Goal: Task Accomplishment & Management: Manage account settings

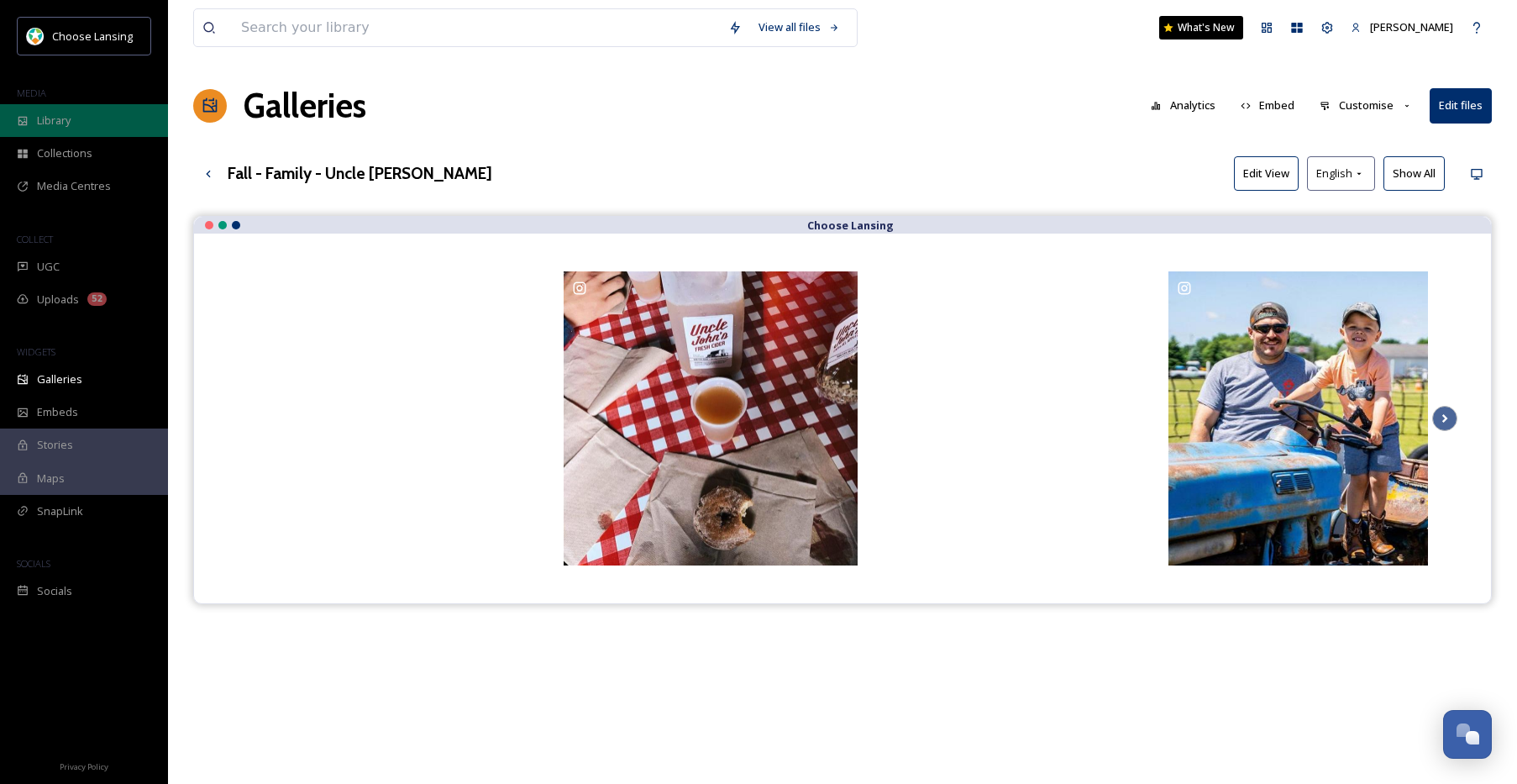
drag, startPoint x: 79, startPoint y: 120, endPoint x: 109, endPoint y: 126, distance: 30.6
click at [79, 120] on div "Library" at bounding box center [83, 120] width 168 height 33
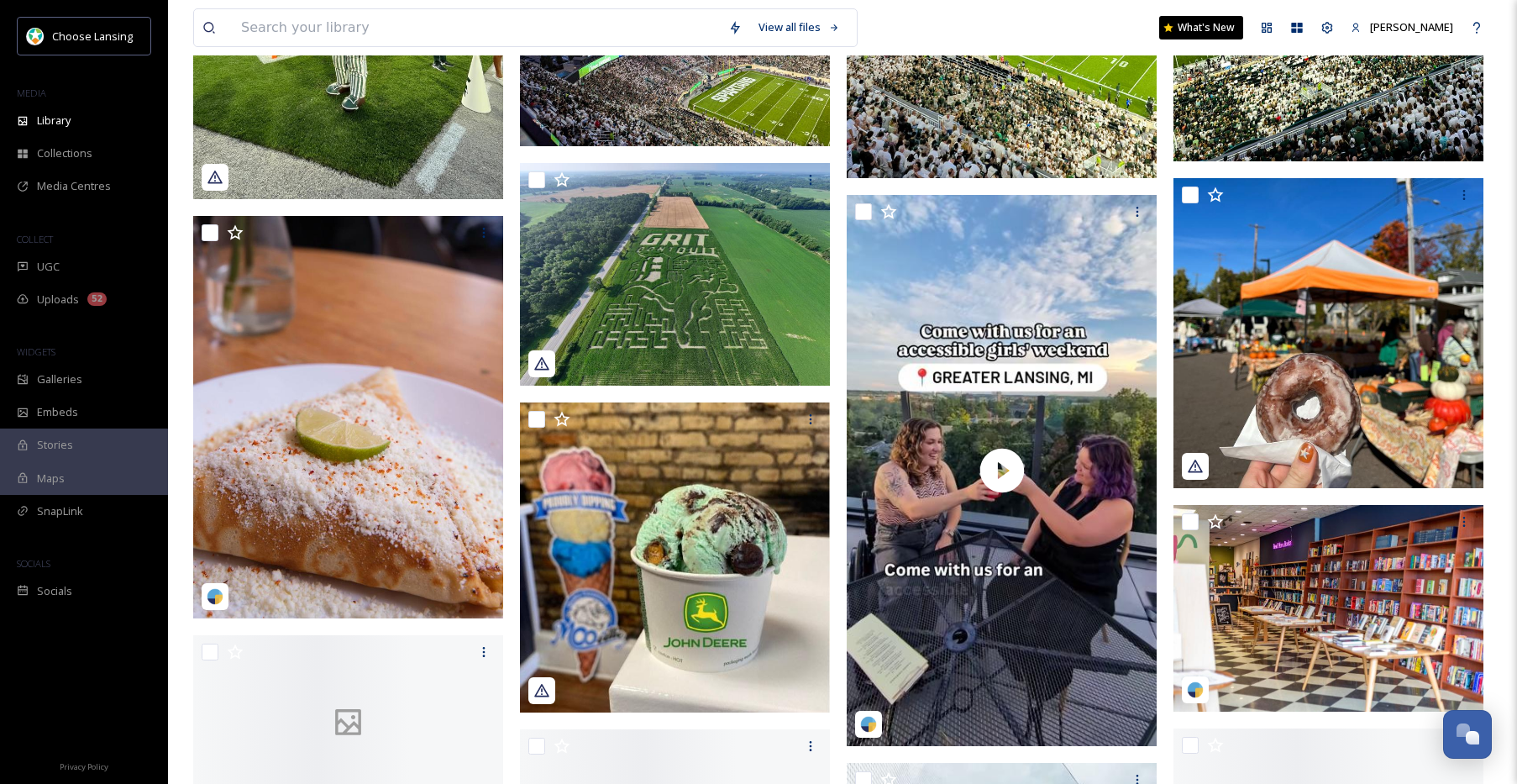
scroll to position [1476, 0]
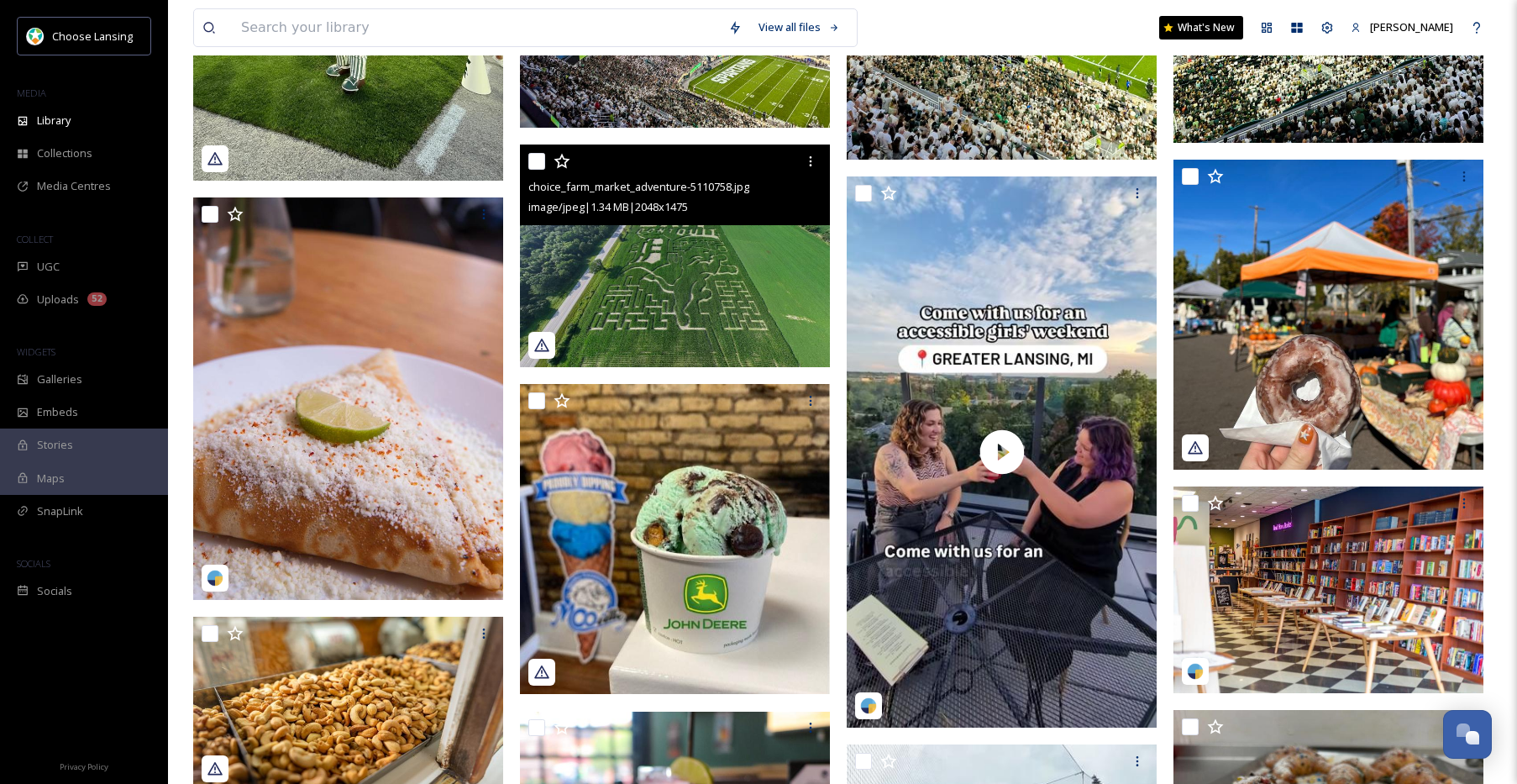
click at [538, 170] on input "checkbox" at bounding box center [536, 161] width 17 height 17
checkbox input "true"
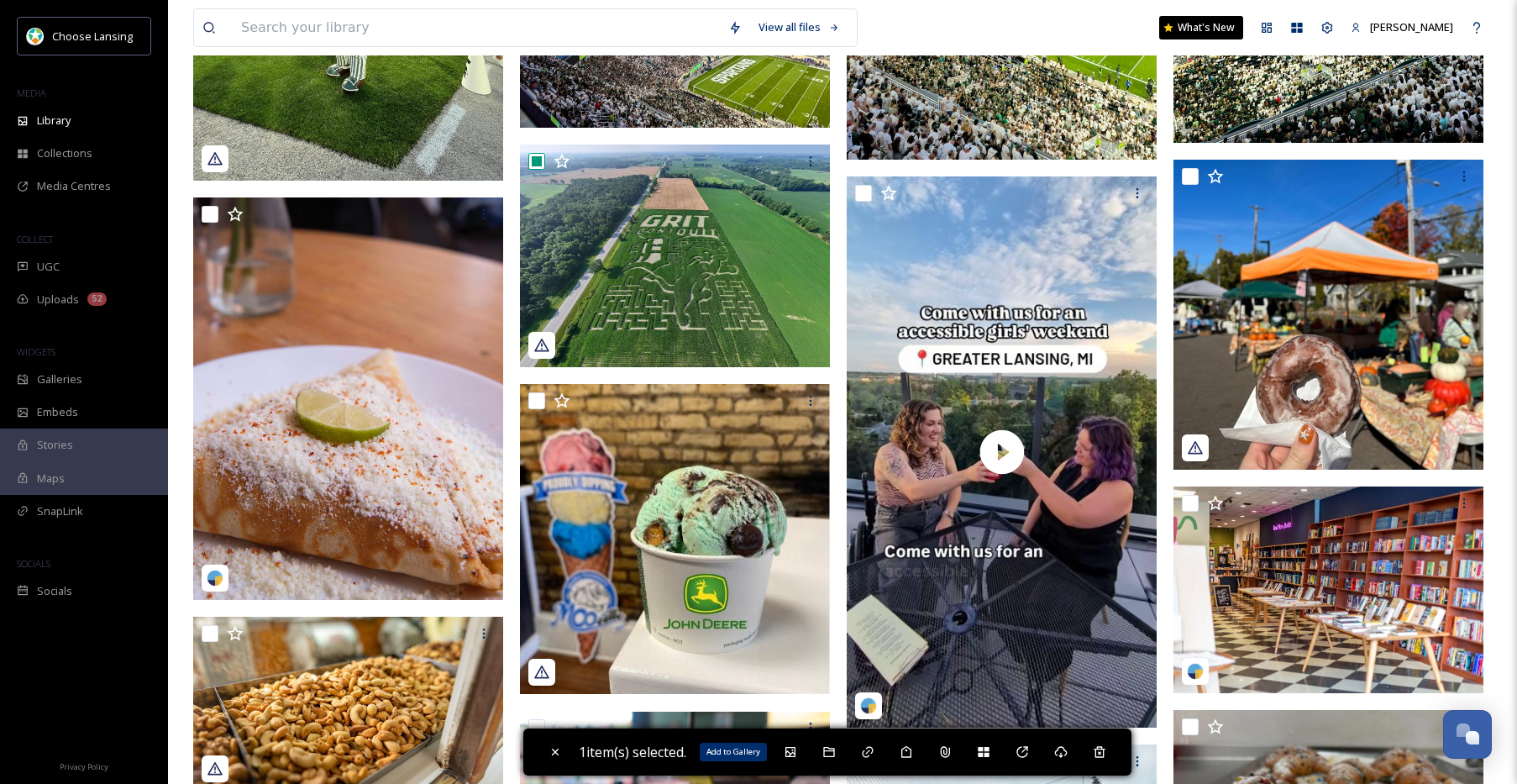
drag, startPoint x: 795, startPoint y: 747, endPoint x: 840, endPoint y: 694, distance: 69.5
click at [795, 746] on icon at bounding box center [789, 751] width 10 height 10
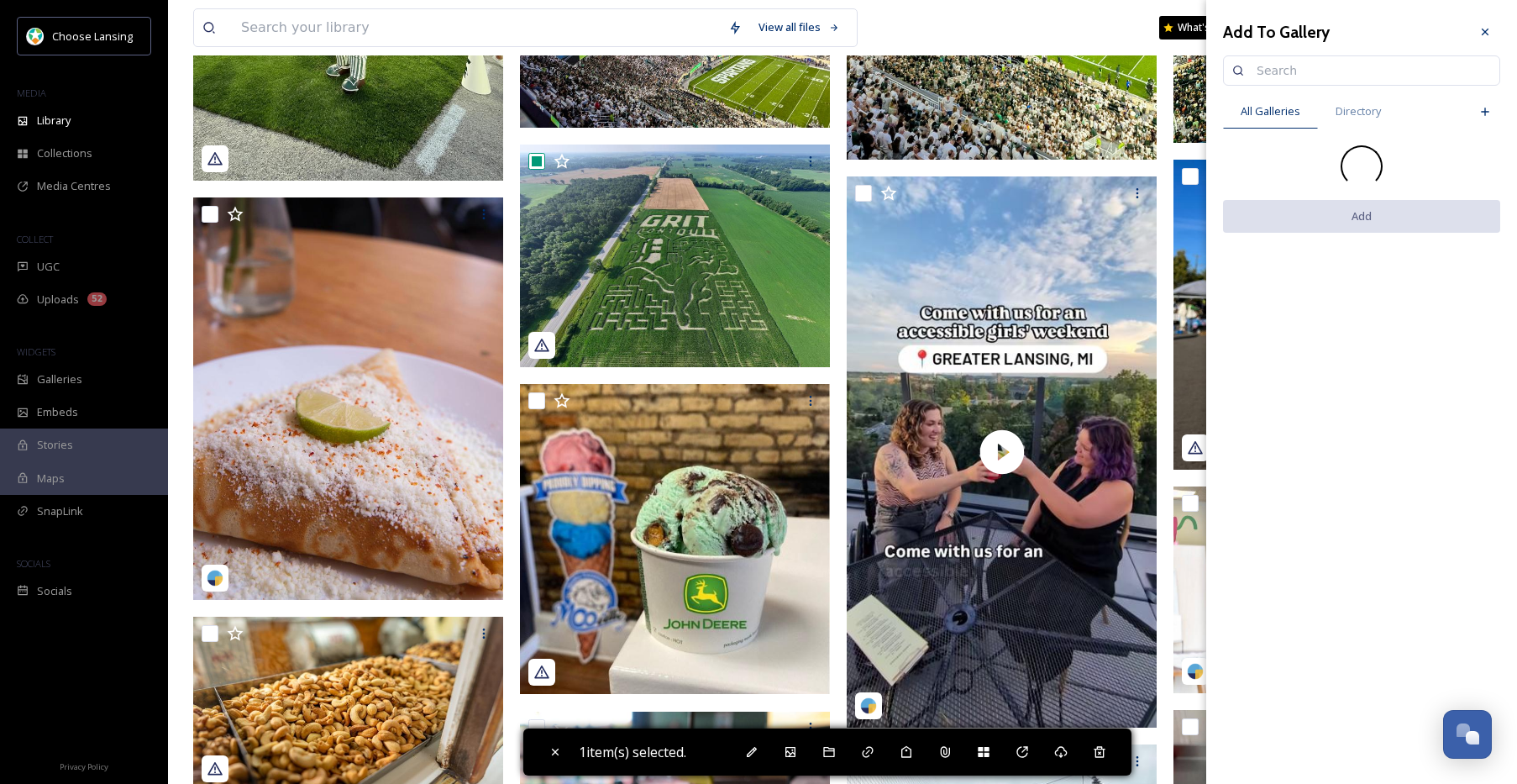
click at [1274, 78] on input at bounding box center [1369, 70] width 243 height 33
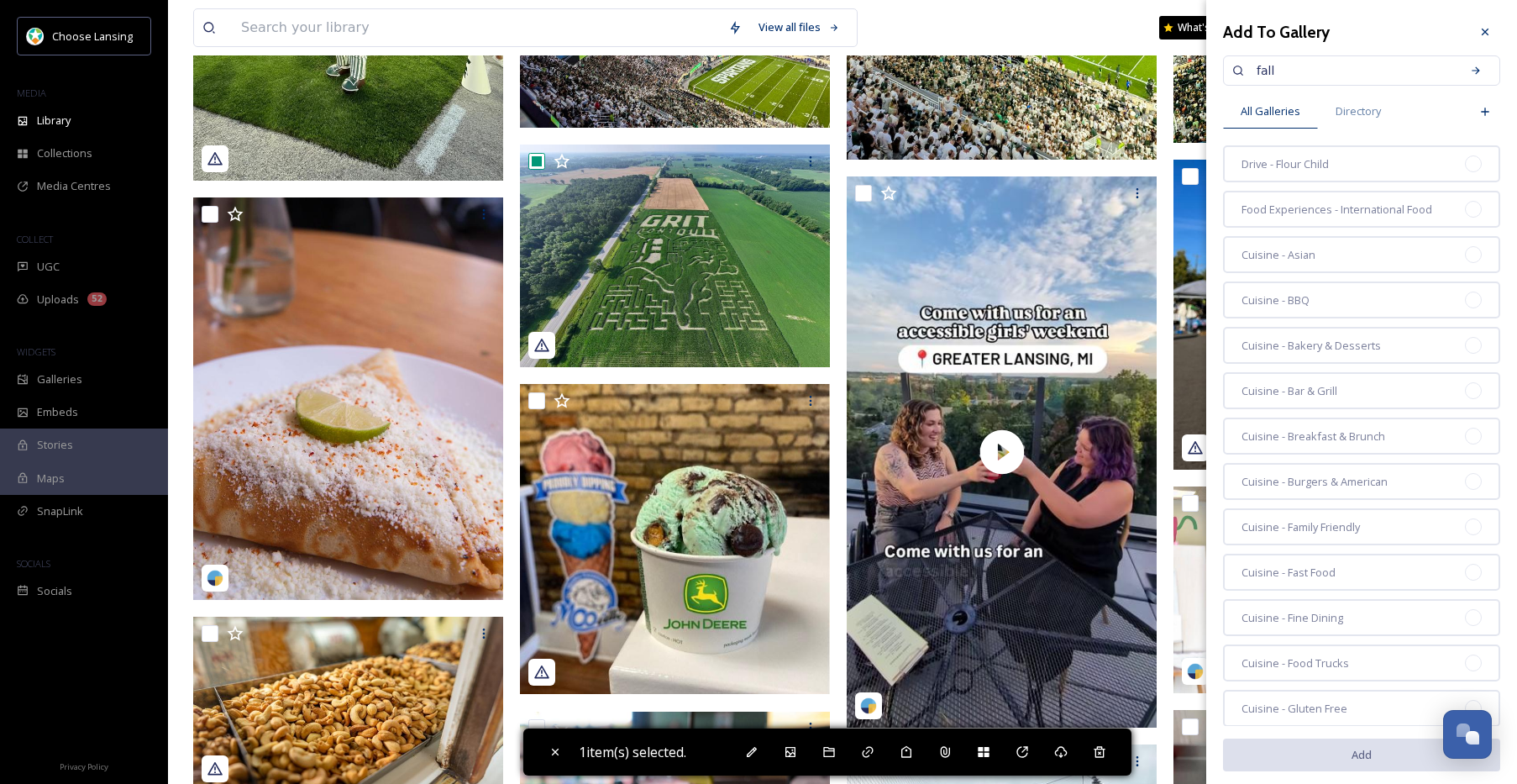
type input "fall"
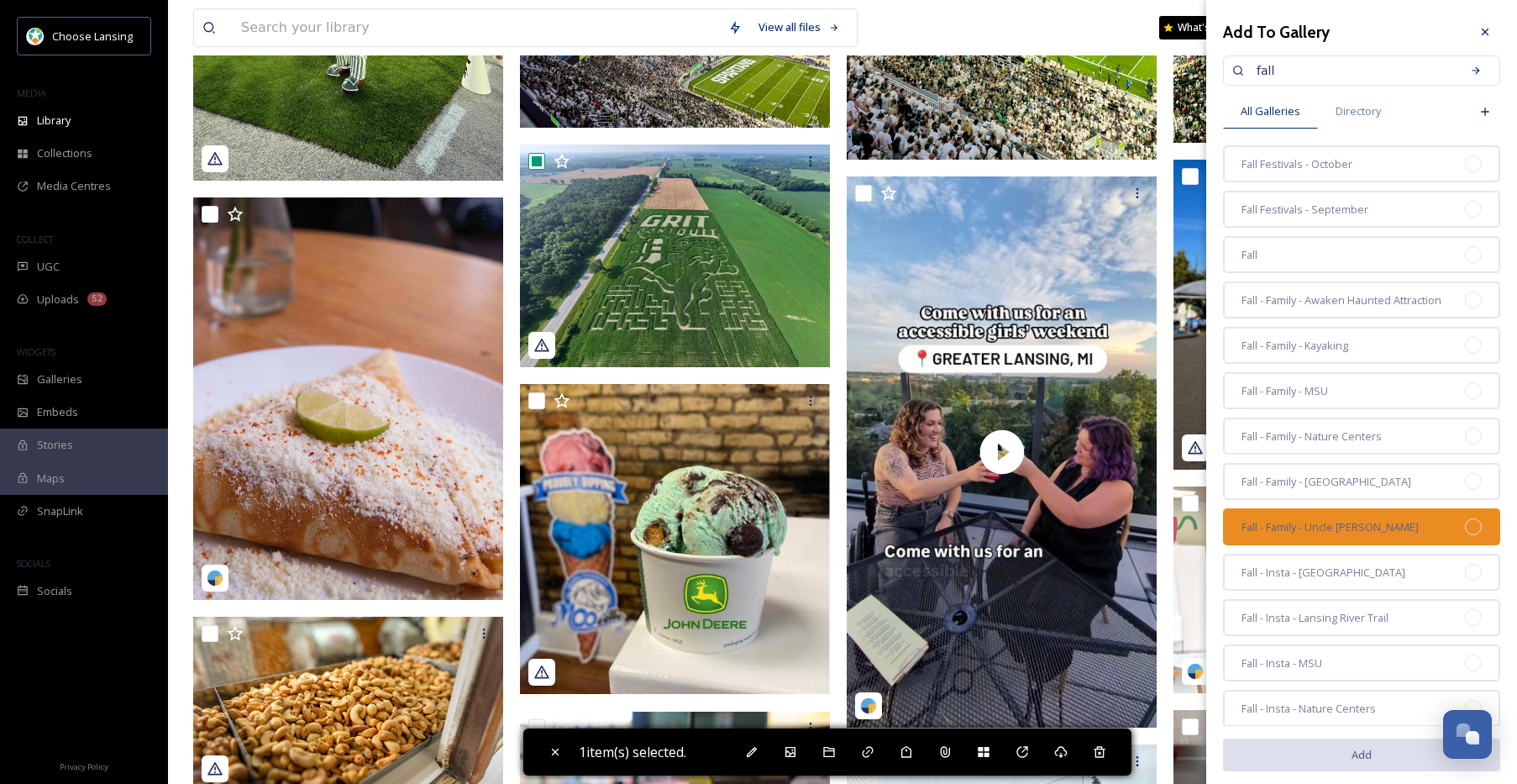
click at [1403, 527] on div "Fall - Family - Uncle Johns" at bounding box center [1361, 526] width 277 height 37
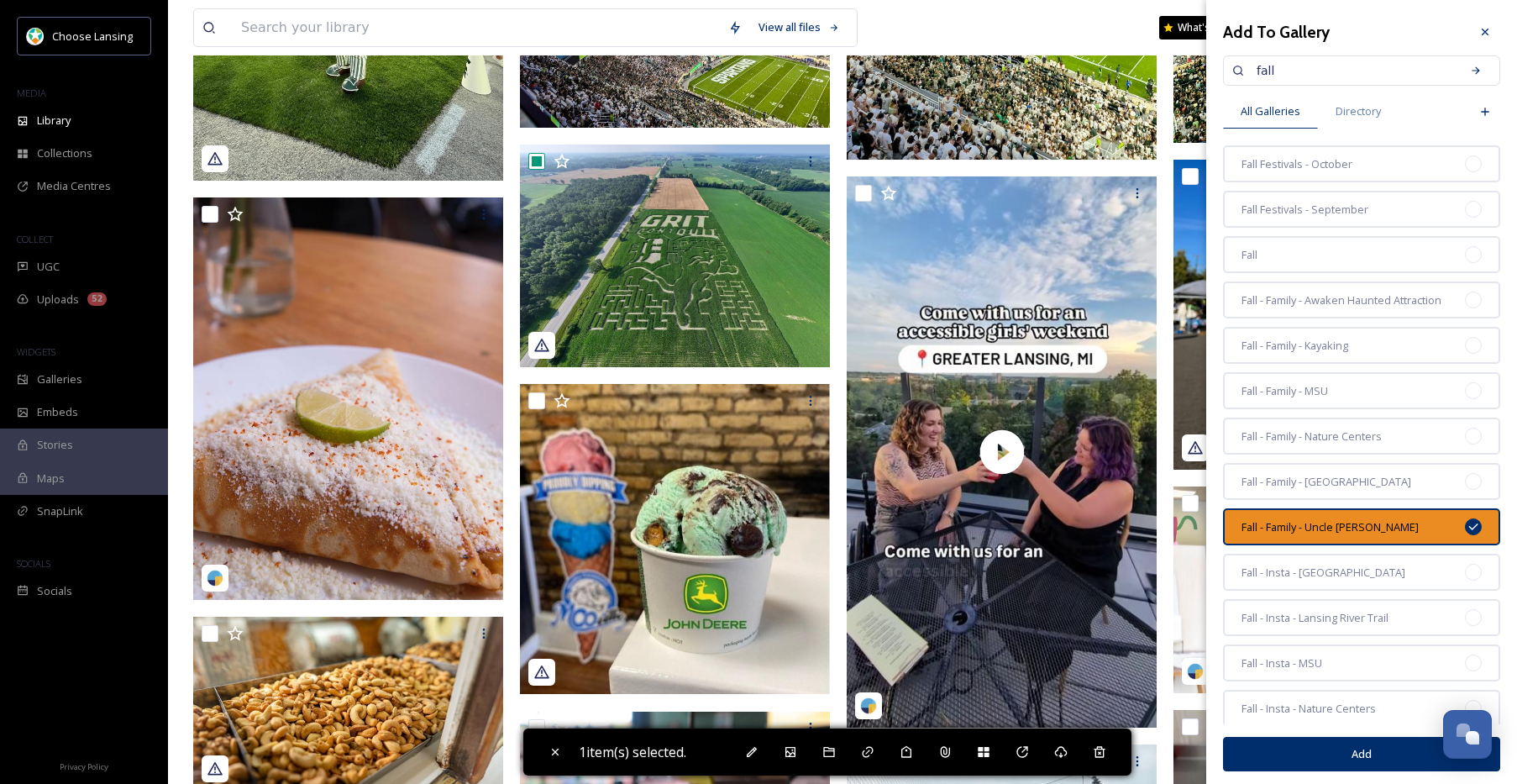
click at [1305, 757] on button "Add" at bounding box center [1361, 754] width 277 height 34
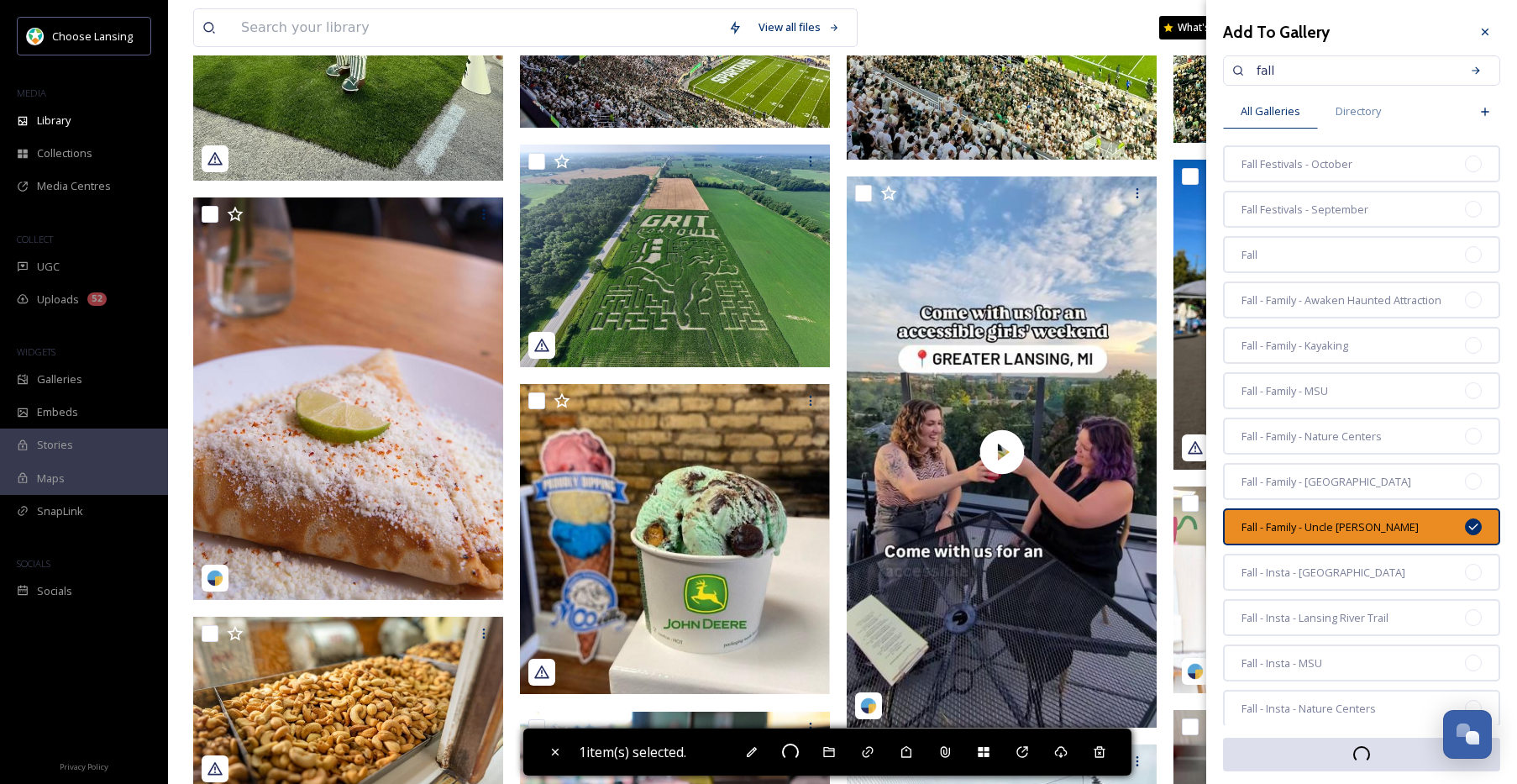
checkbox input "false"
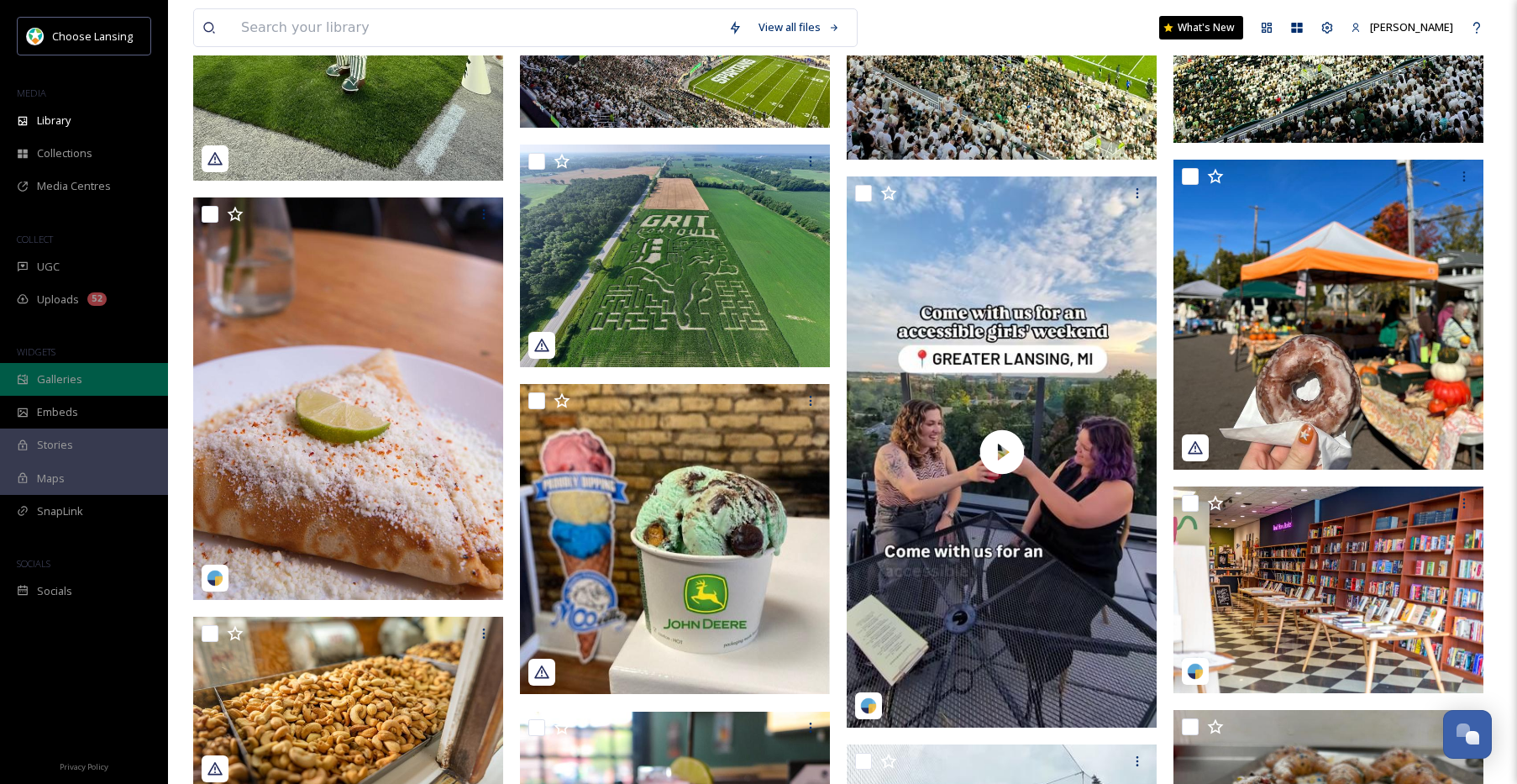
click at [65, 372] on span "Galleries" at bounding box center [59, 379] width 46 height 16
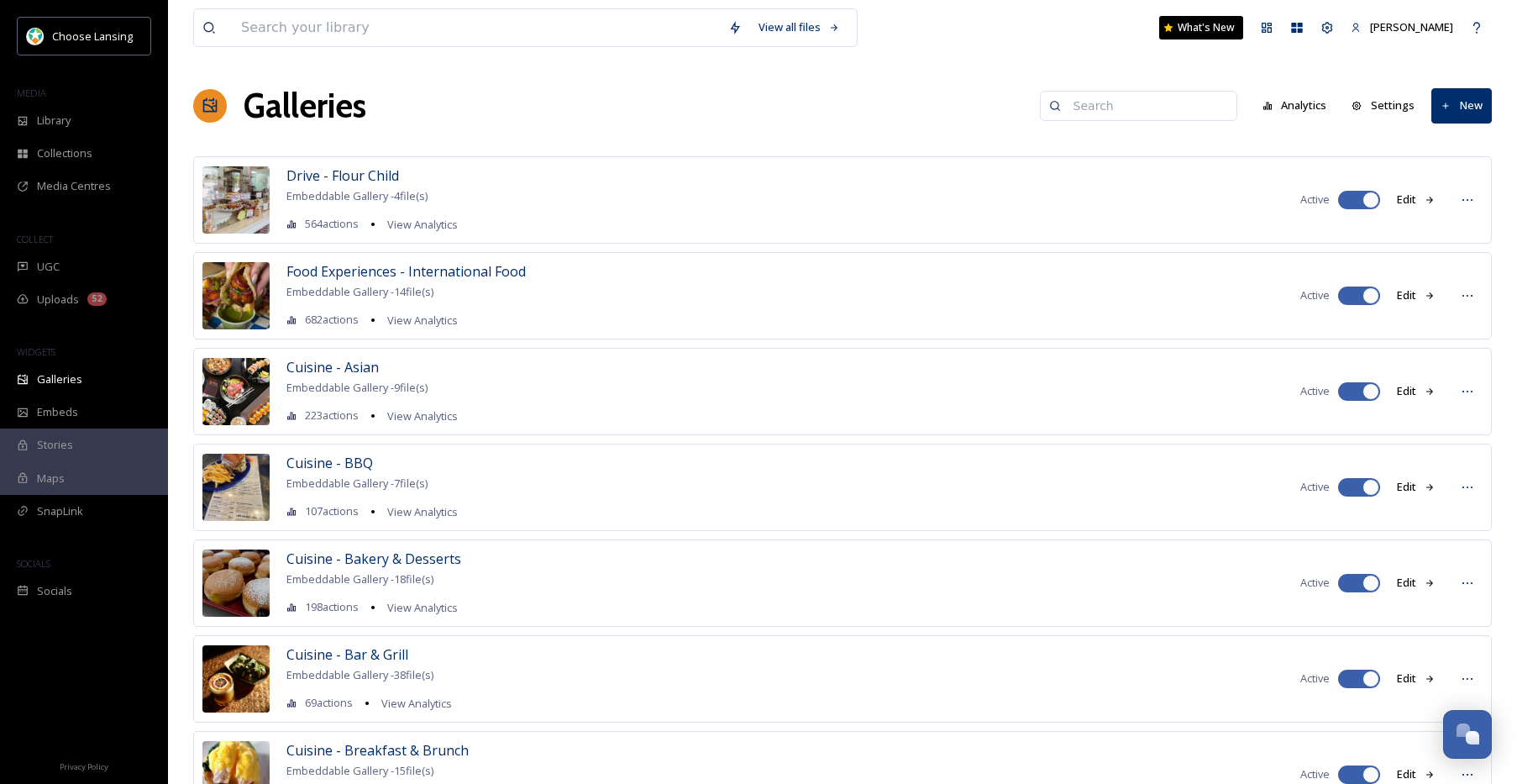
click at [1111, 107] on input at bounding box center [1146, 105] width 163 height 33
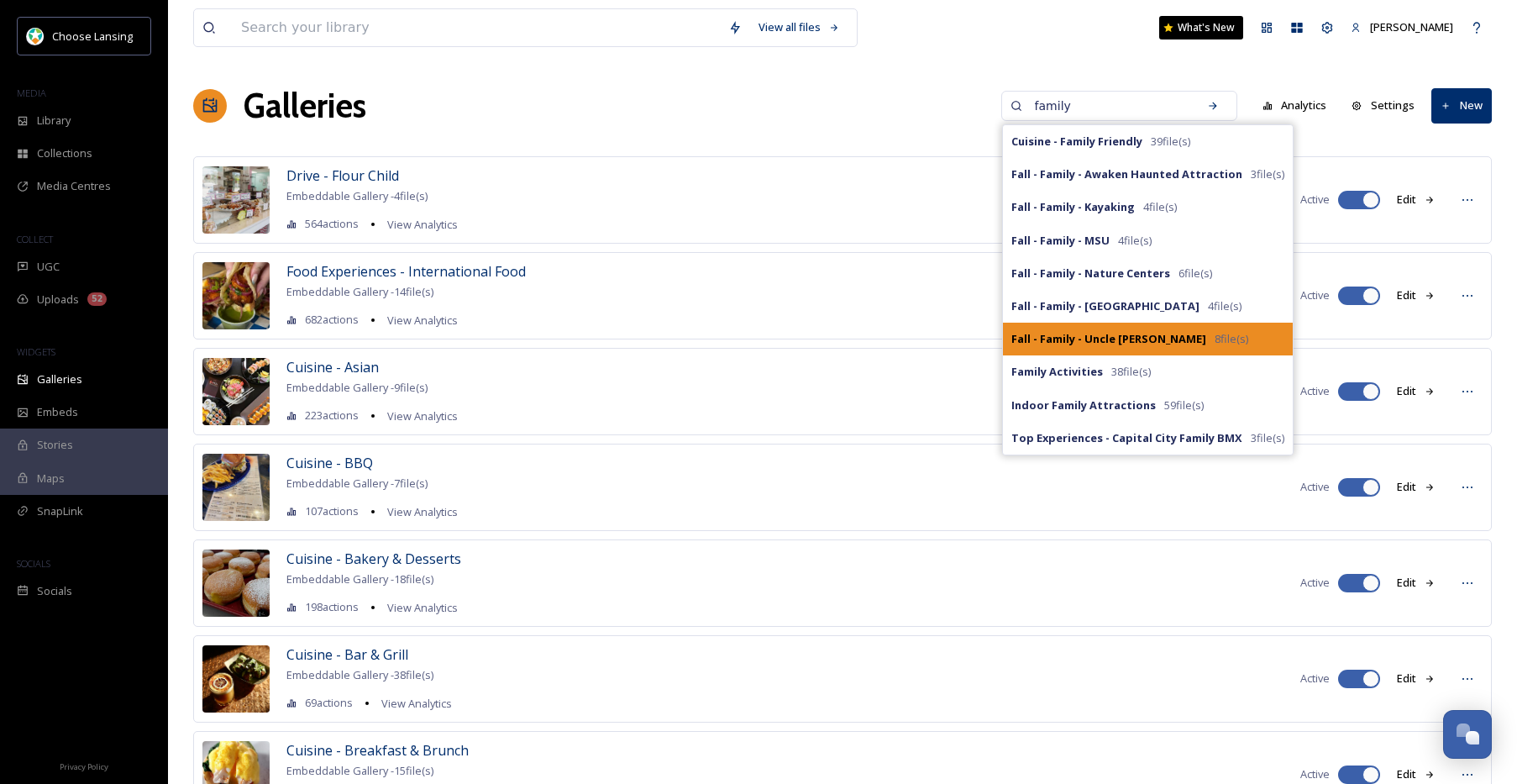
type input "family"
click at [1145, 342] on strong "Fall - Family - Uncle Johns" at bounding box center [1108, 338] width 195 height 15
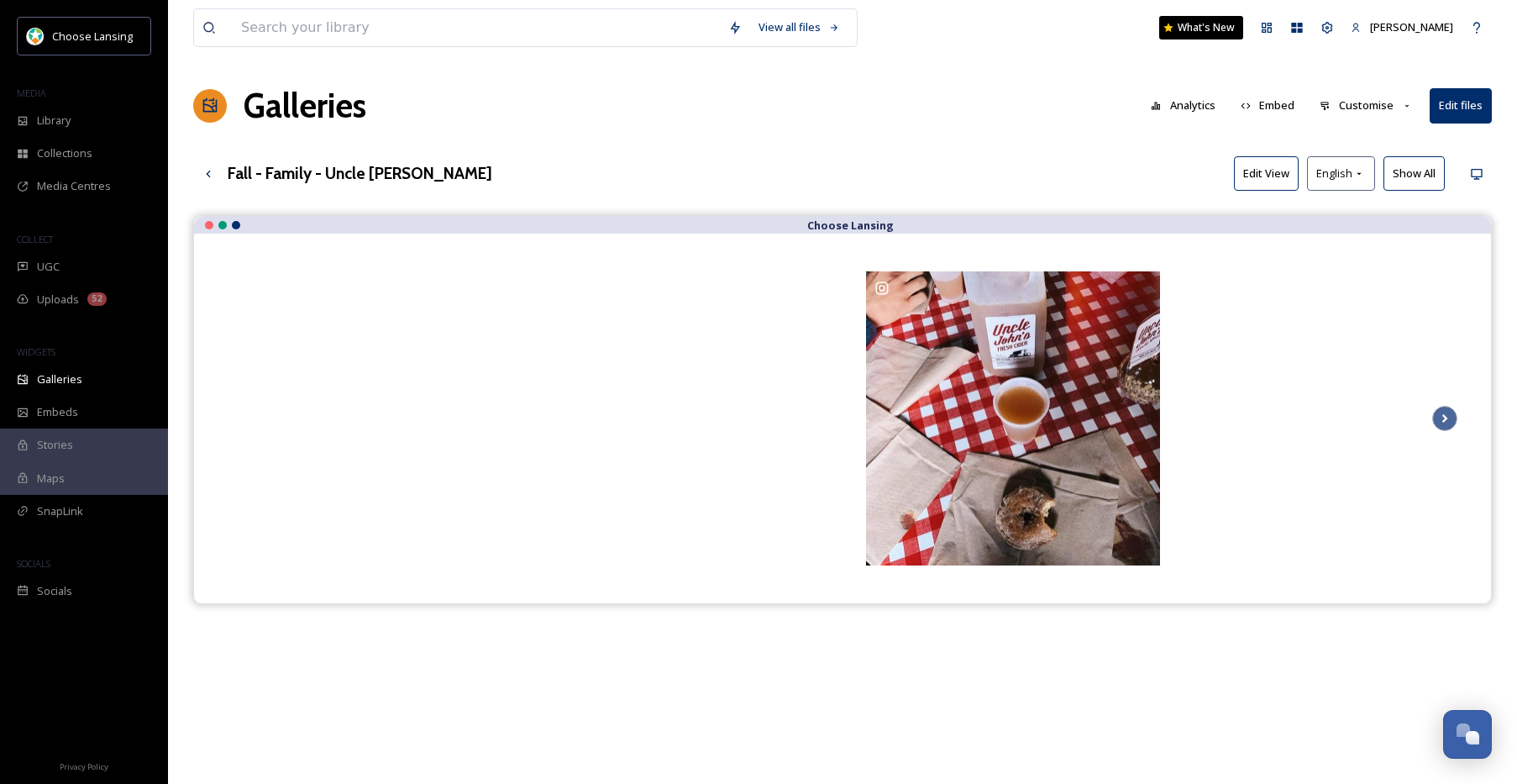
click at [1369, 110] on button "Customise" at bounding box center [1366, 105] width 110 height 33
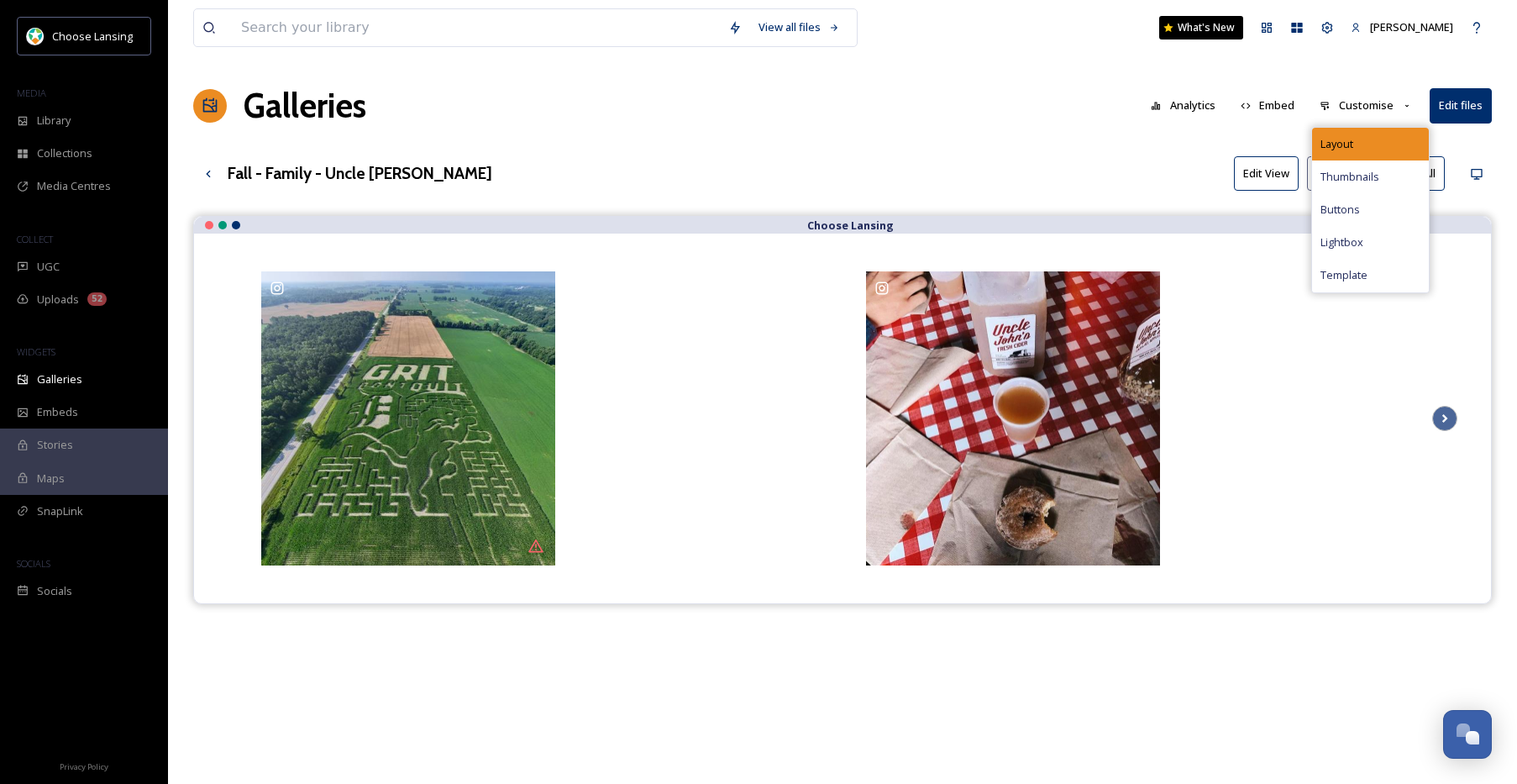
click at [1358, 136] on div "Layout" at bounding box center [1371, 144] width 117 height 33
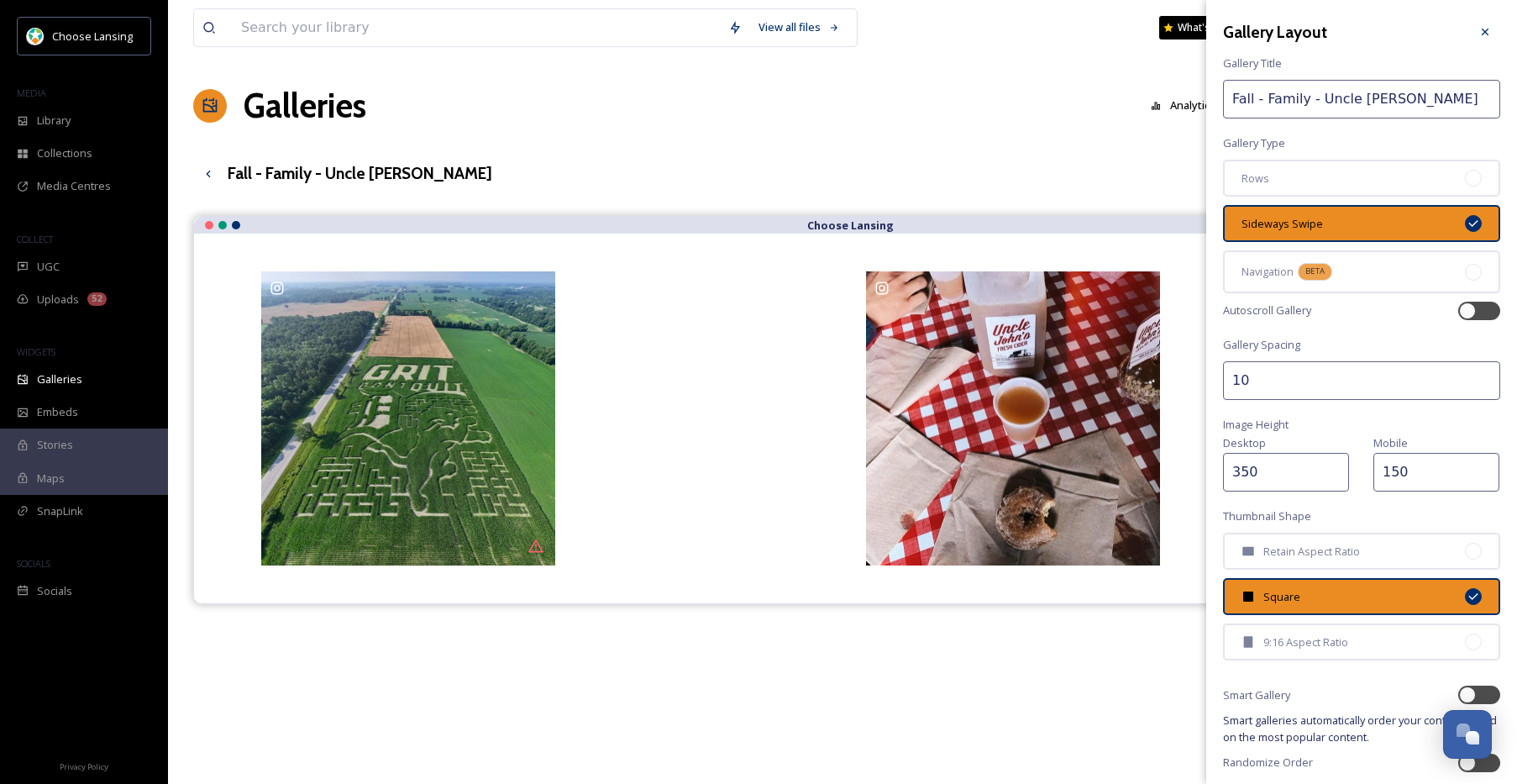
drag, startPoint x: 1408, startPoint y: 98, endPoint x: 1318, endPoint y: 96, distance: 90.0
click at [1318, 97] on input "Fall - Family - Uncle Johns" at bounding box center [1361, 99] width 277 height 39
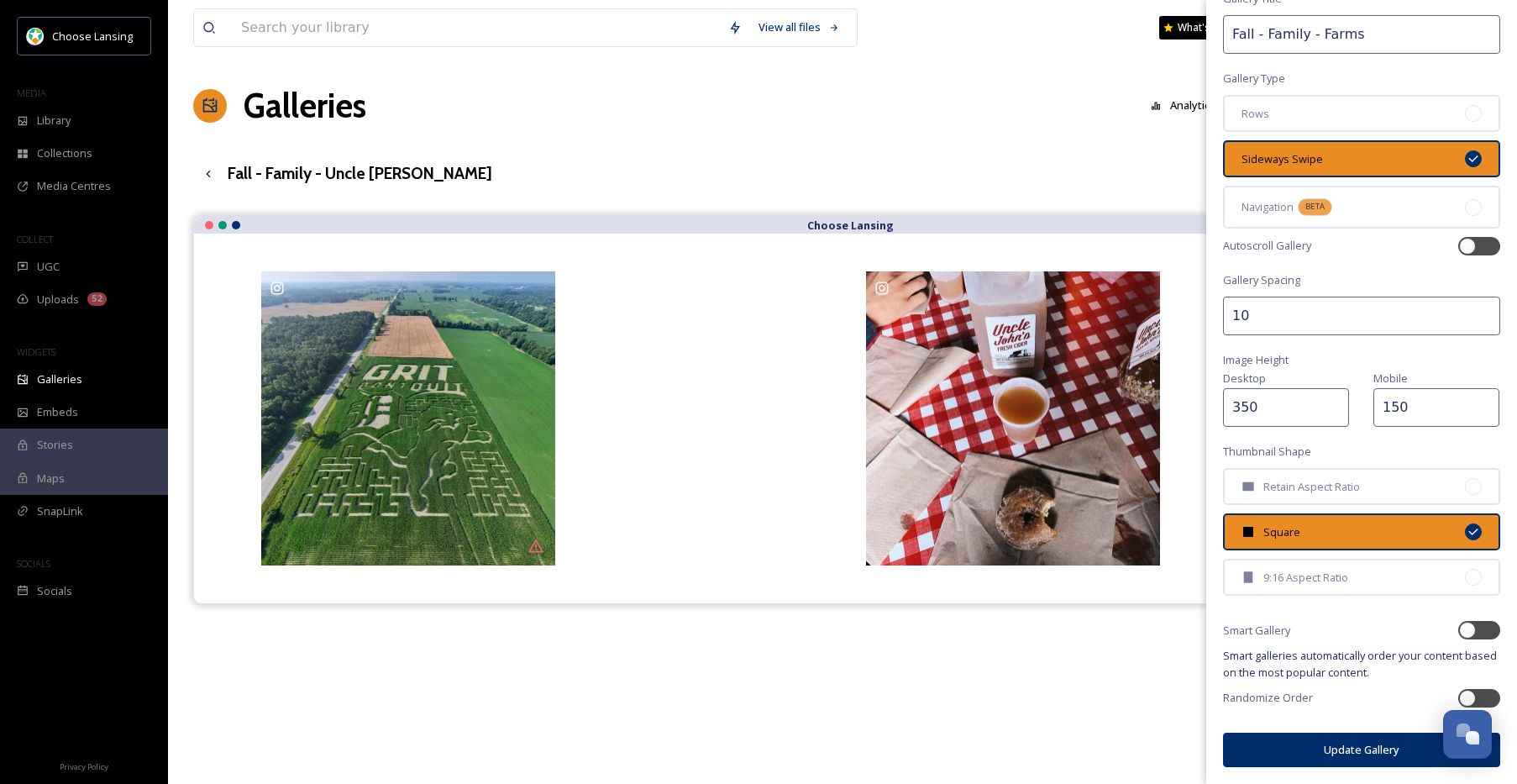
type input "Fall - Family - Farms"
click at [1268, 743] on button "Update Gallery" at bounding box center [1361, 749] width 277 height 34
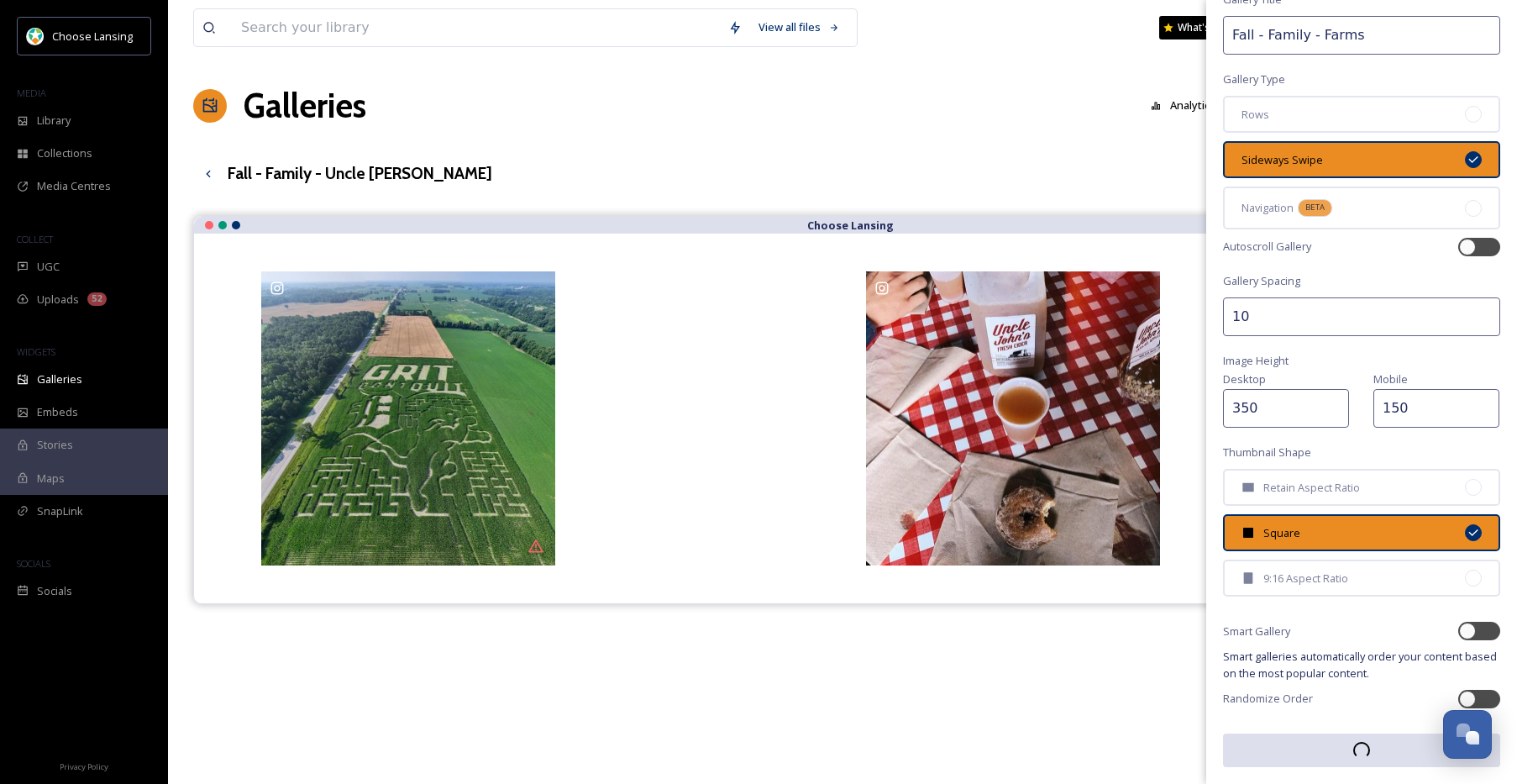
scroll to position [64, 0]
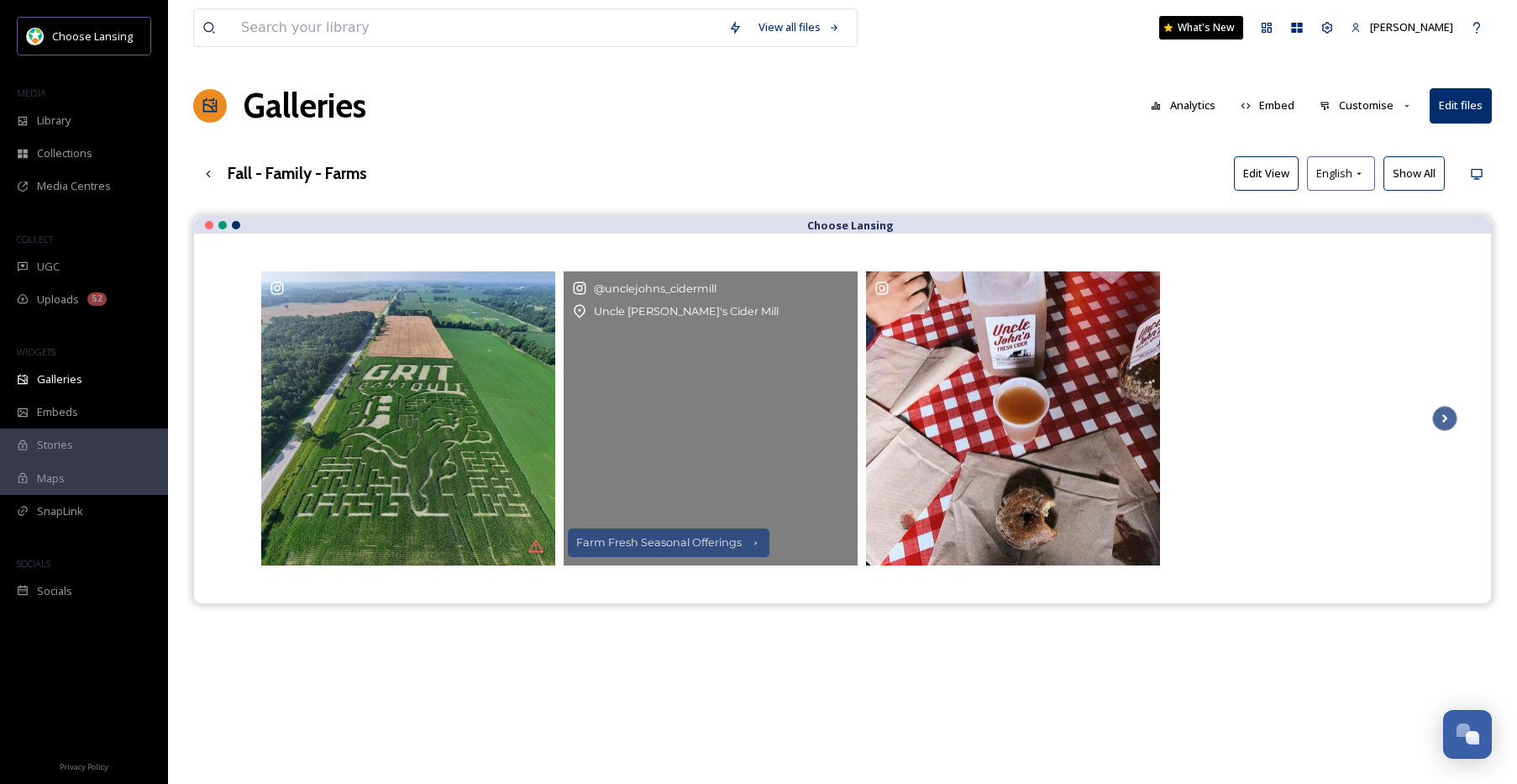
click at [844, 288] on div "@ unclejohns_cidermill" at bounding box center [711, 288] width 277 height 17
click at [840, 289] on div "@ unclejohns_cidermill" at bounding box center [711, 288] width 277 height 17
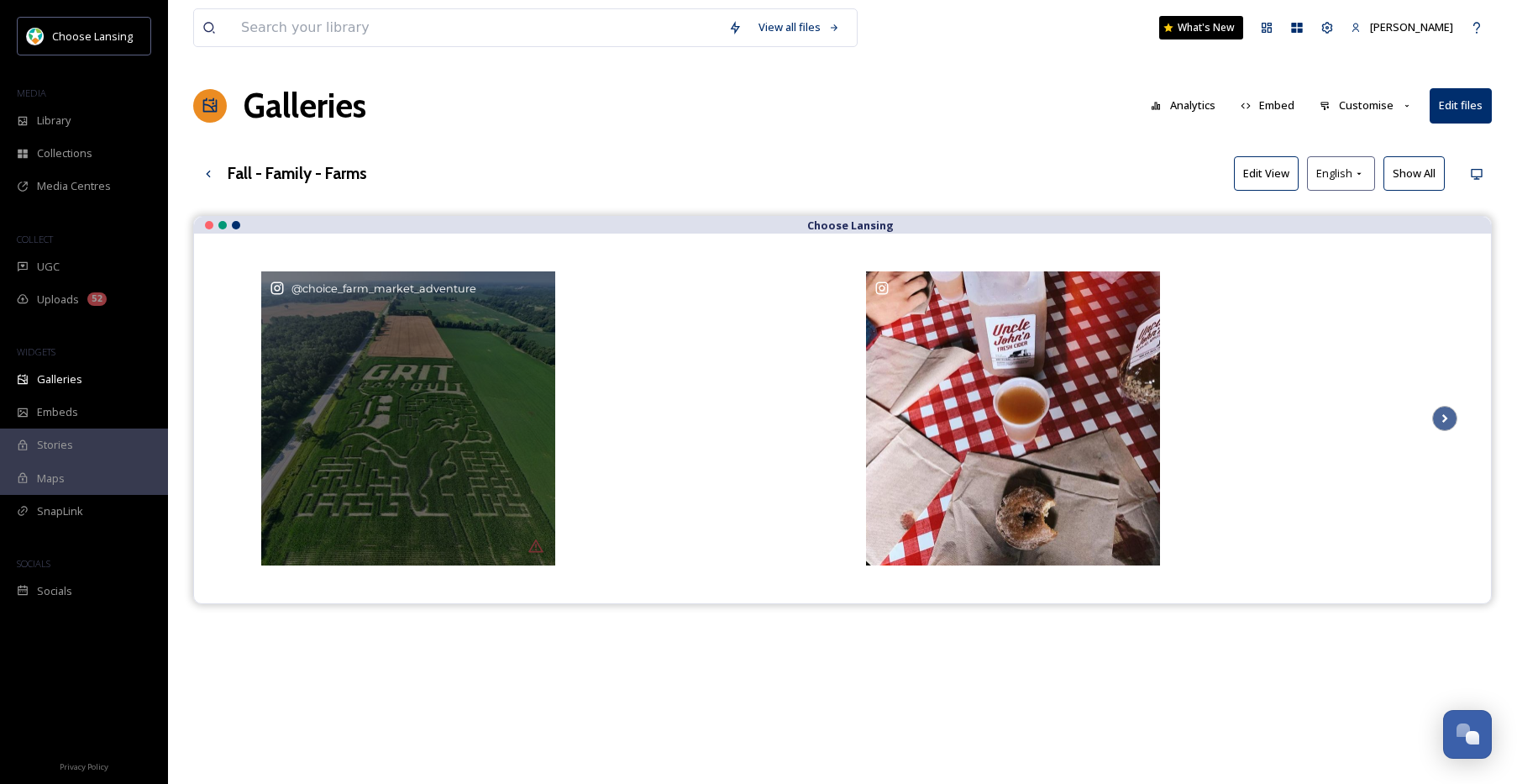
click at [538, 293] on div "@ choice_farm_market_adventure" at bounding box center [408, 288] width 277 height 17
drag, startPoint x: 536, startPoint y: 288, endPoint x: 583, endPoint y: 287, distance: 47.0
click at [537, 288] on div "@ choice_farm_market_adventure" at bounding box center [408, 288] width 277 height 17
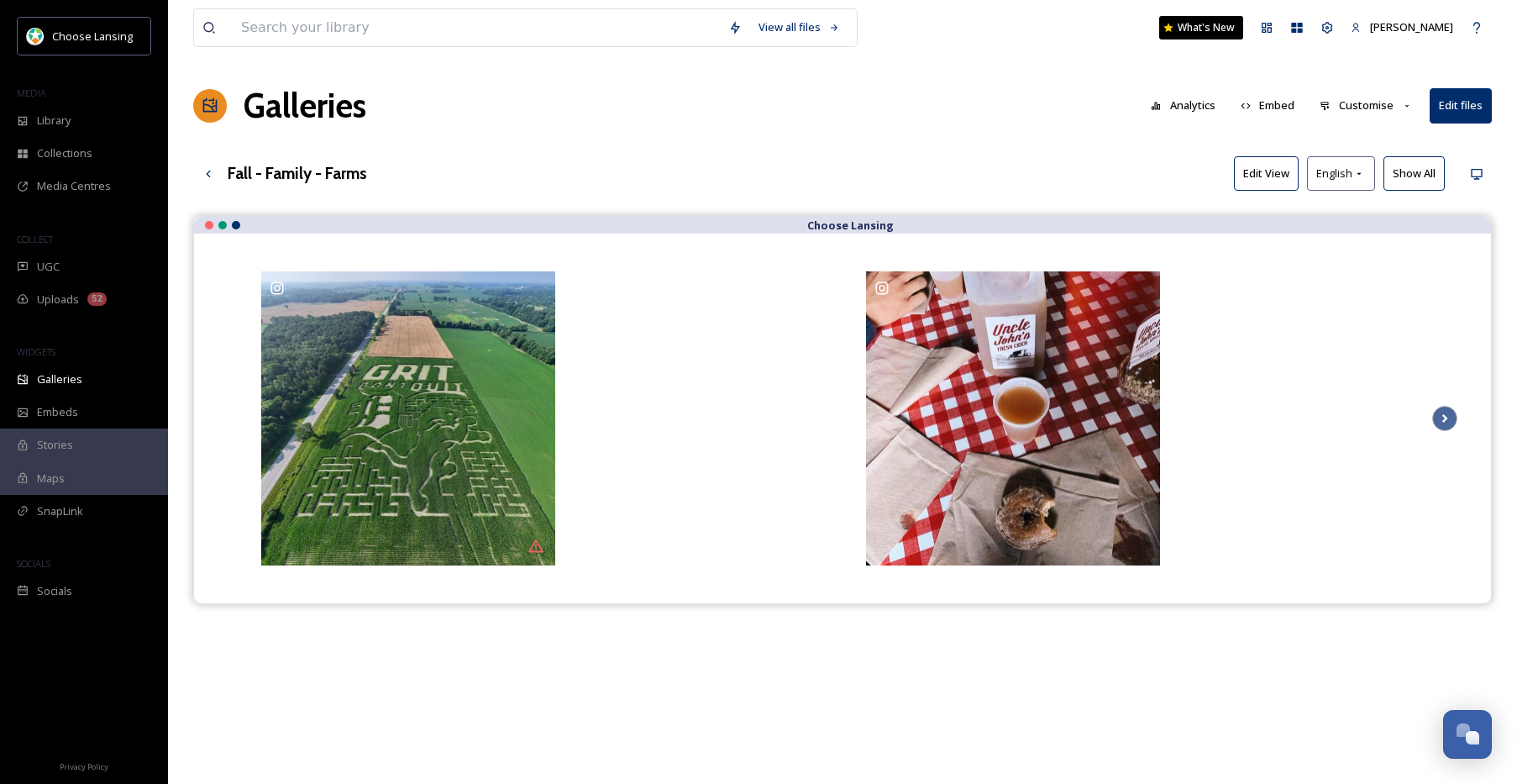
click at [1378, 100] on button "Customise" at bounding box center [1366, 105] width 110 height 33
click at [1376, 144] on div "Layout" at bounding box center [1371, 144] width 117 height 33
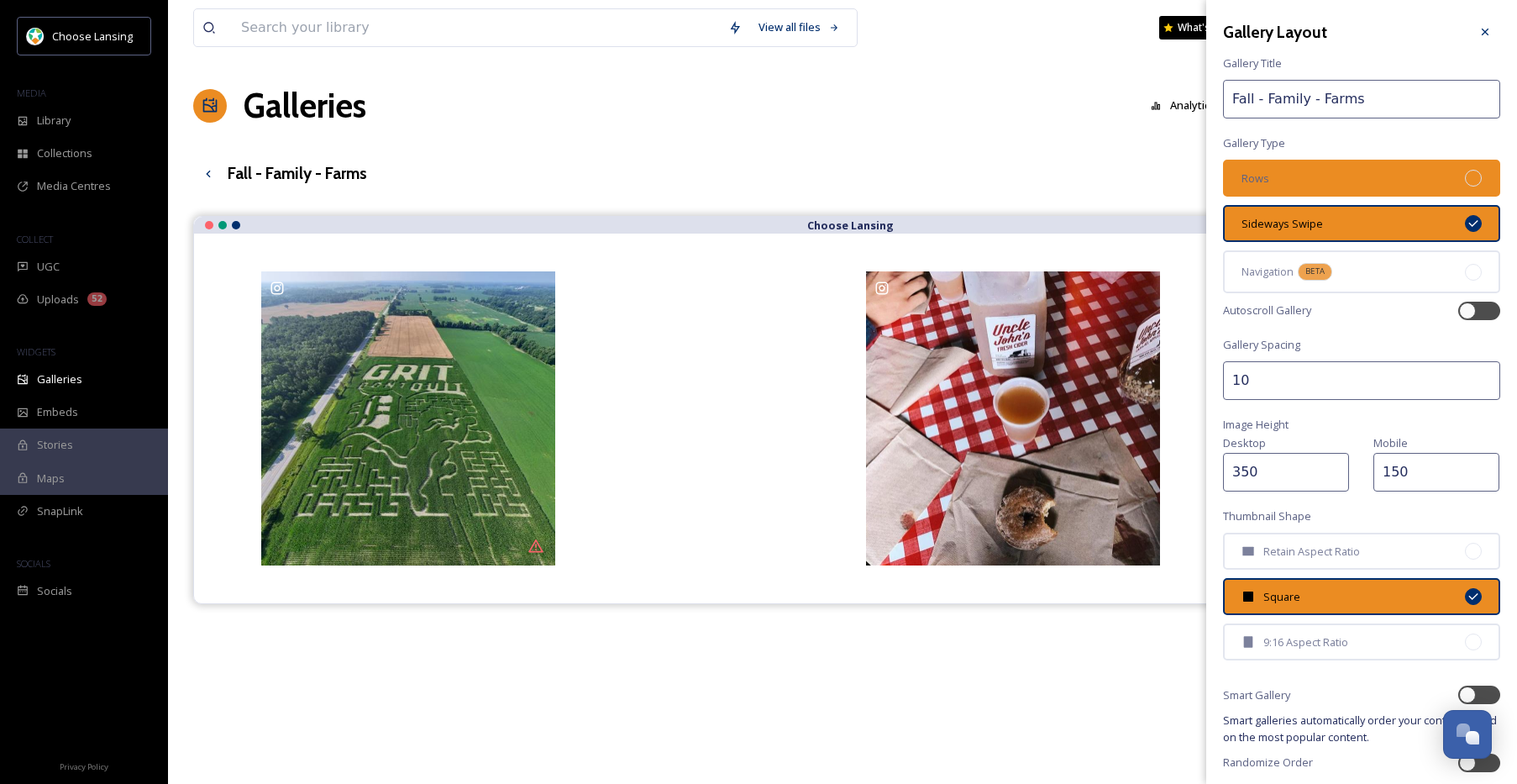
drag, startPoint x: 1376, startPoint y: 175, endPoint x: 1417, endPoint y: 182, distance: 41.6
click at [1376, 175] on div "Rows" at bounding box center [1361, 178] width 277 height 37
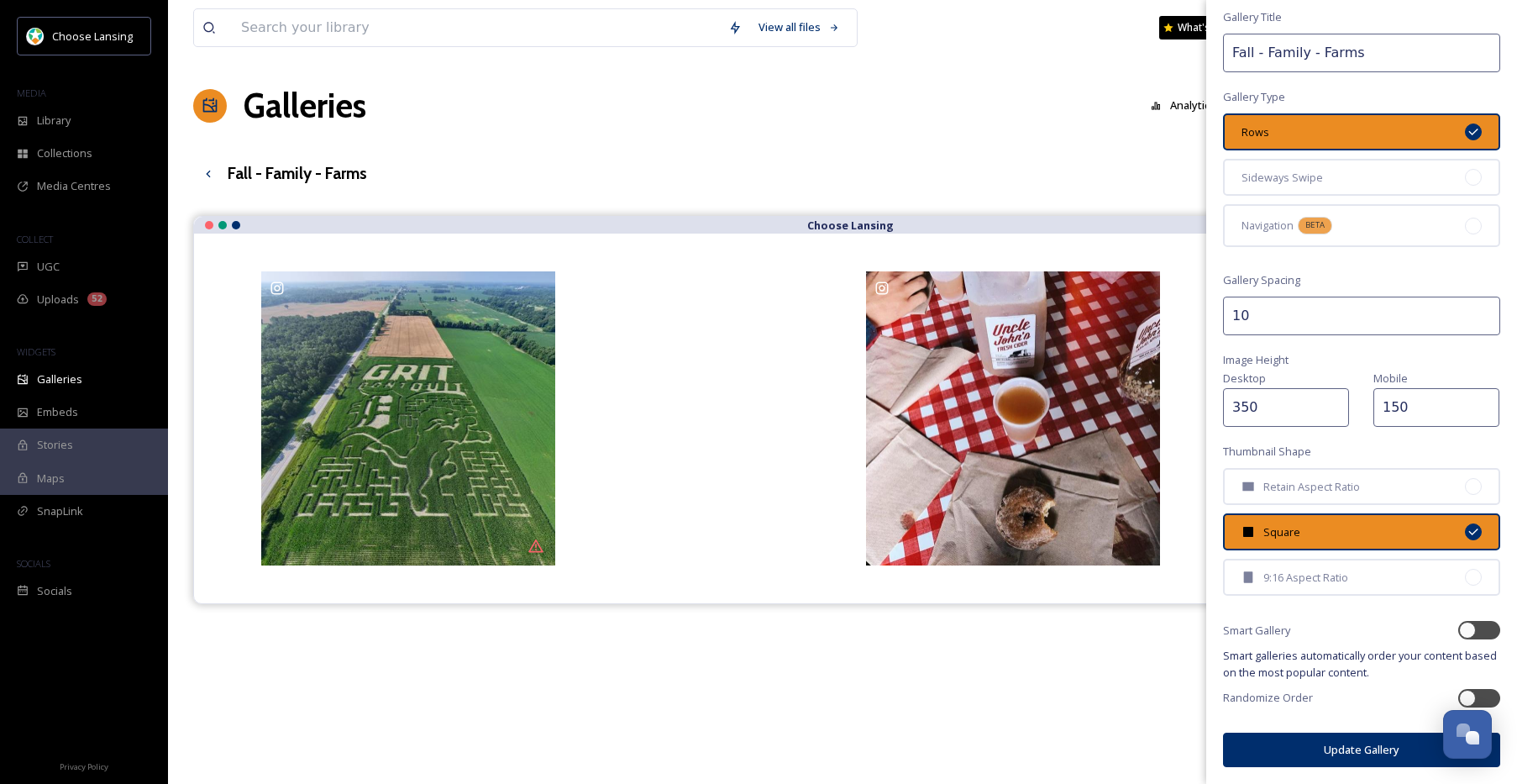
click at [1350, 745] on button "Update Gallery" at bounding box center [1361, 749] width 277 height 34
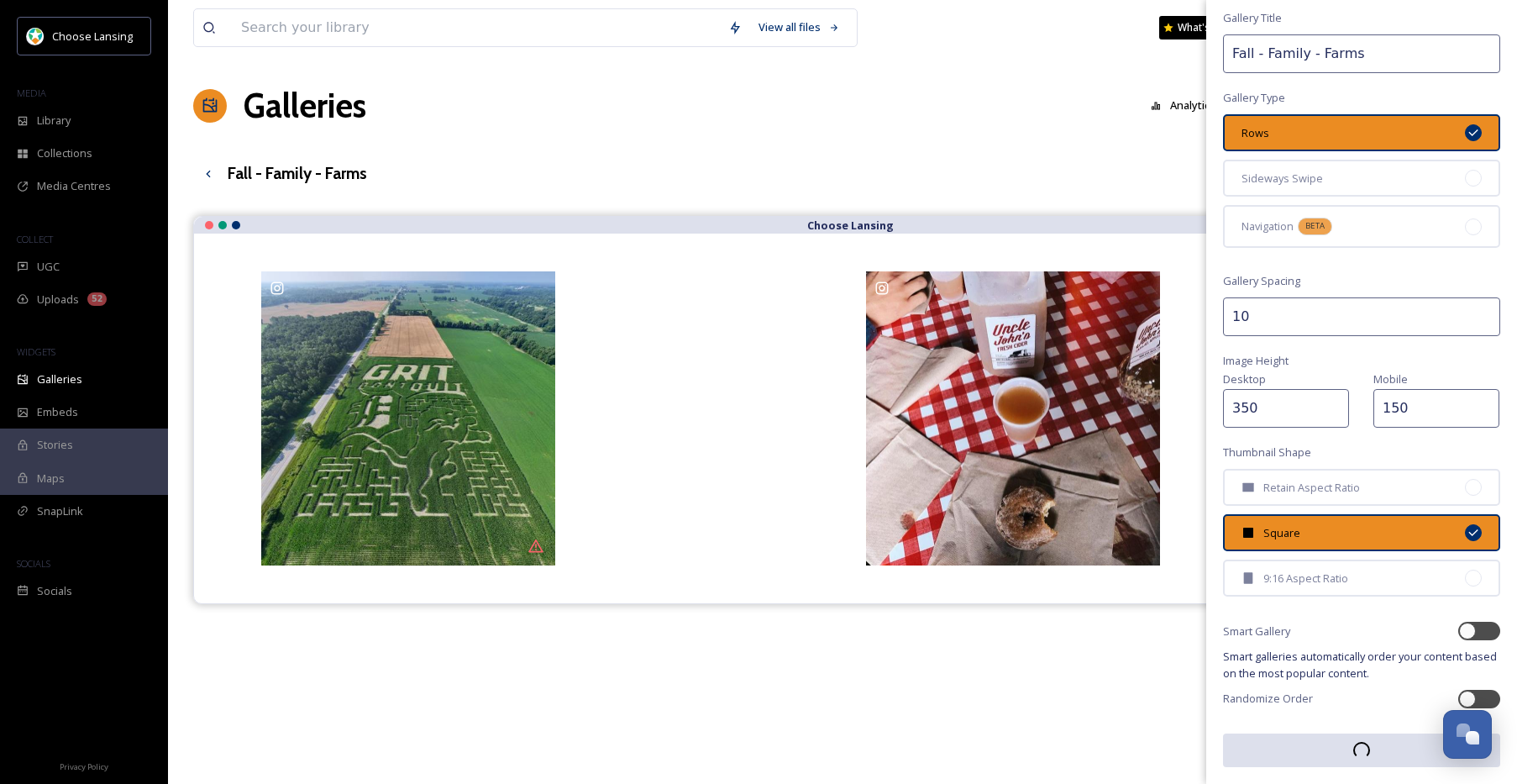
scroll to position [46, 0]
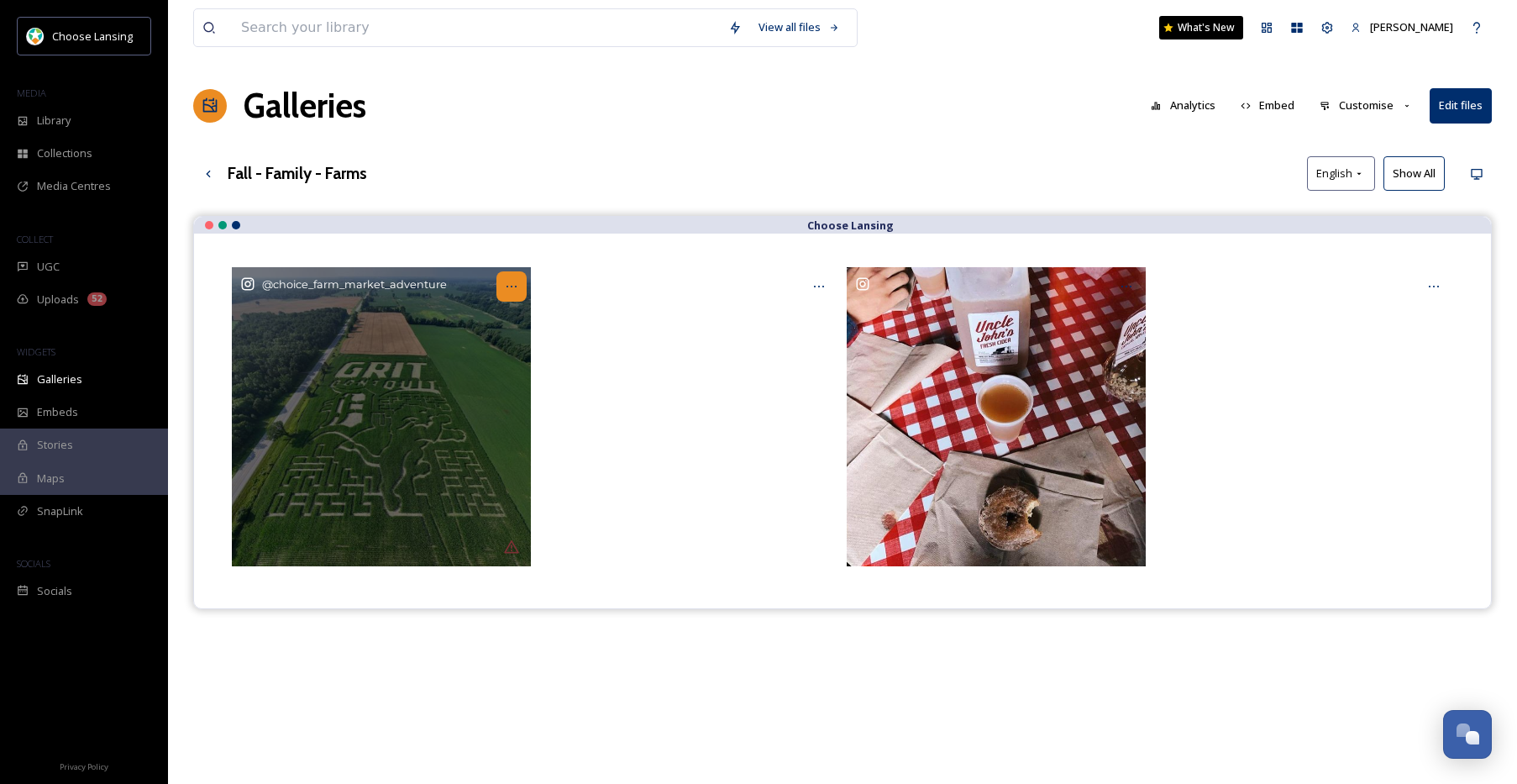
click at [510, 290] on icon at bounding box center [511, 286] width 13 height 13
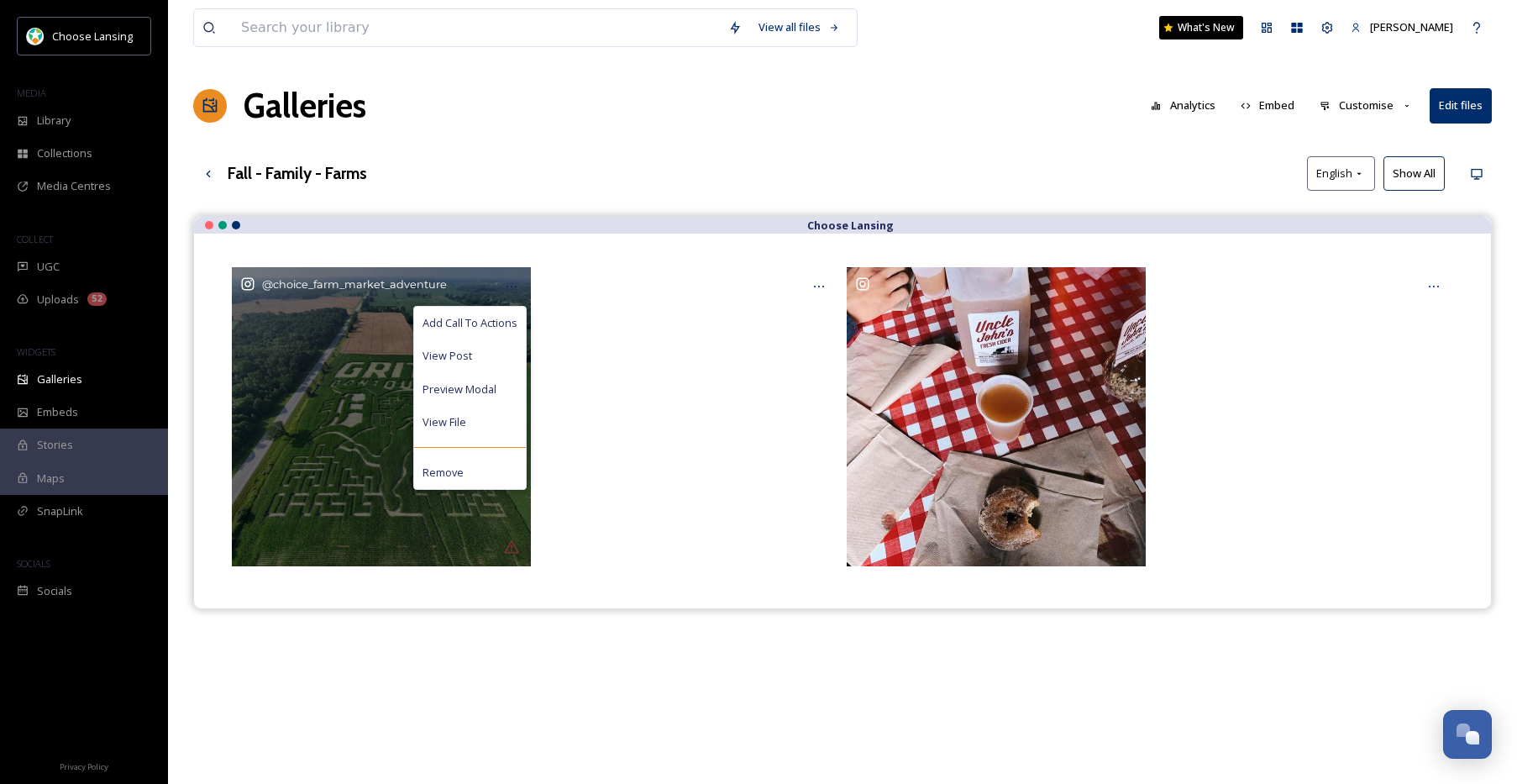
click at [506, 321] on span "Add Call To Actions" at bounding box center [470, 323] width 95 height 16
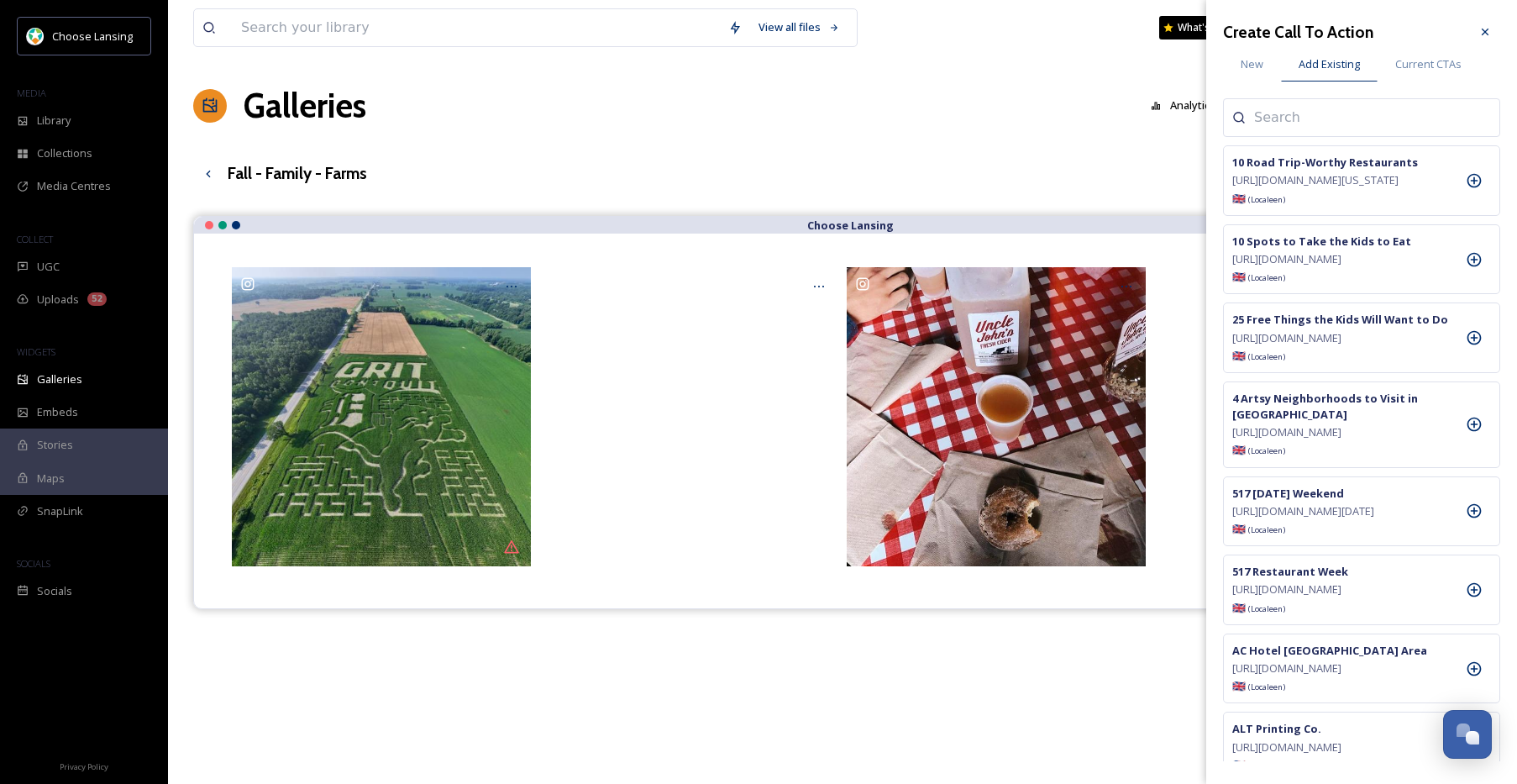
click at [1271, 119] on input at bounding box center [1338, 118] width 168 height 20
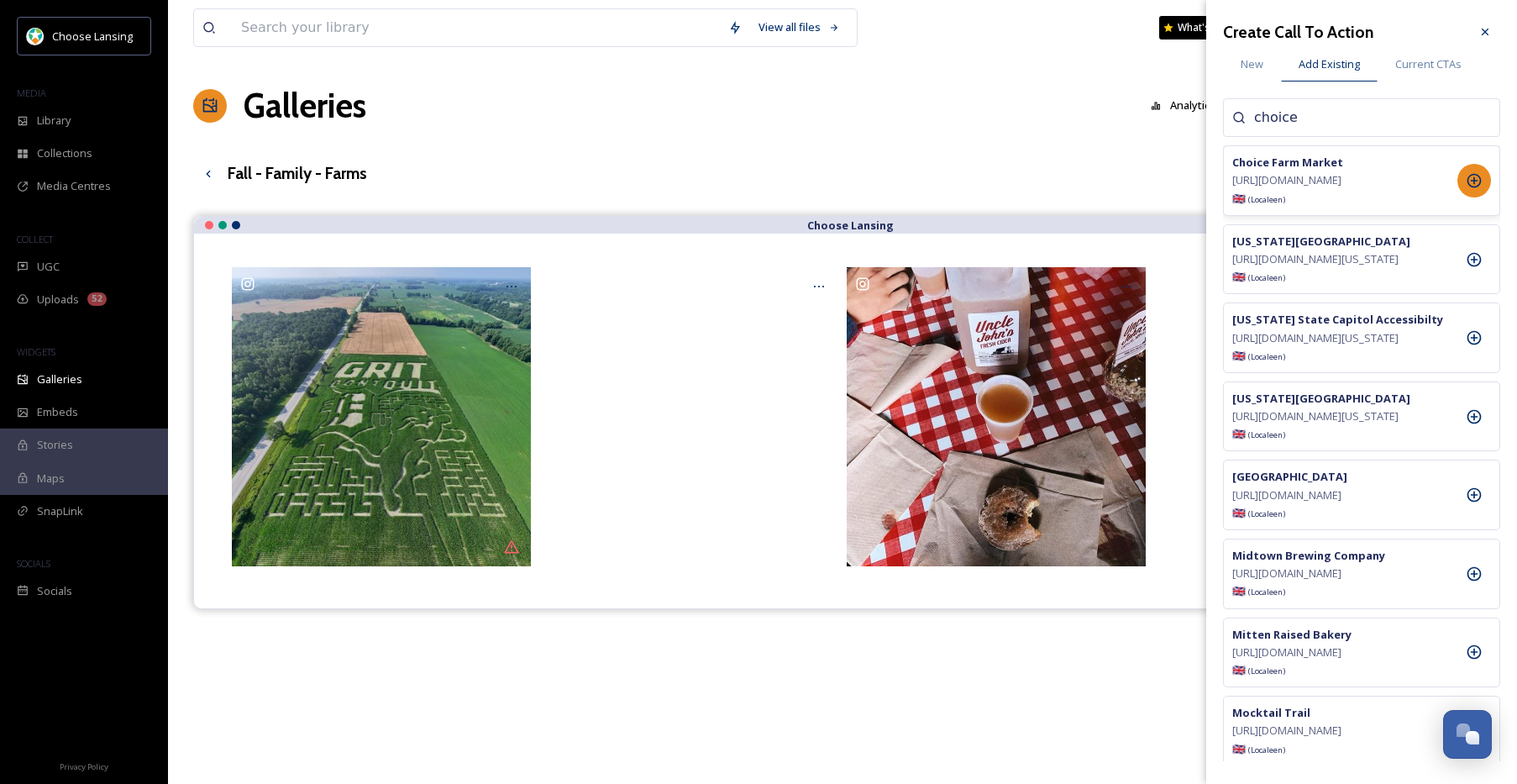
type input "choice"
click at [1472, 189] on icon at bounding box center [1474, 180] width 17 height 17
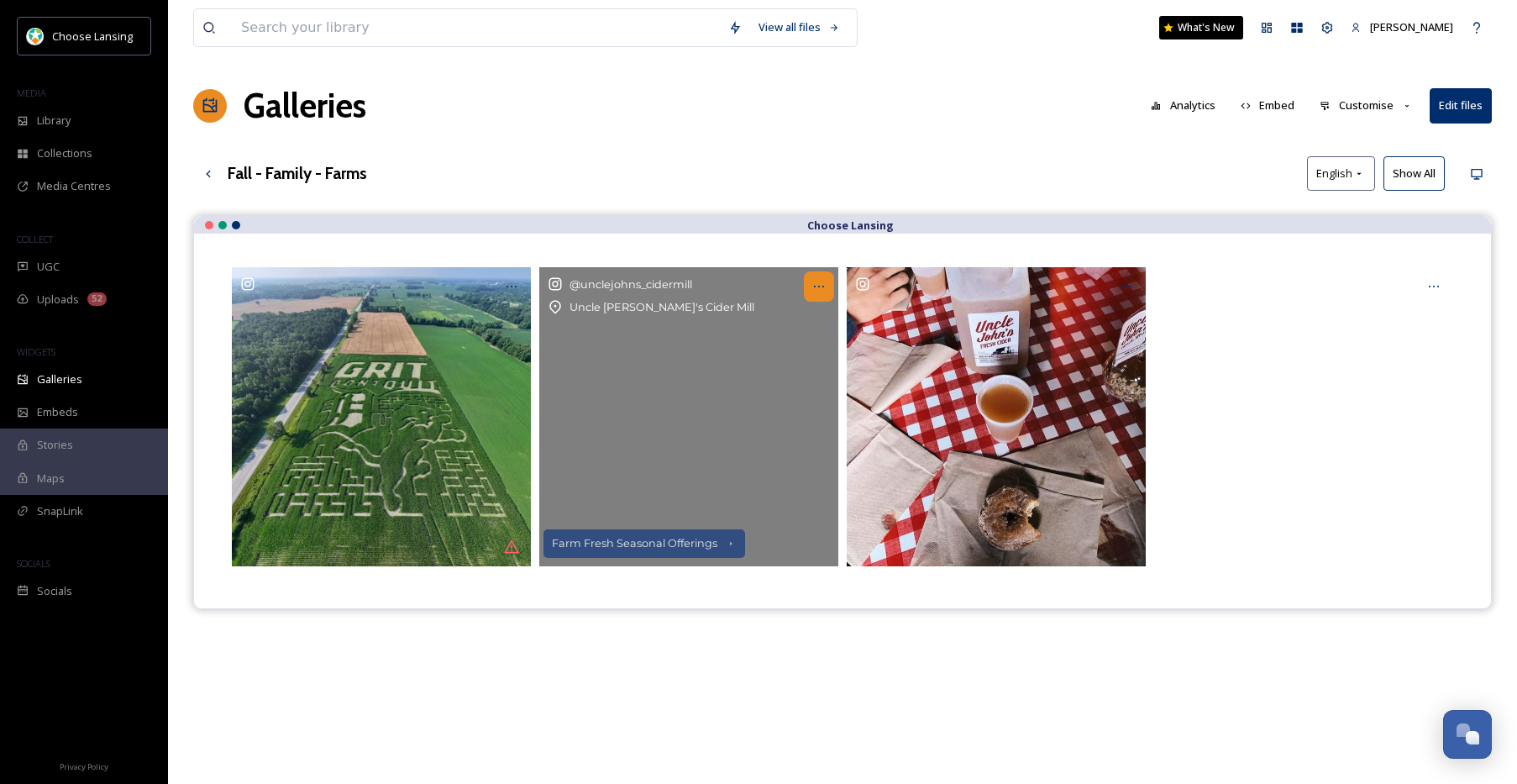
click at [821, 286] on icon at bounding box center [818, 286] width 13 height 13
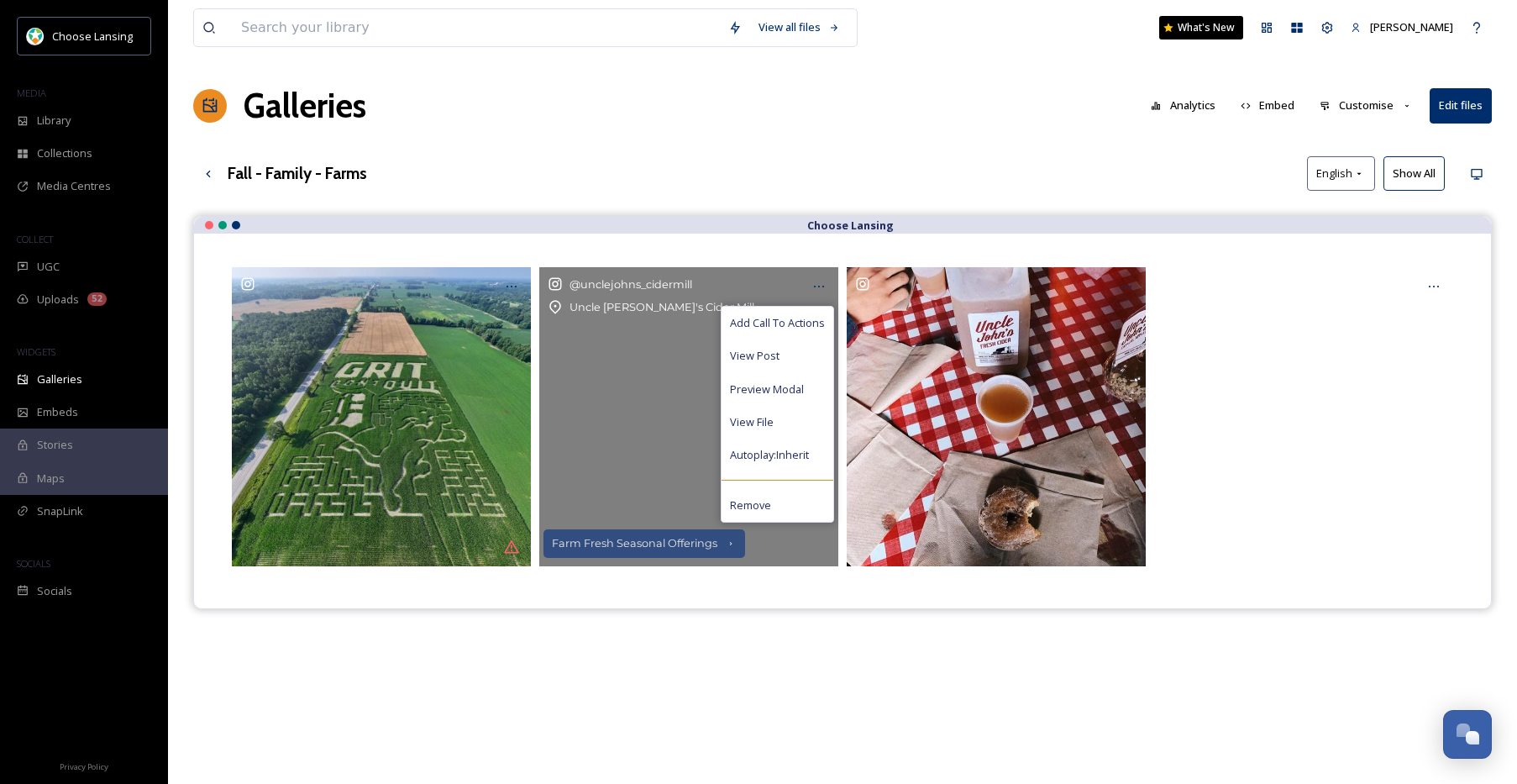
drag, startPoint x: 800, startPoint y: 322, endPoint x: 998, endPoint y: 245, distance: 212.4
click at [799, 323] on span "Add Call To Actions" at bounding box center [778, 323] width 95 height 16
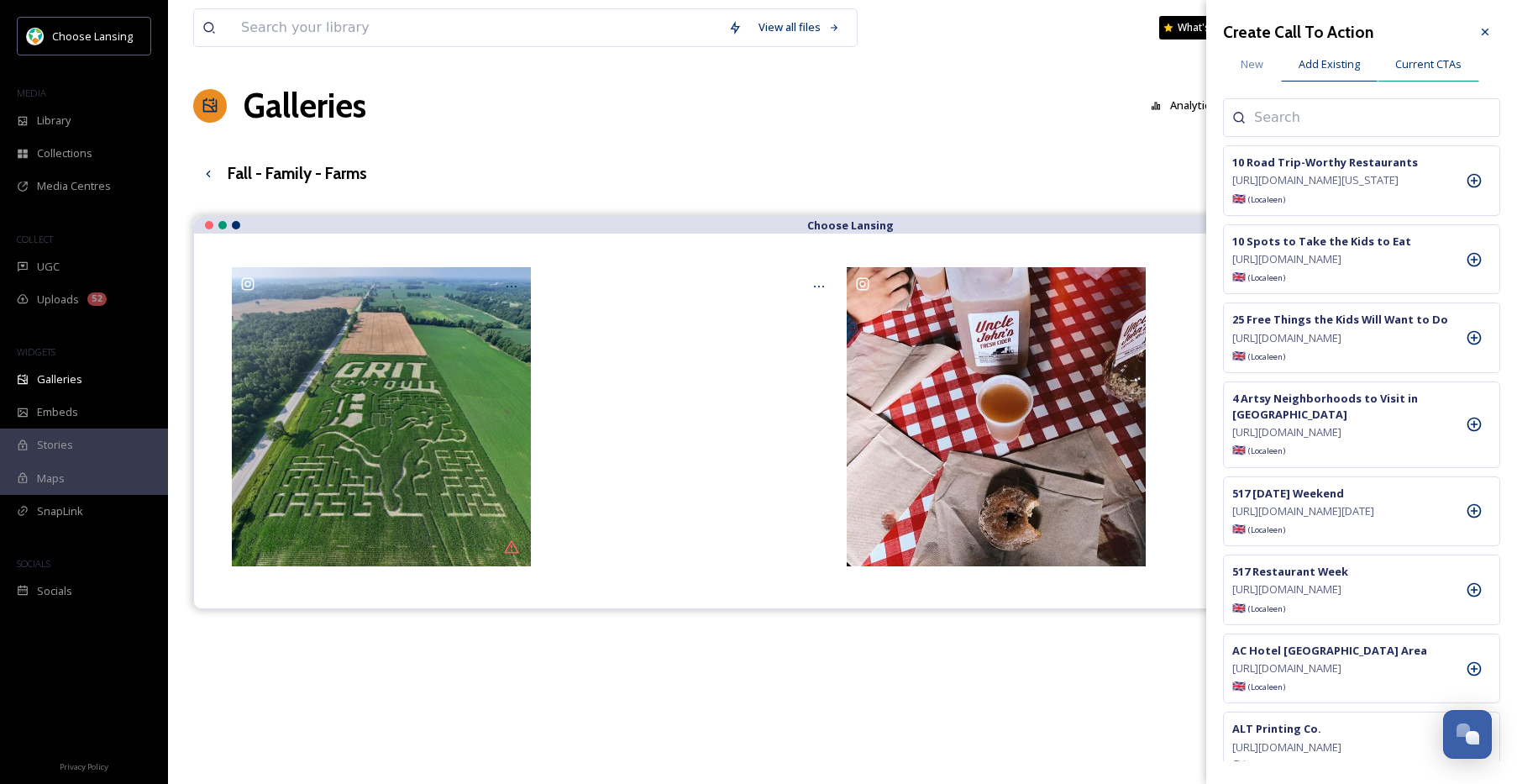
drag, startPoint x: 1427, startPoint y: 68, endPoint x: 1456, endPoint y: 79, distance: 31.0
click at [1427, 68] on span "Current CTAs" at bounding box center [1428, 65] width 66 height 16
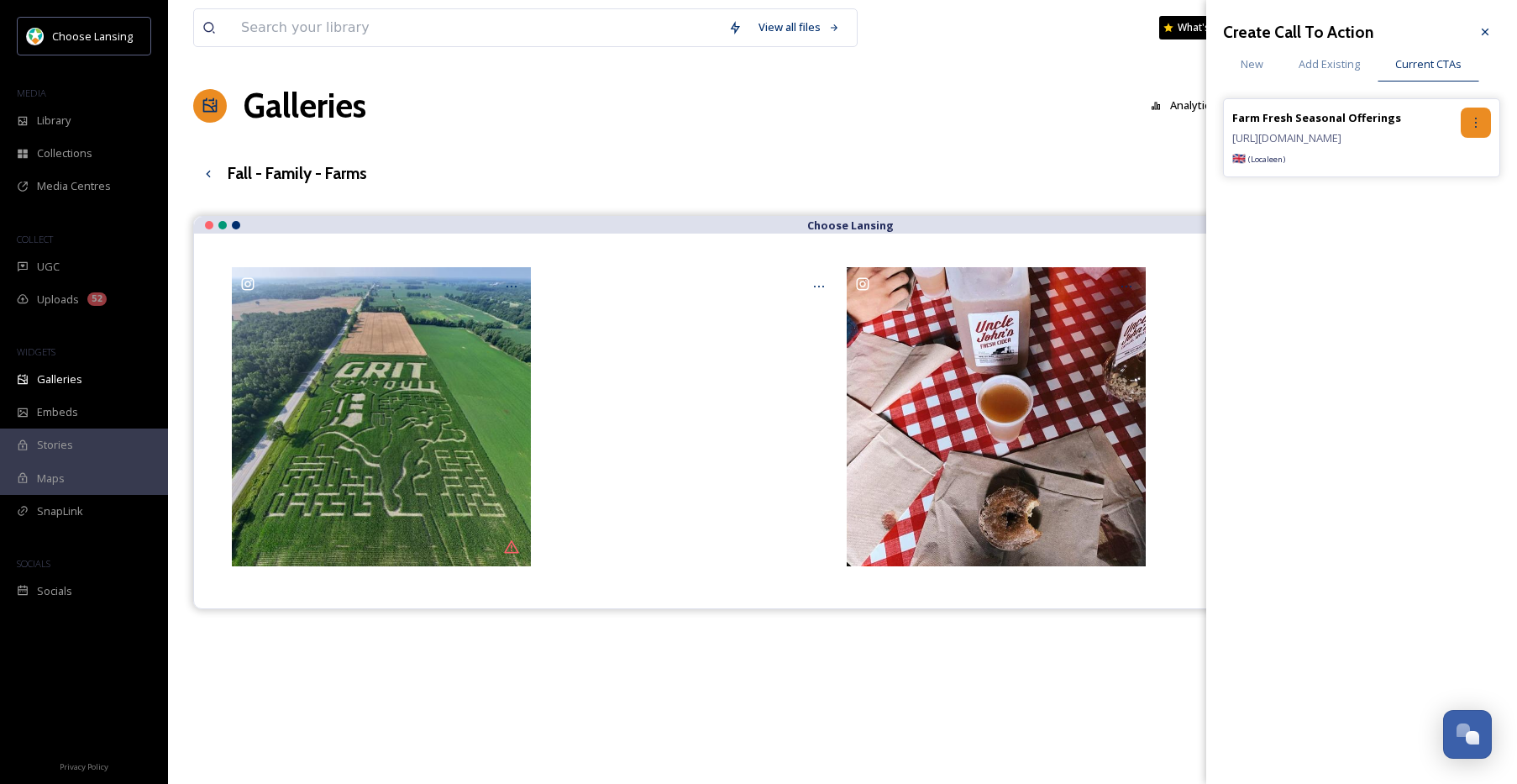
click at [1475, 125] on icon at bounding box center [1476, 122] width 13 height 13
click at [1439, 198] on span "Remove" at bounding box center [1419, 192] width 41 height 16
drag, startPoint x: 1323, startPoint y: 69, endPoint x: 1340, endPoint y: 83, distance: 22.0
click at [1323, 69] on span "Add Existing" at bounding box center [1330, 65] width 61 height 16
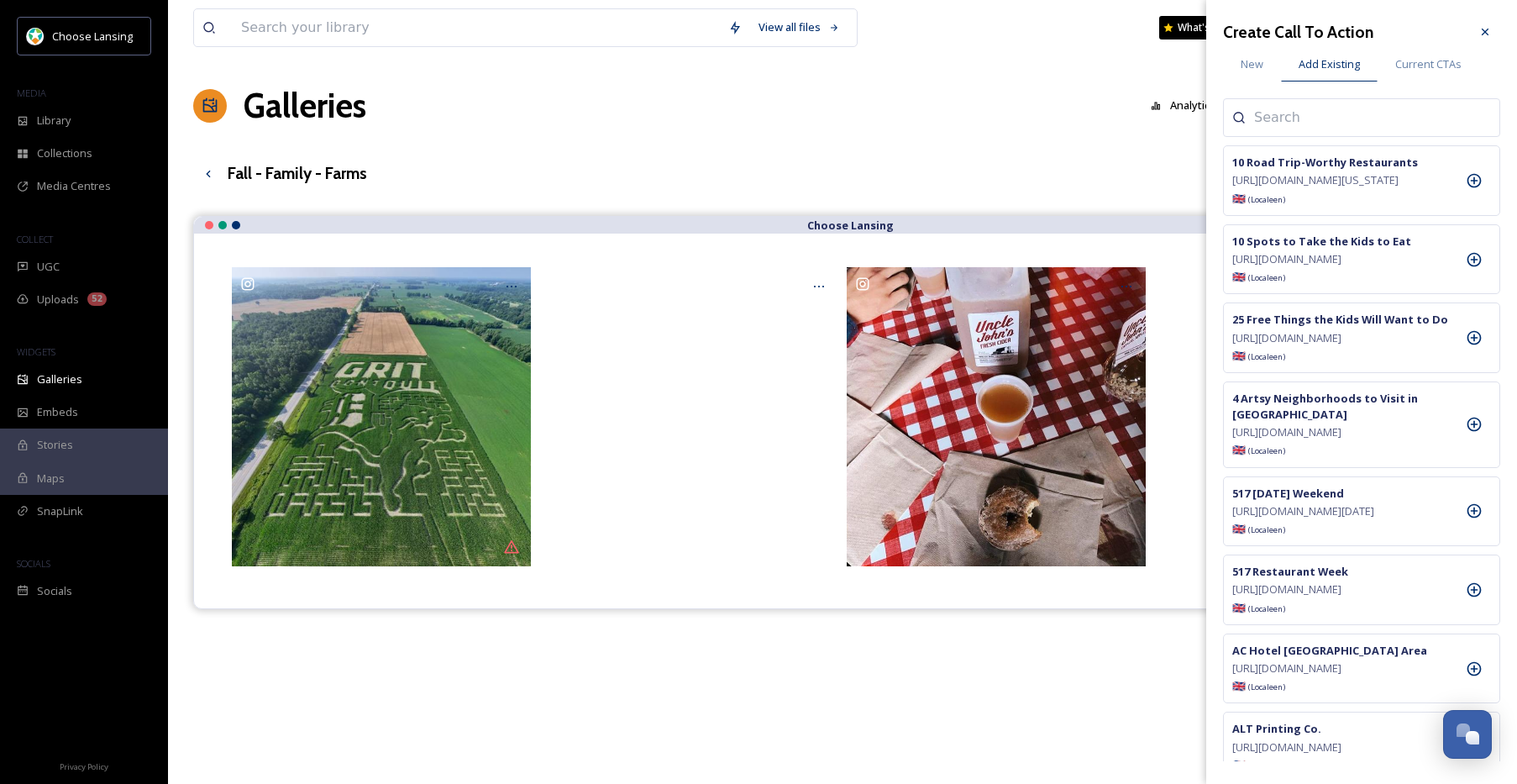
click at [1320, 117] on input at bounding box center [1338, 118] width 168 height 20
type input "uncle"
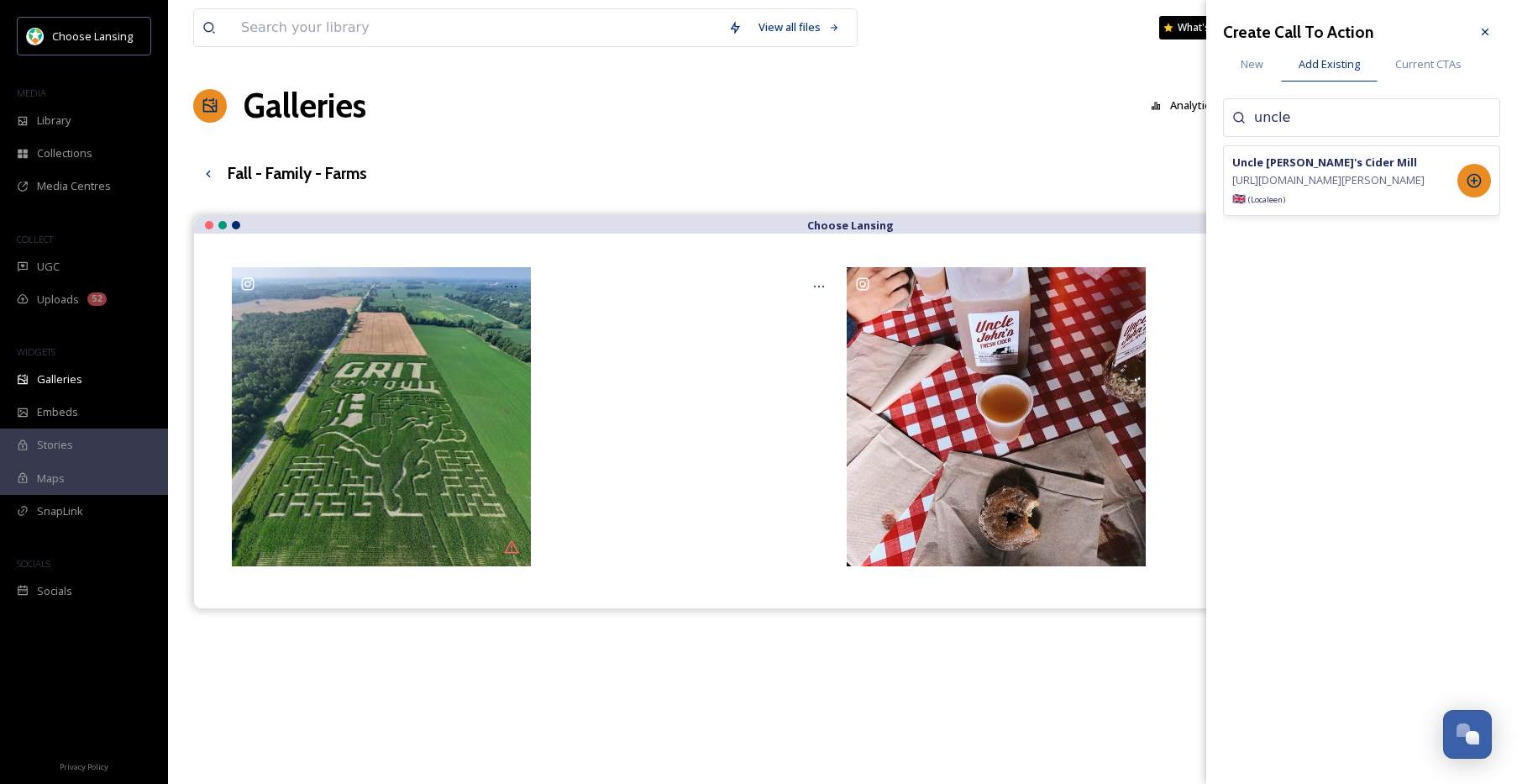
click at [1464, 189] on div at bounding box center [1474, 180] width 33 height 33
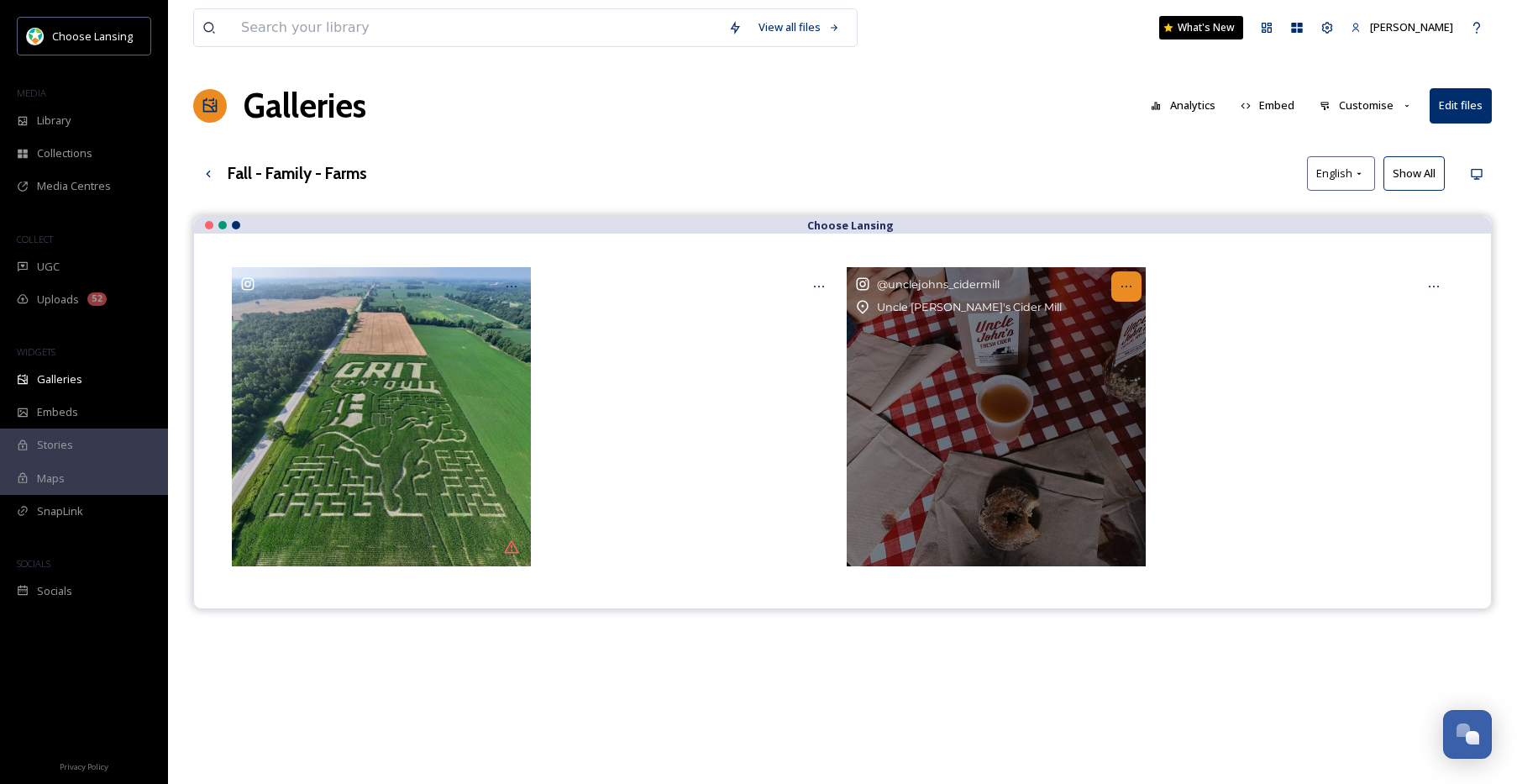
click at [1127, 290] on icon at bounding box center [1126, 286] width 13 height 13
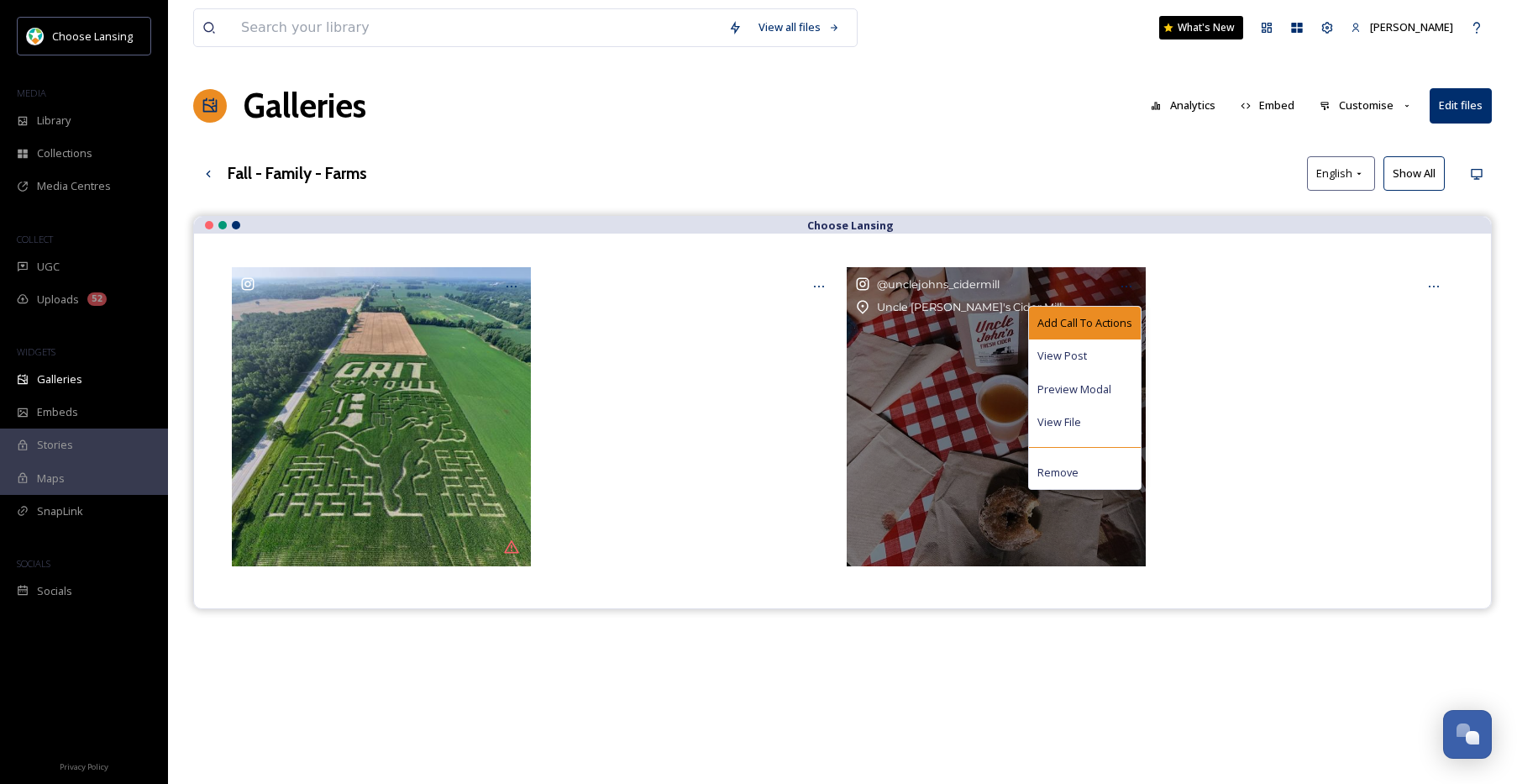
click at [1104, 329] on span "Add Call To Actions" at bounding box center [1085, 323] width 95 height 16
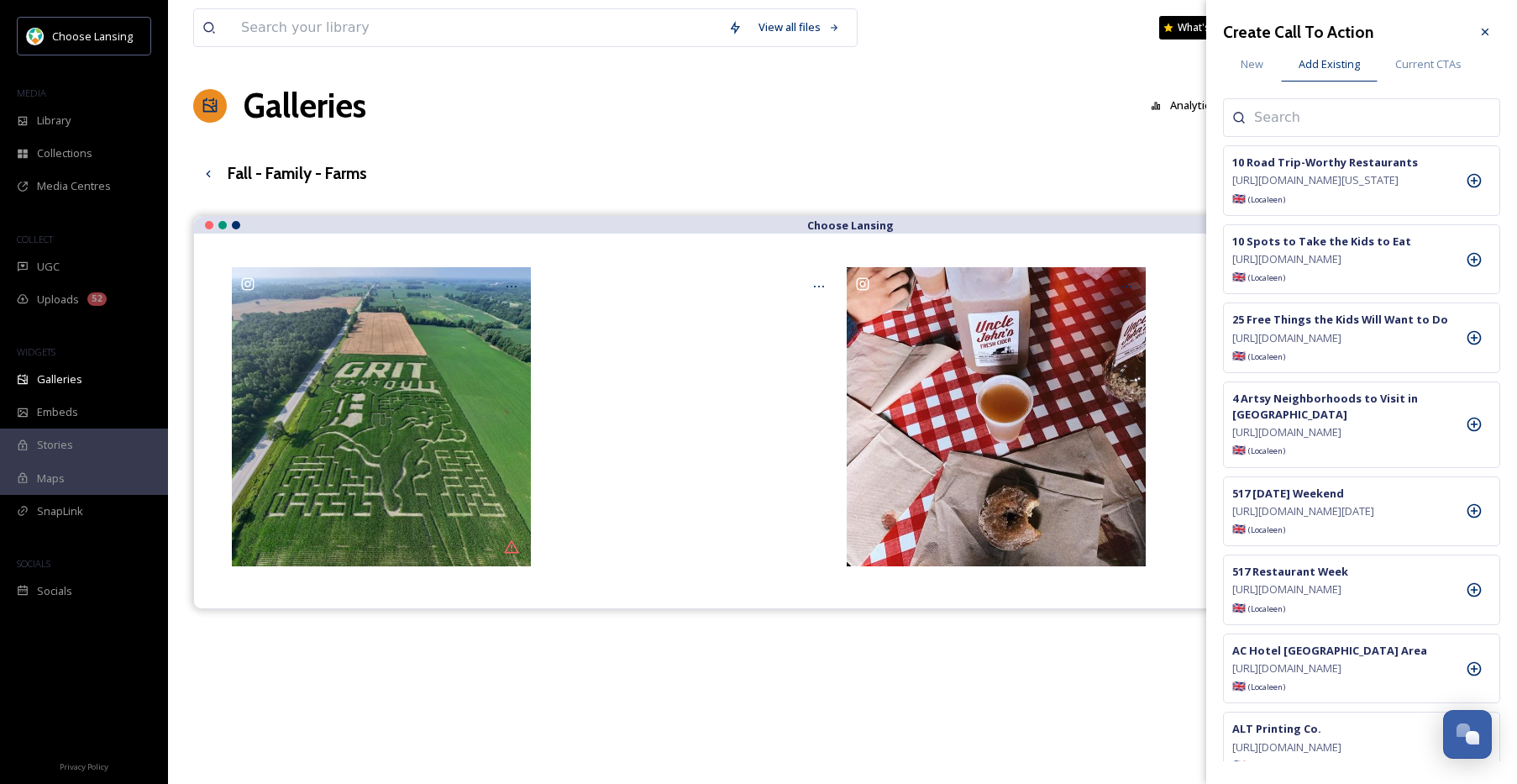
click at [1278, 115] on input at bounding box center [1338, 118] width 168 height 20
type input "uncle"
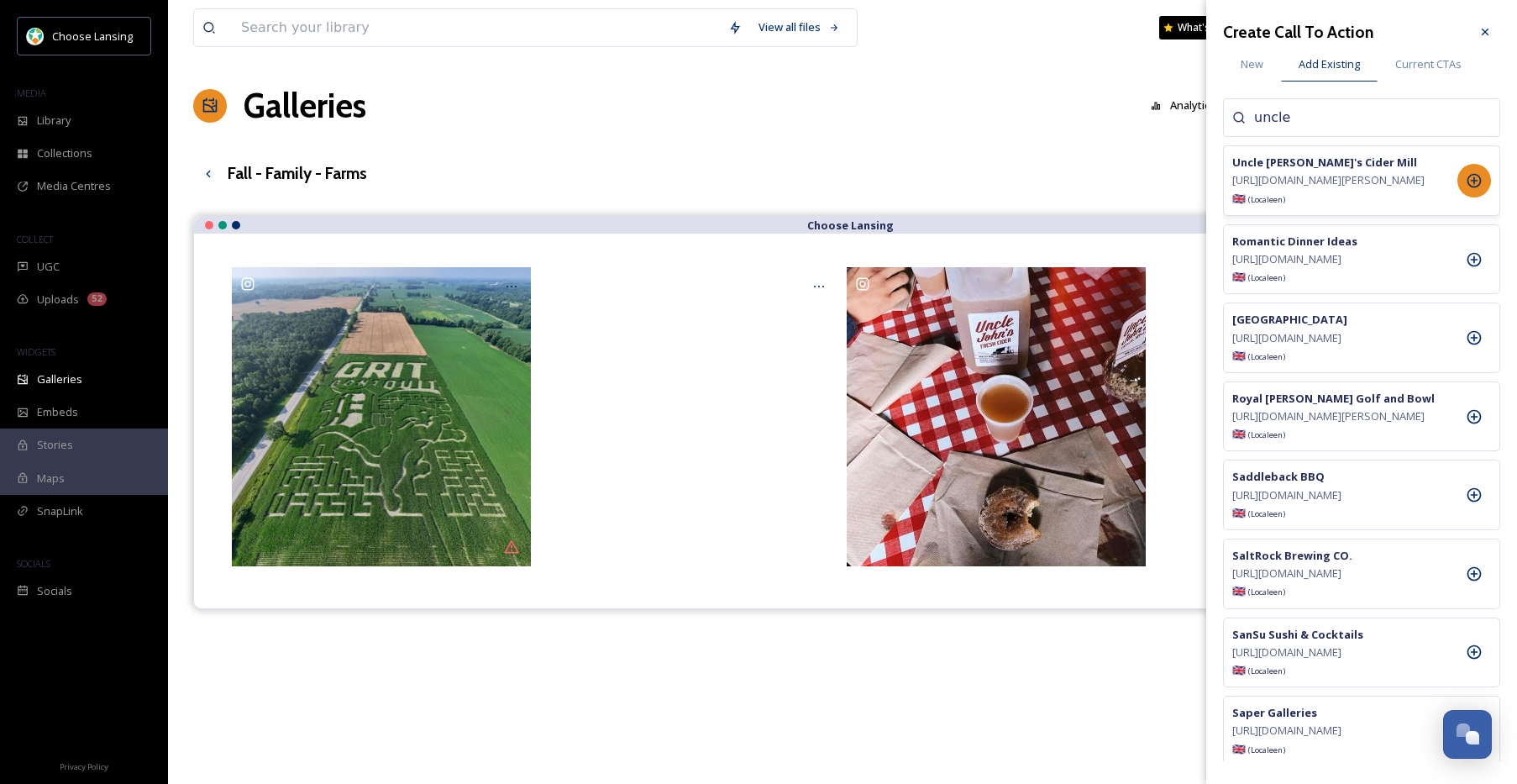
click at [1471, 185] on icon at bounding box center [1474, 180] width 17 height 17
click at [1486, 30] on icon at bounding box center [1485, 31] width 13 height 13
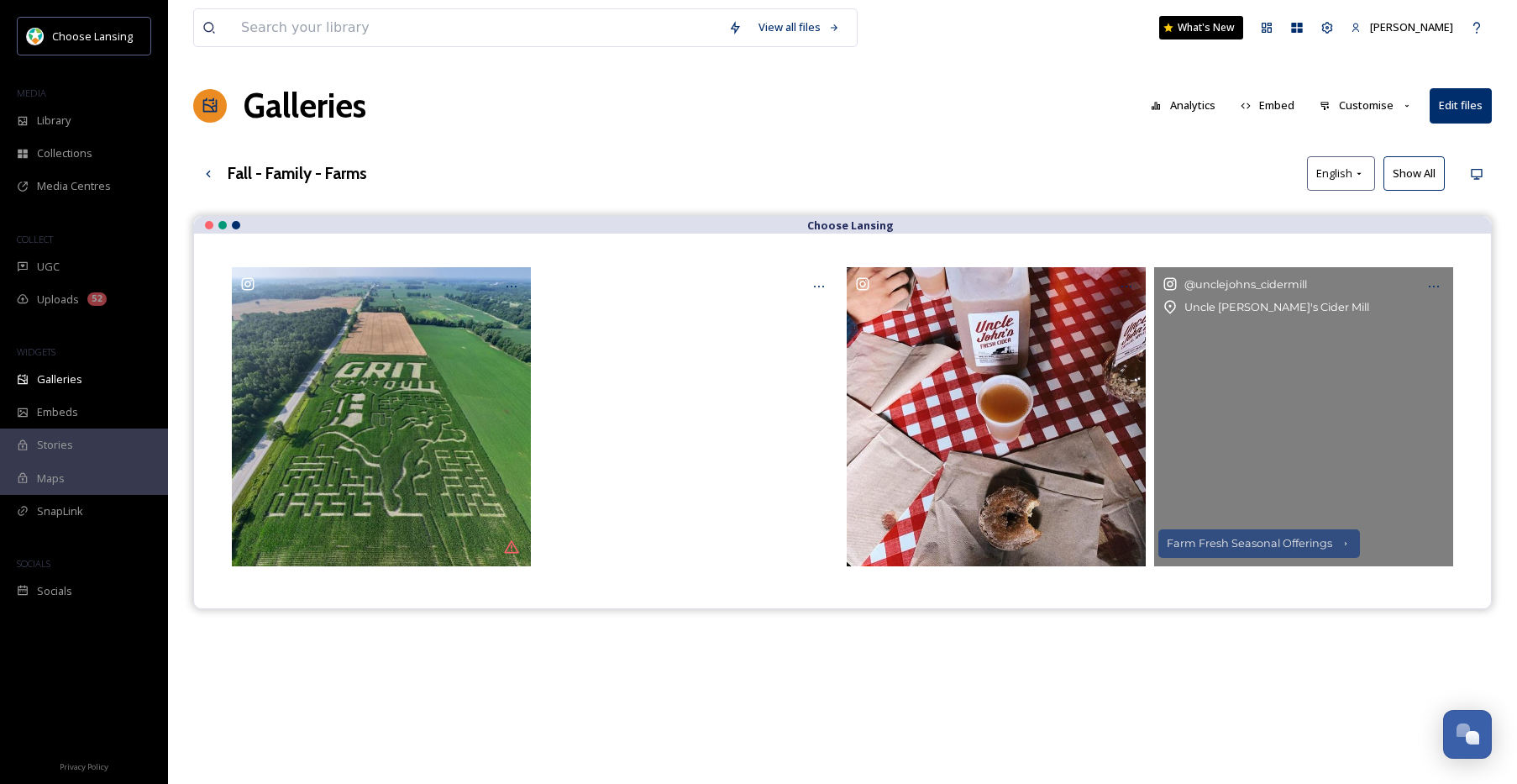
drag, startPoint x: 1437, startPoint y: 282, endPoint x: 1423, endPoint y: 302, distance: 24.4
click at [1437, 282] on icon at bounding box center [1434, 286] width 13 height 13
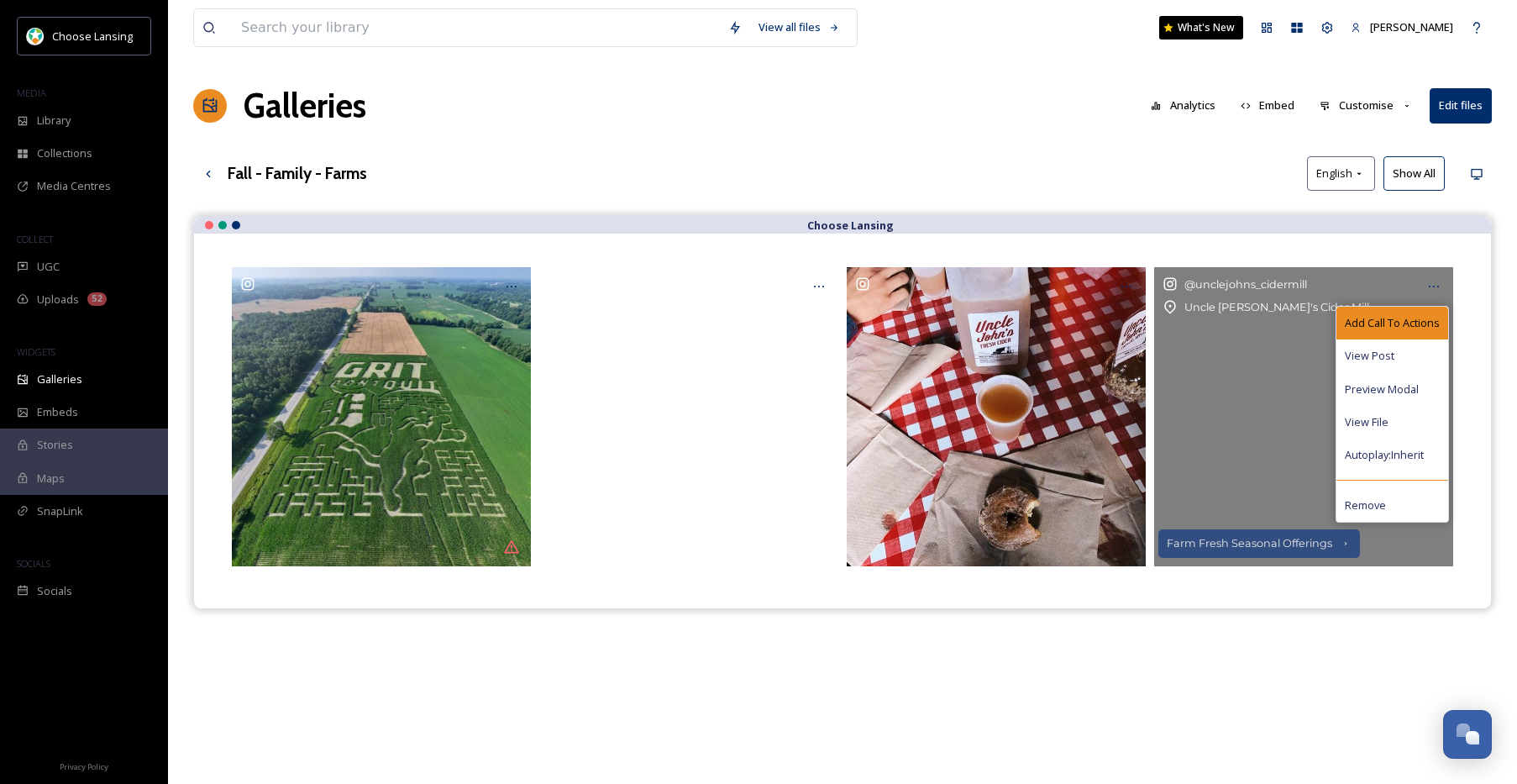
click at [1397, 318] on span "Add Call To Actions" at bounding box center [1392, 323] width 95 height 16
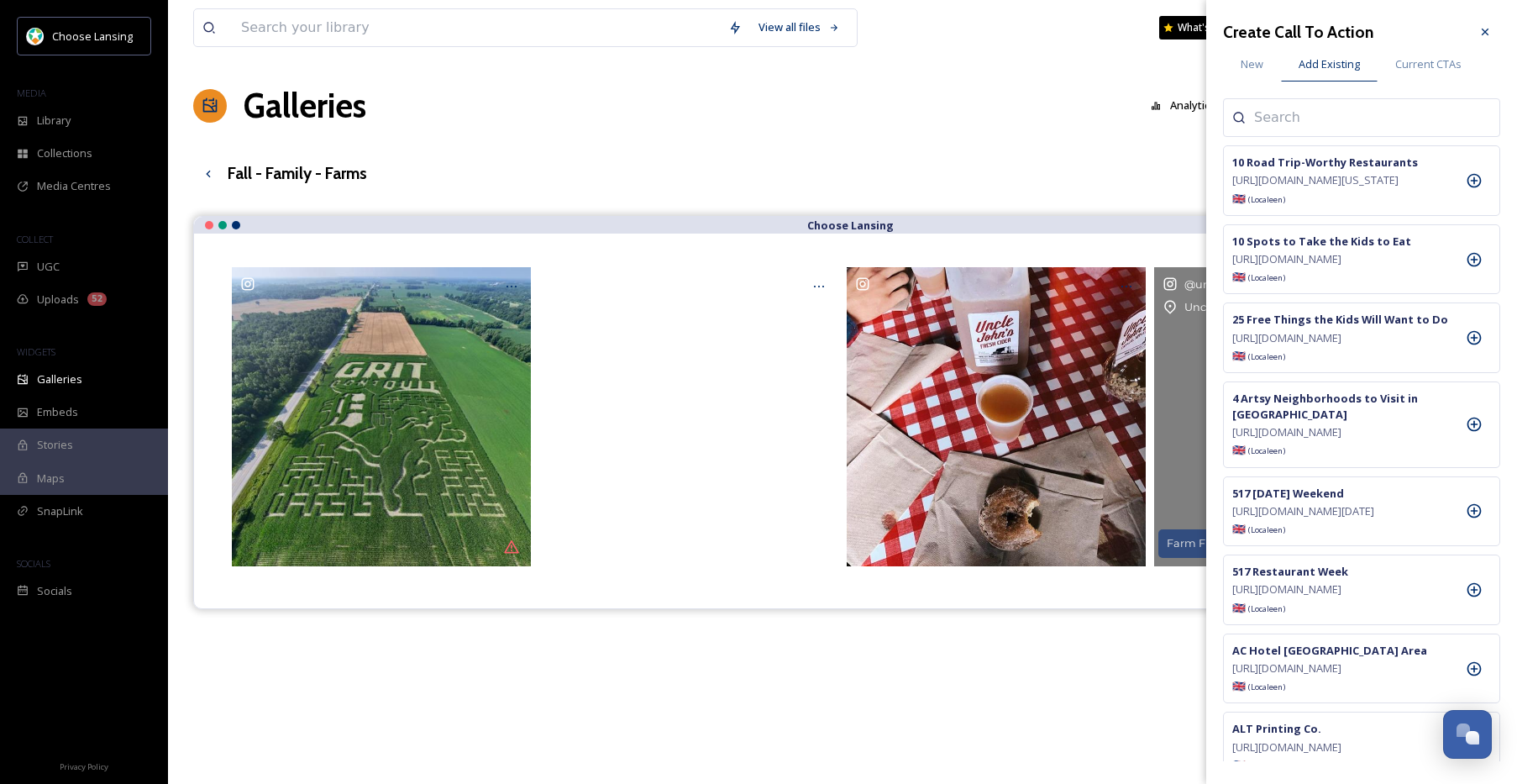
click at [1309, 124] on input at bounding box center [1338, 118] width 168 height 20
type input "uncle"
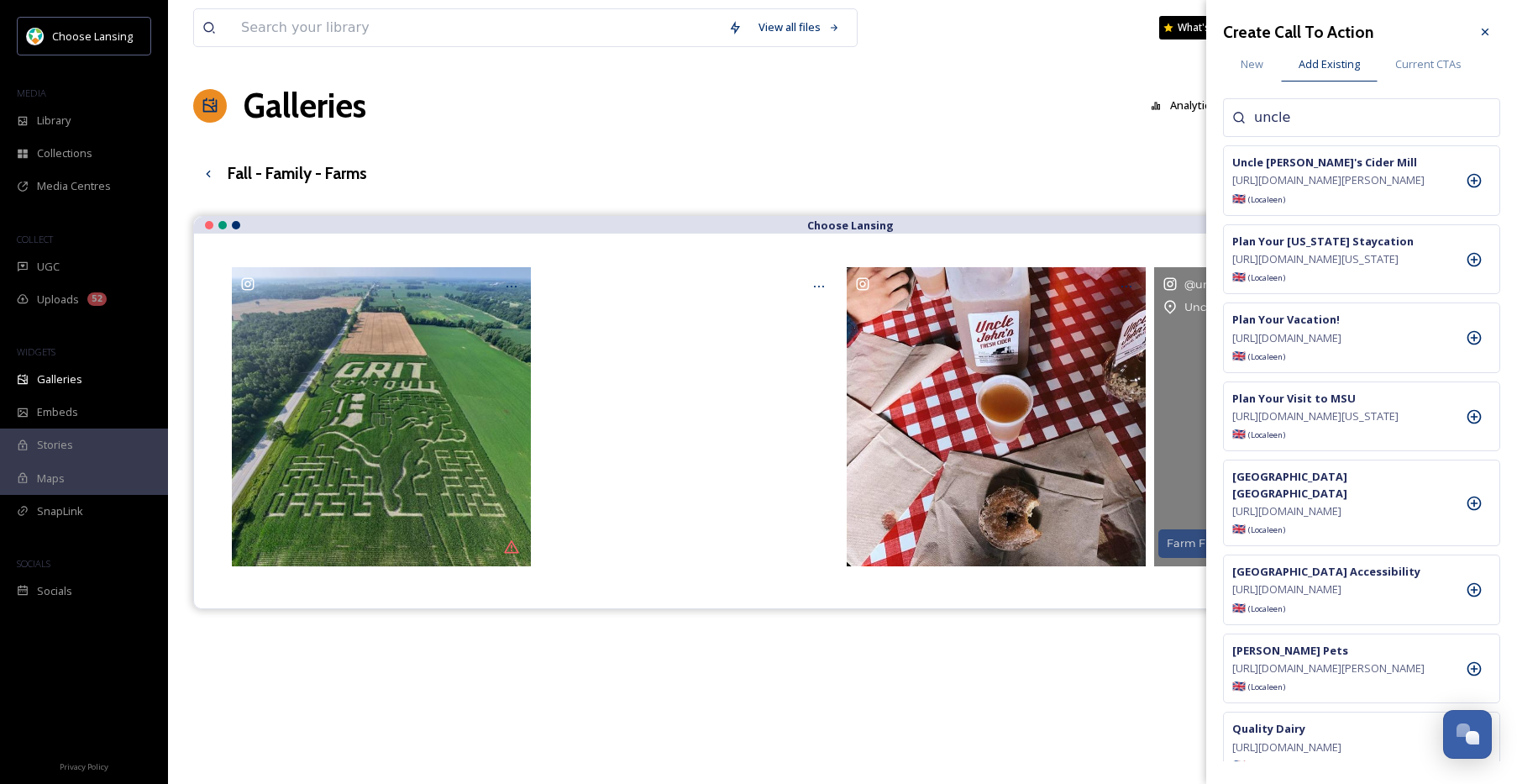
drag, startPoint x: 1472, startPoint y: 182, endPoint x: 1460, endPoint y: 138, distance: 45.6
click at [1470, 182] on icon at bounding box center [1474, 180] width 17 height 17
click at [1421, 61] on span "Current CTAs" at bounding box center [1428, 65] width 66 height 16
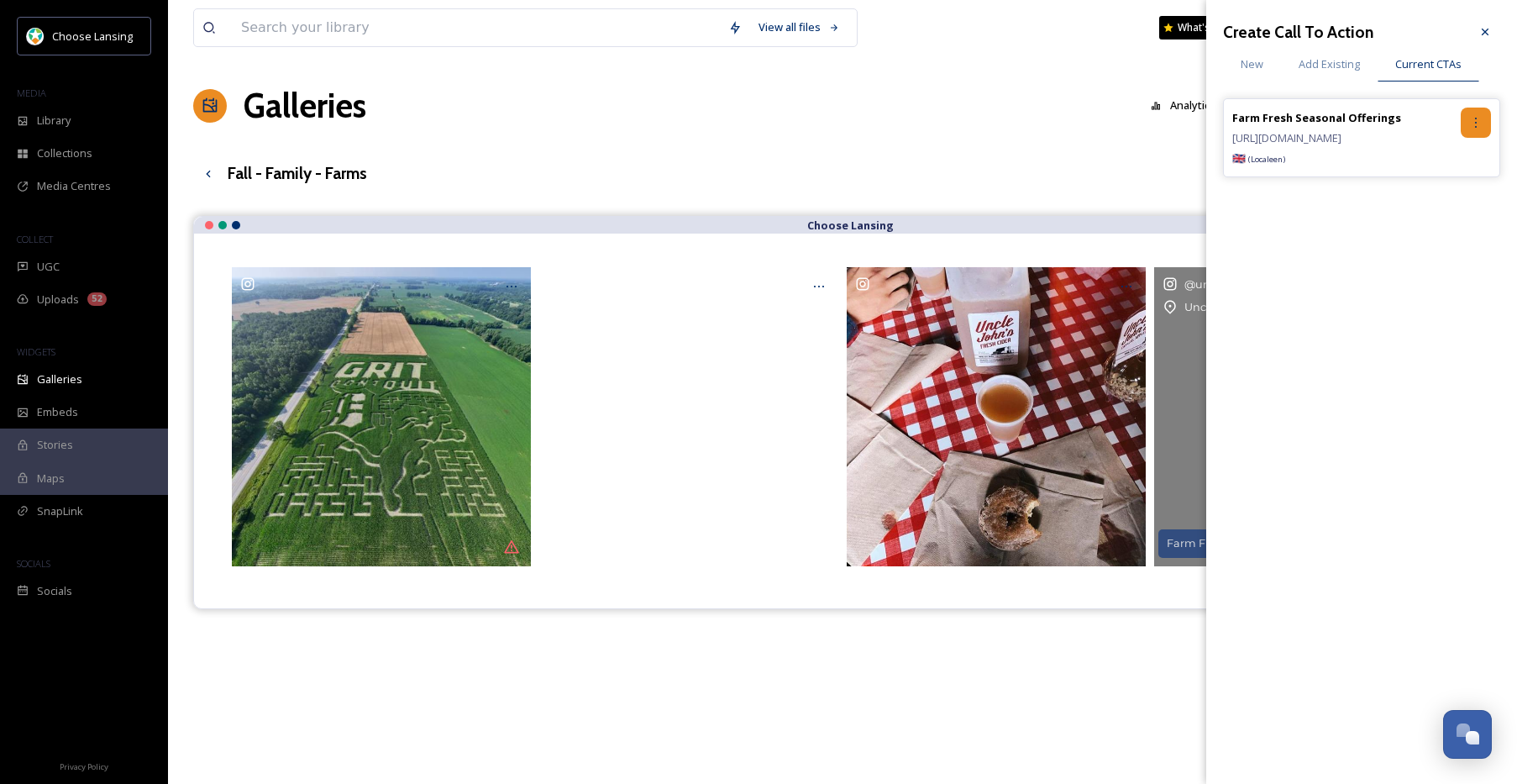
click at [1471, 124] on icon at bounding box center [1476, 122] width 13 height 13
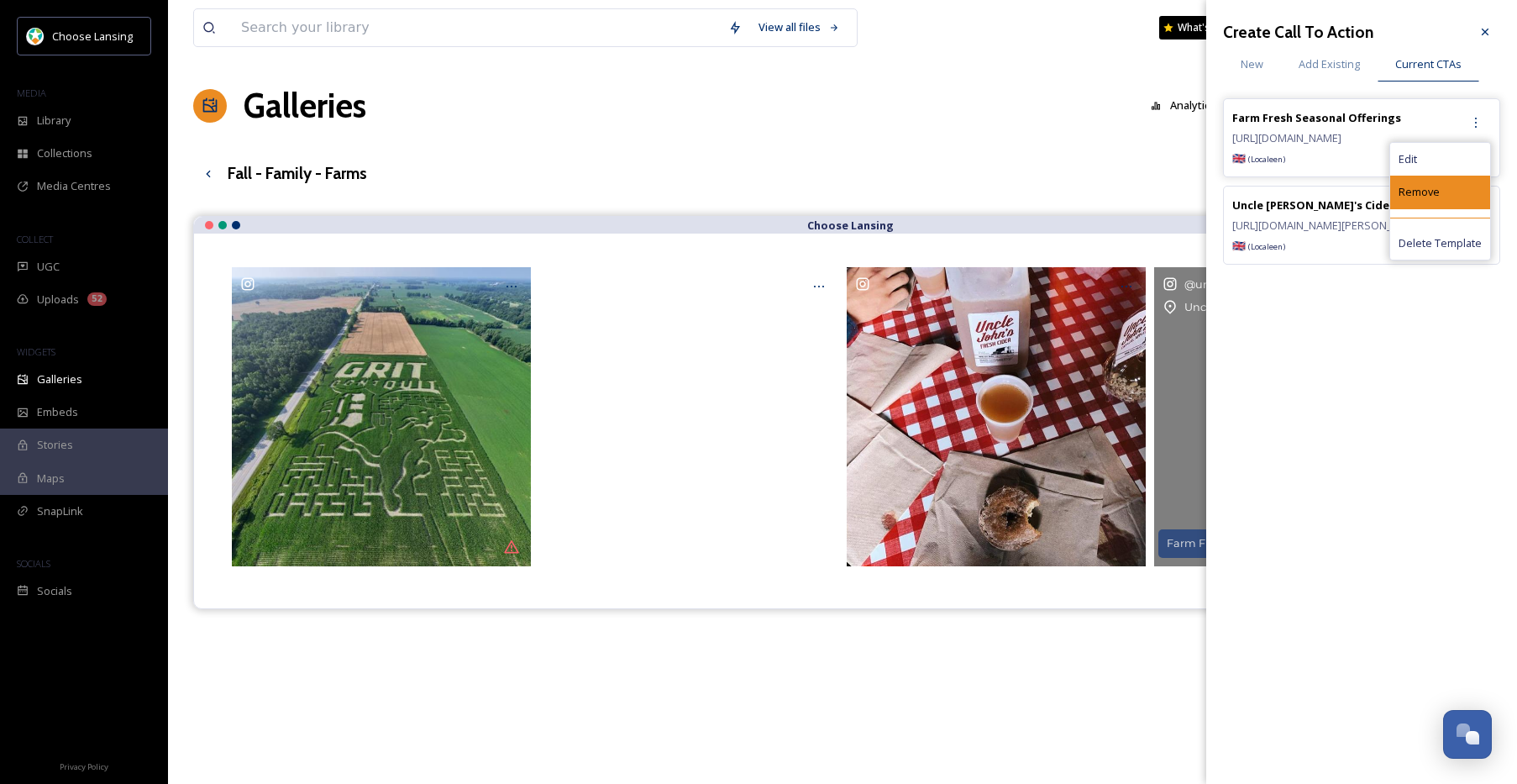
click at [1432, 196] on span "Remove" at bounding box center [1419, 192] width 41 height 16
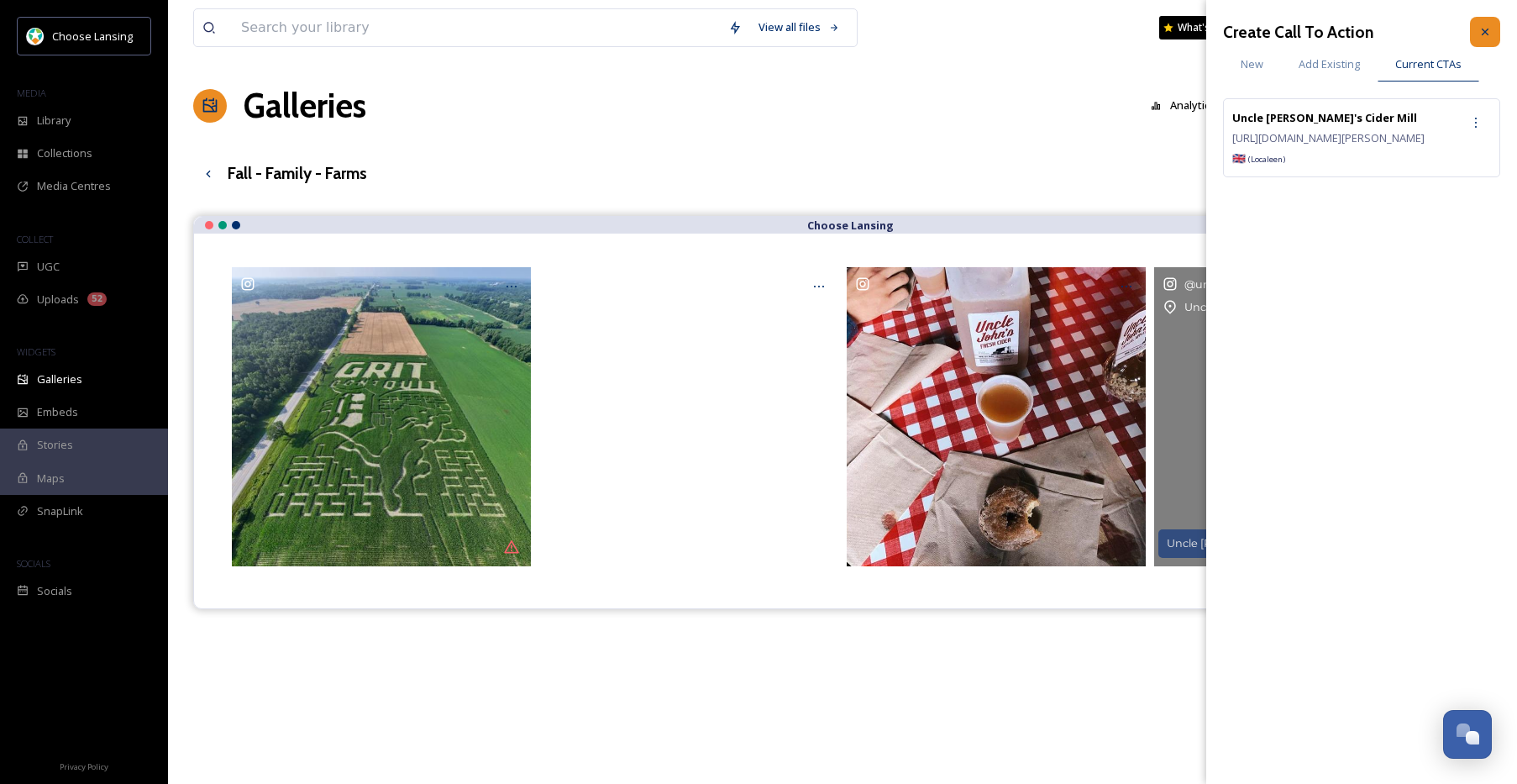
drag, startPoint x: 1497, startPoint y: 33, endPoint x: 1462, endPoint y: 155, distance: 126.9
click at [1500, 33] on div "Create Call To Action New Add Existing Current CTAs Uncle [PERSON_NAME]'s Cider…" at bounding box center [1362, 122] width 310 height 244
click at [1483, 33] on icon at bounding box center [1485, 31] width 13 height 13
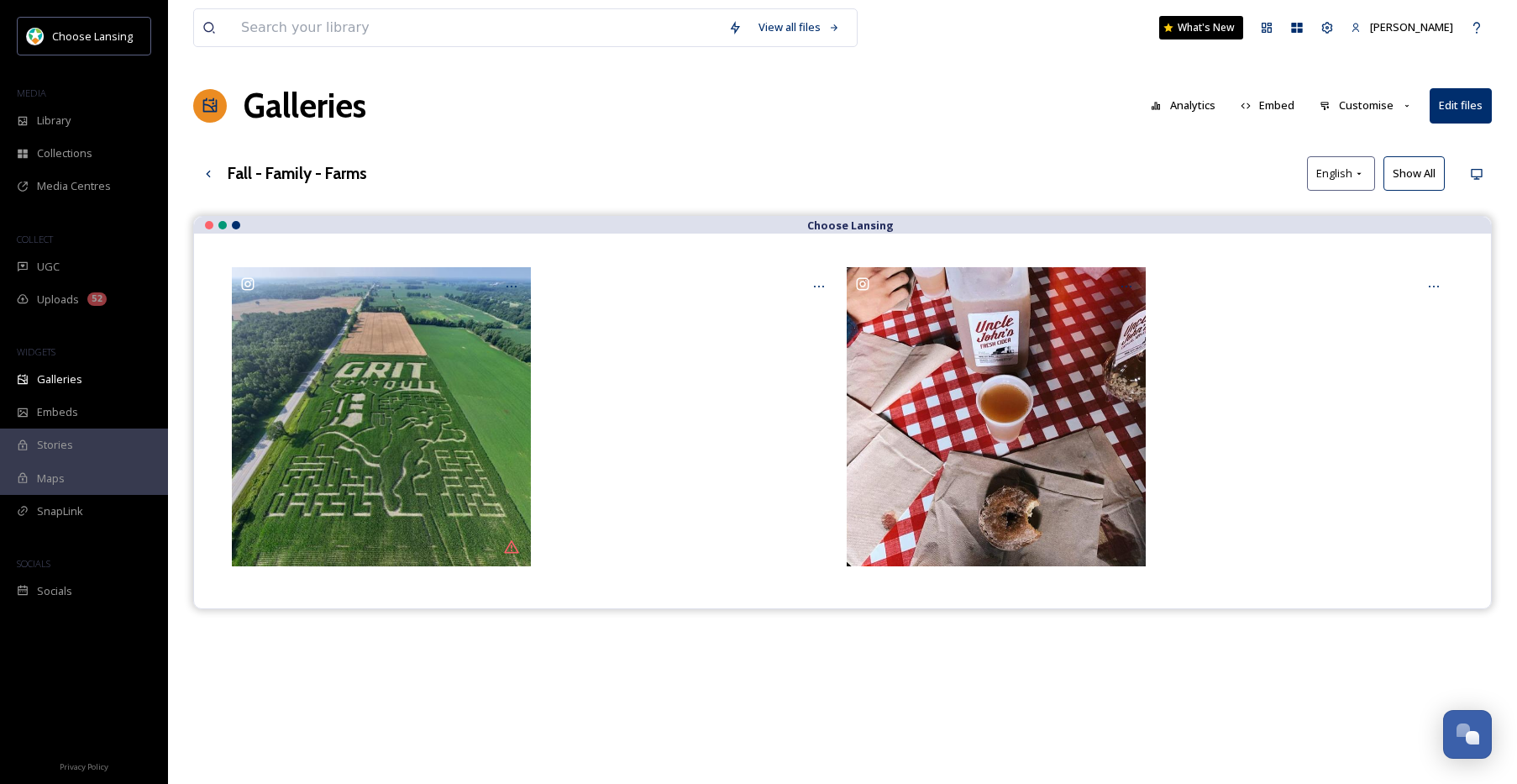
click at [1412, 170] on button "Show All" at bounding box center [1414, 173] width 61 height 34
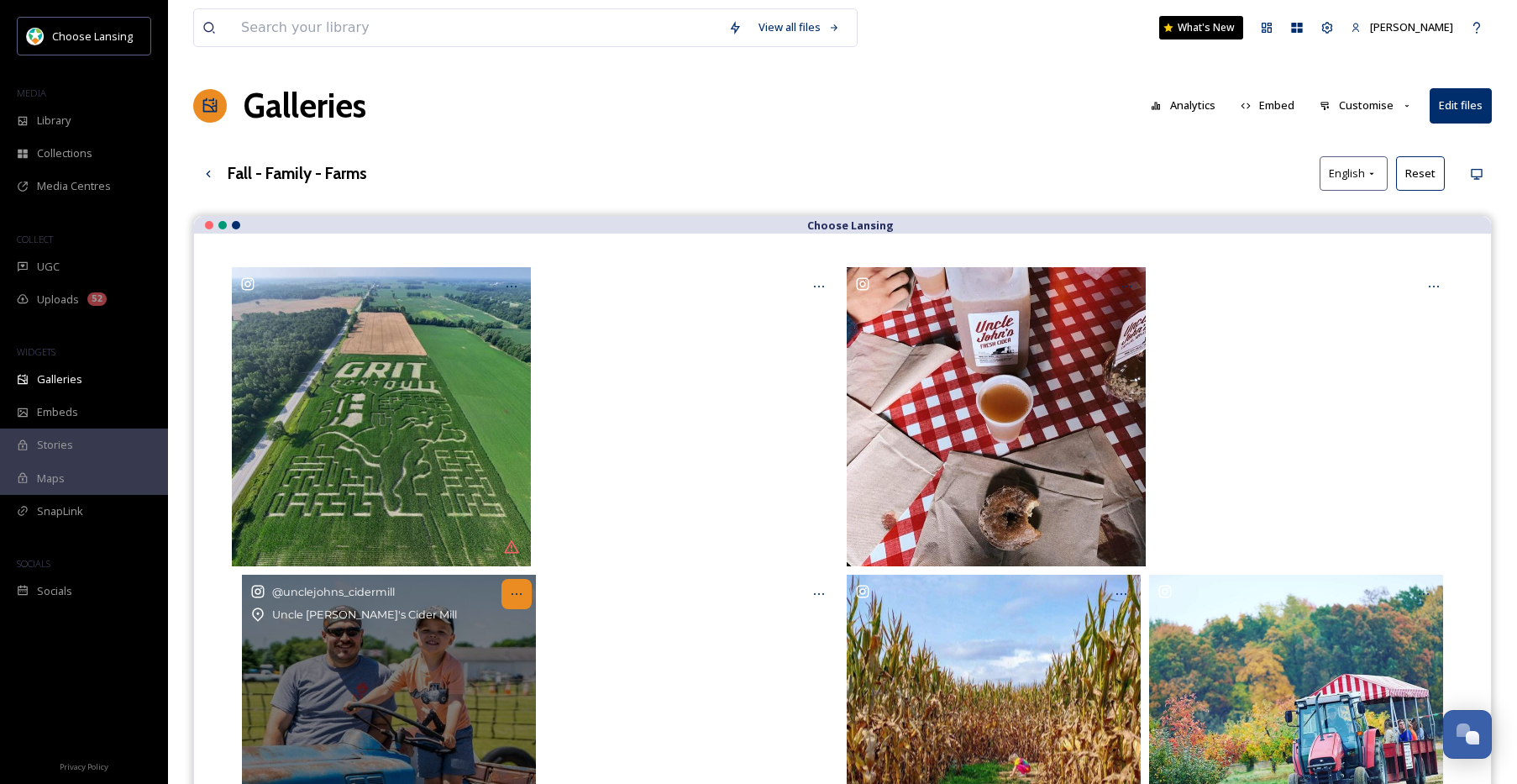
click at [518, 602] on div at bounding box center [517, 594] width 31 height 30
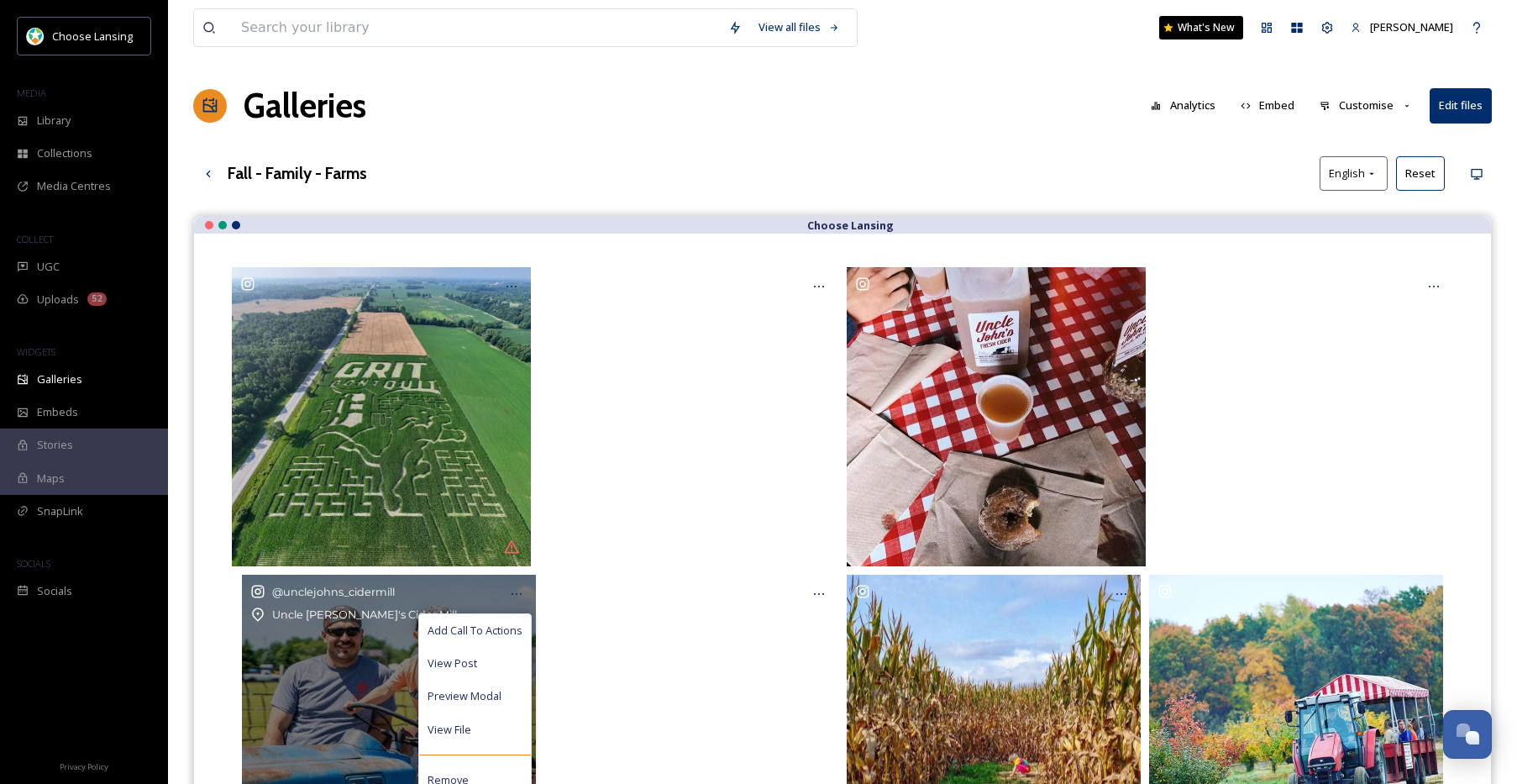
drag, startPoint x: 505, startPoint y: 634, endPoint x: 548, endPoint y: 614, distance: 47.4
click at [505, 634] on span "Add Call To Actions" at bounding box center [475, 631] width 95 height 16
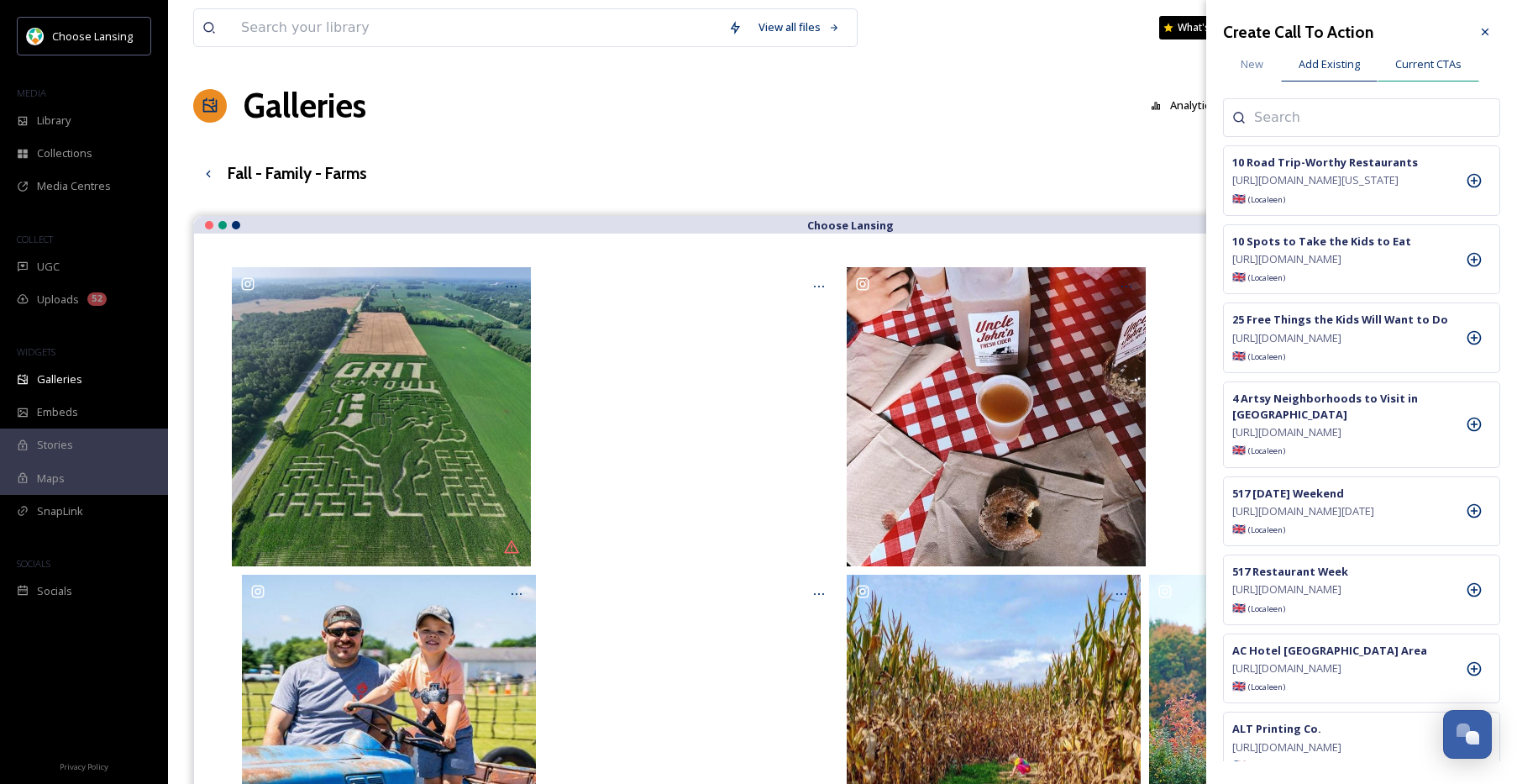
click at [1423, 72] on span "Current CTAs" at bounding box center [1428, 65] width 66 height 16
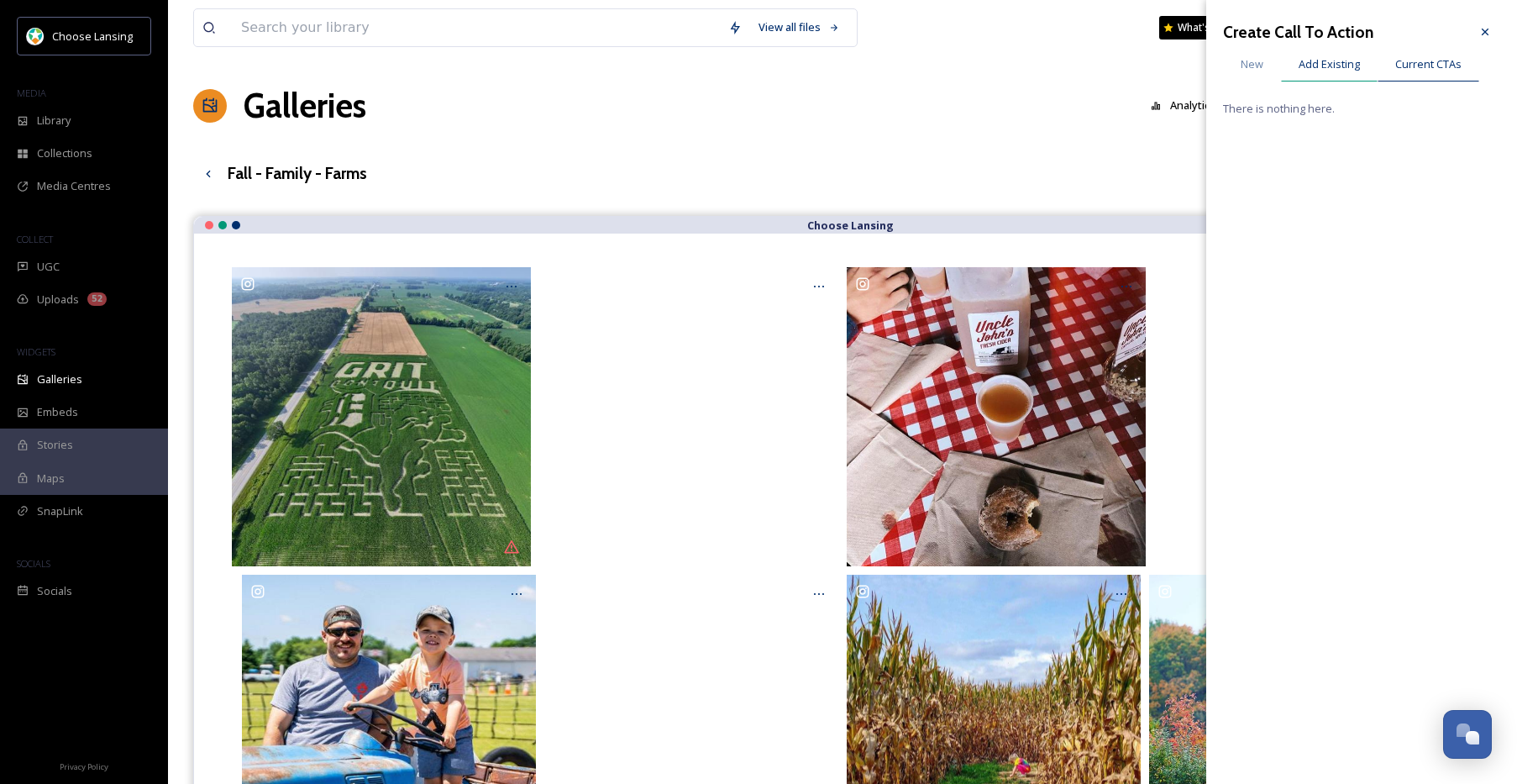
click at [1334, 70] on span "Add Existing" at bounding box center [1330, 65] width 61 height 16
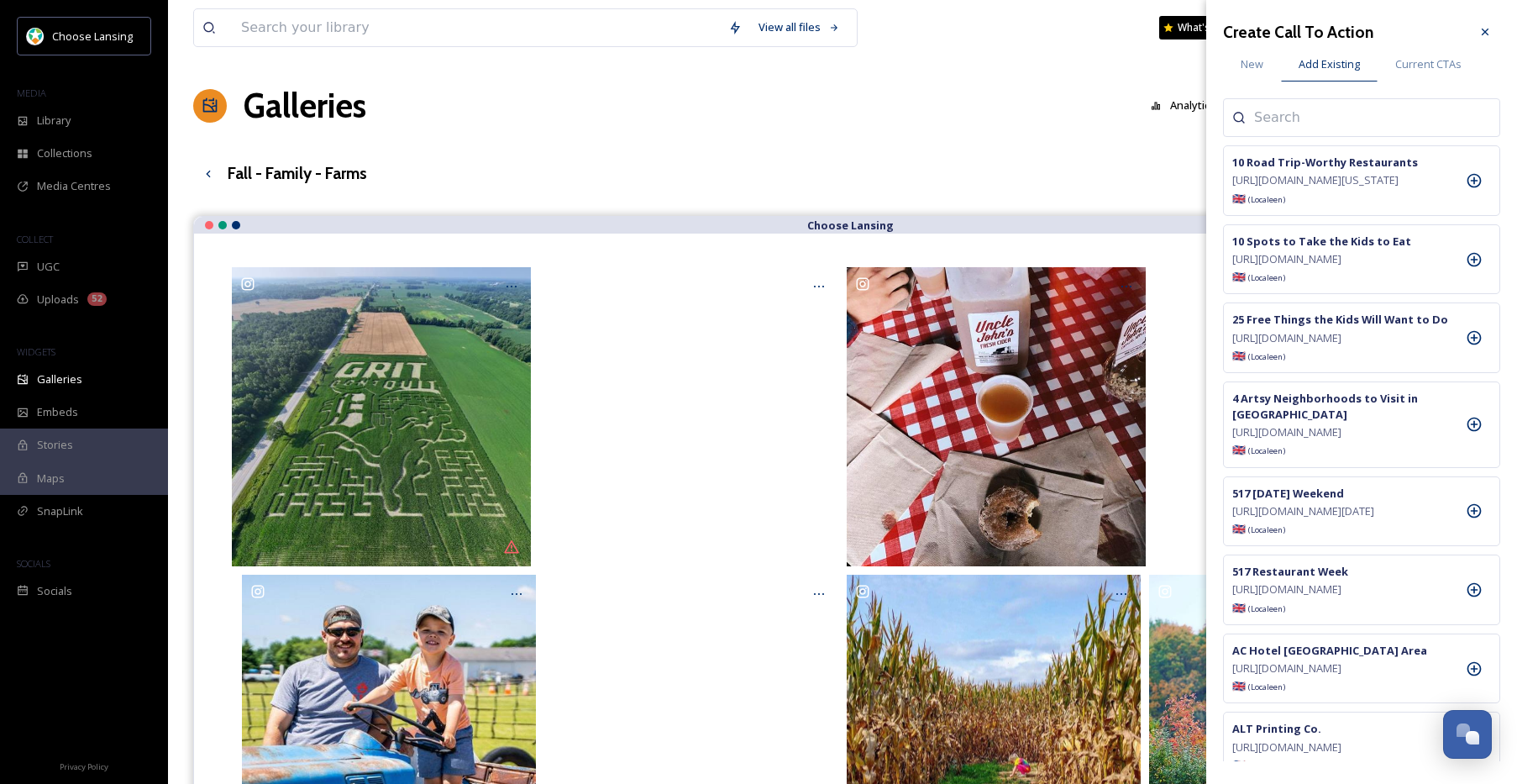
click at [1300, 119] on input at bounding box center [1338, 118] width 168 height 20
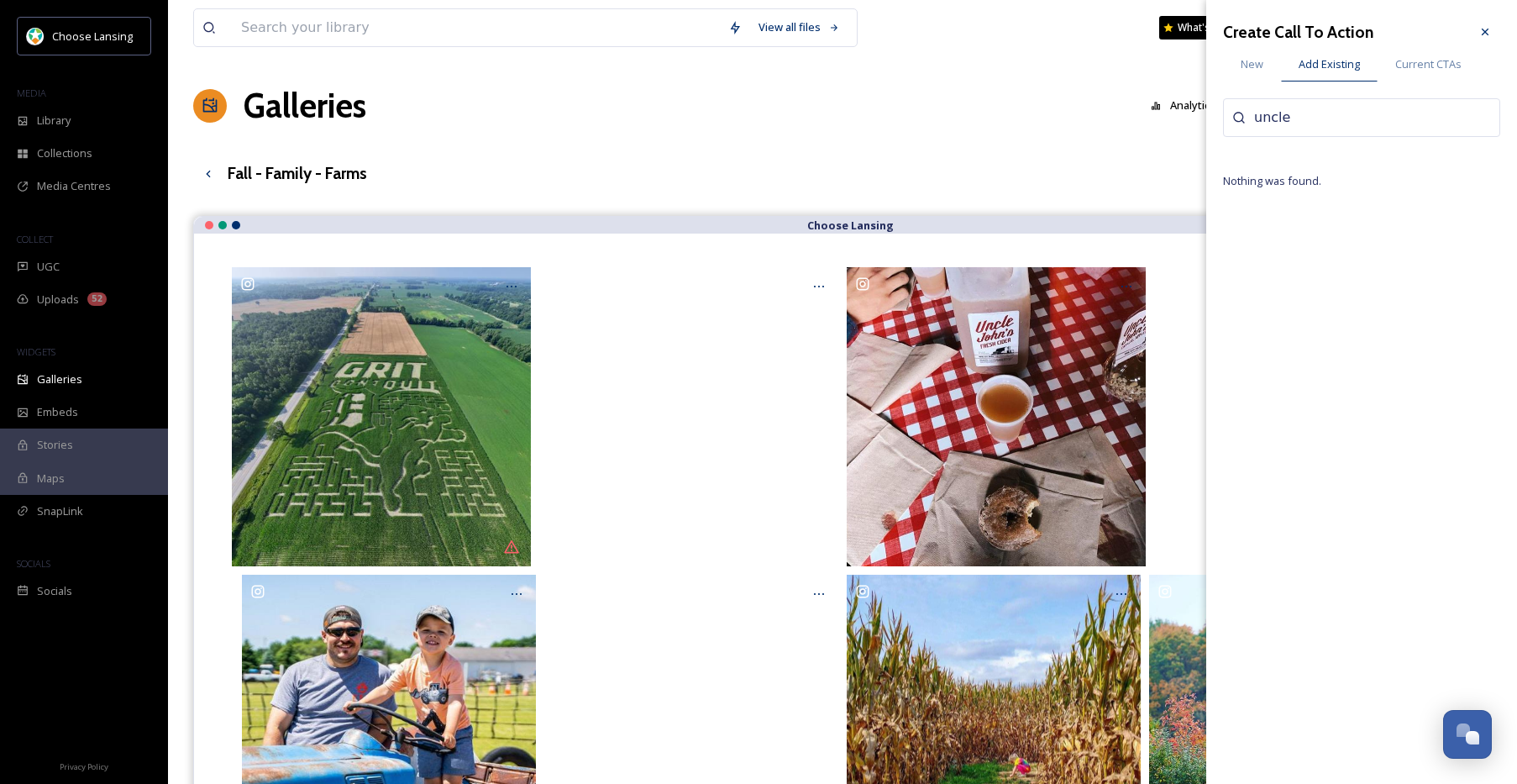
type input "uncle"
click at [1471, 189] on icon at bounding box center [1474, 180] width 17 height 17
click at [1485, 33] on icon at bounding box center [1485, 31] width 13 height 13
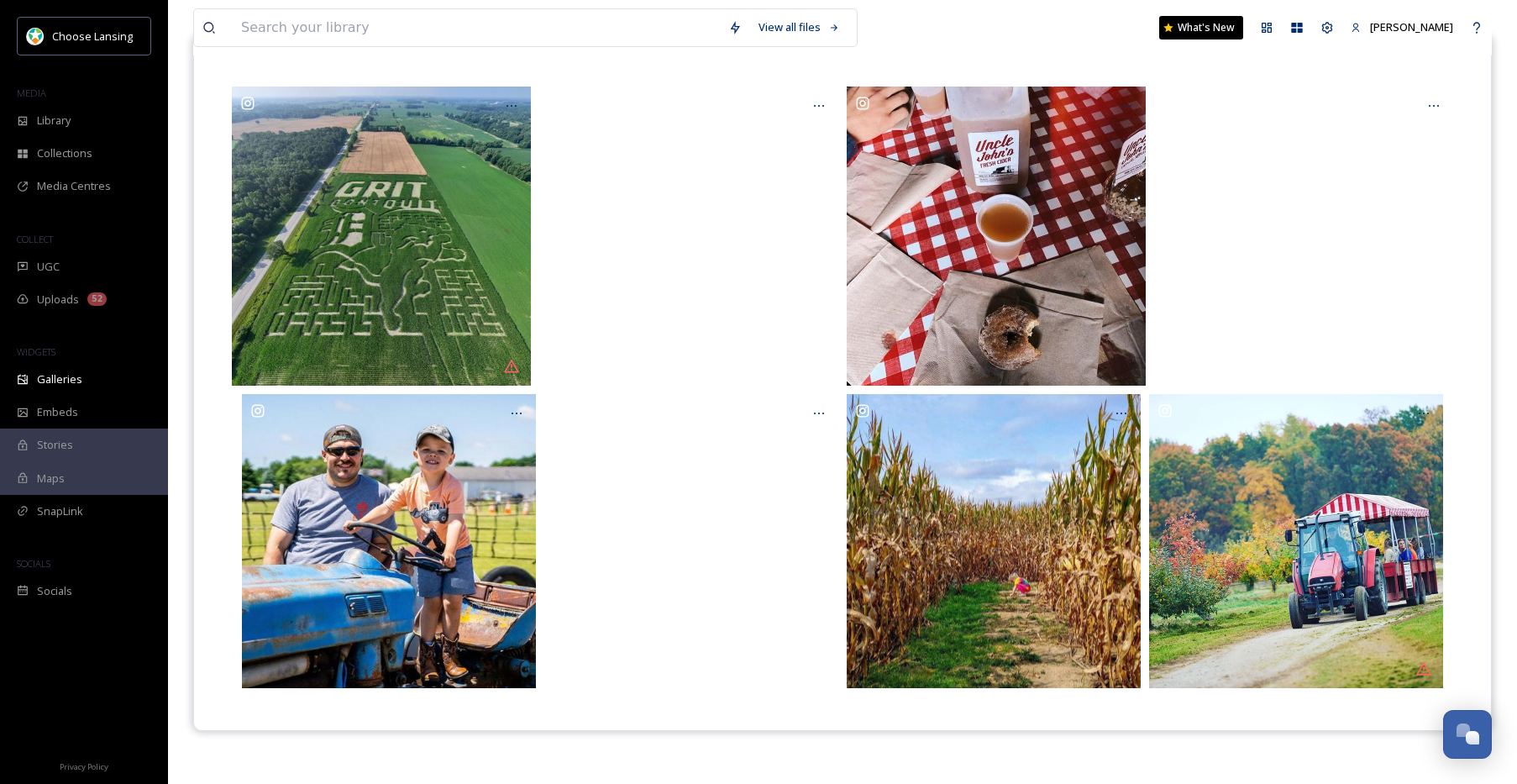
scroll to position [241, 0]
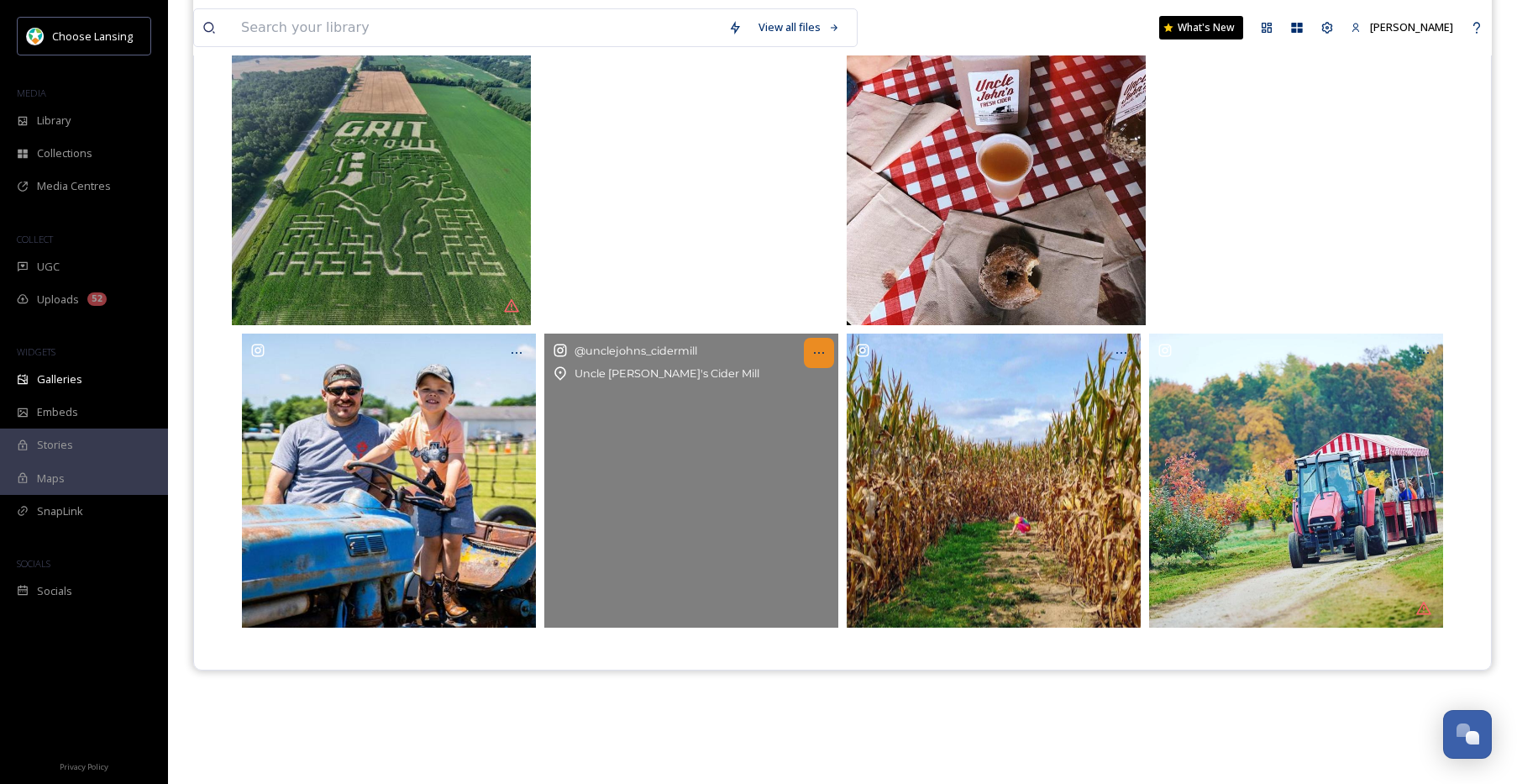
click at [812, 356] on icon at bounding box center [818, 353] width 13 height 13
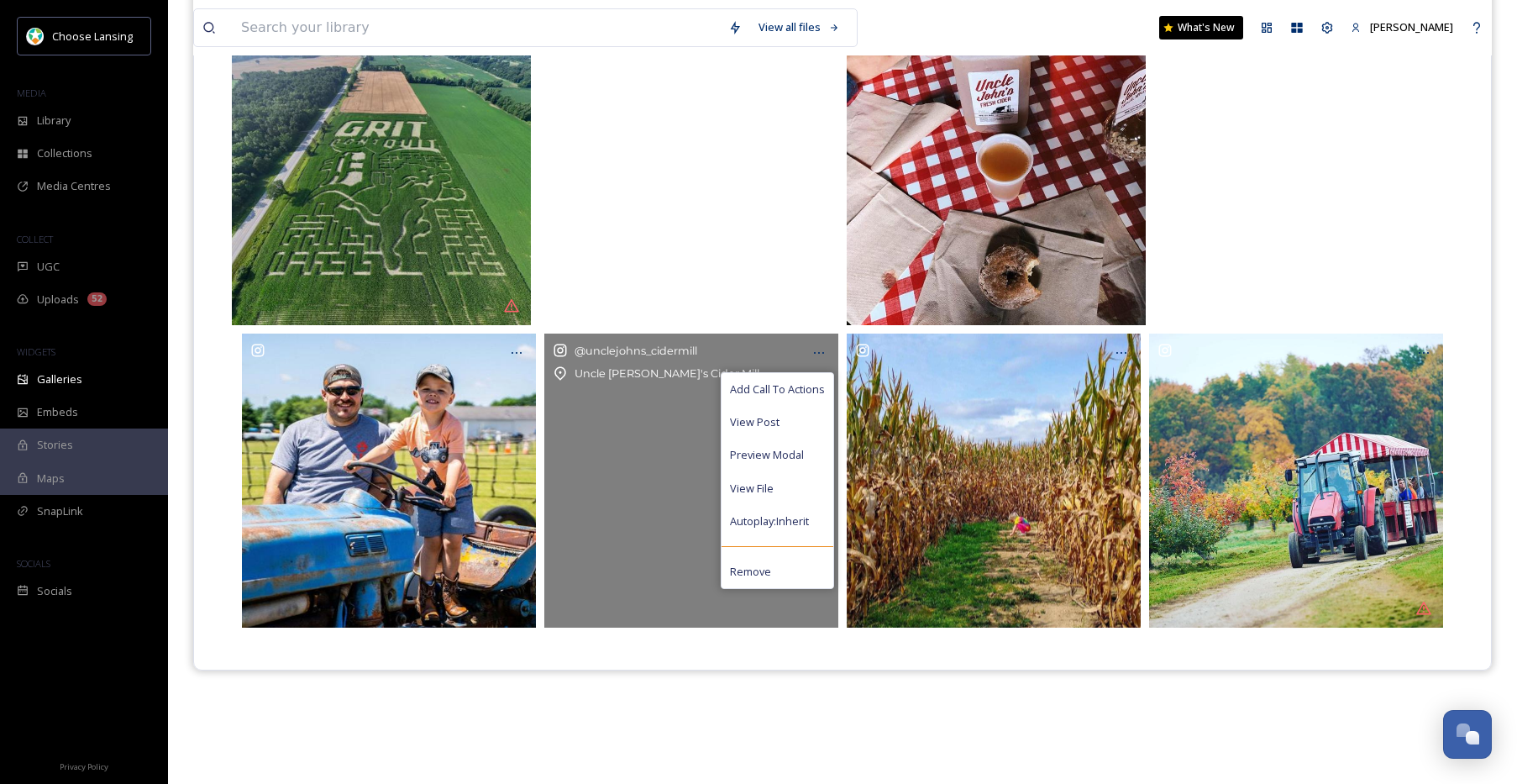
drag, startPoint x: 795, startPoint y: 386, endPoint x: 927, endPoint y: 318, distance: 148.5
click at [795, 386] on span "Add Call To Actions" at bounding box center [778, 389] width 95 height 16
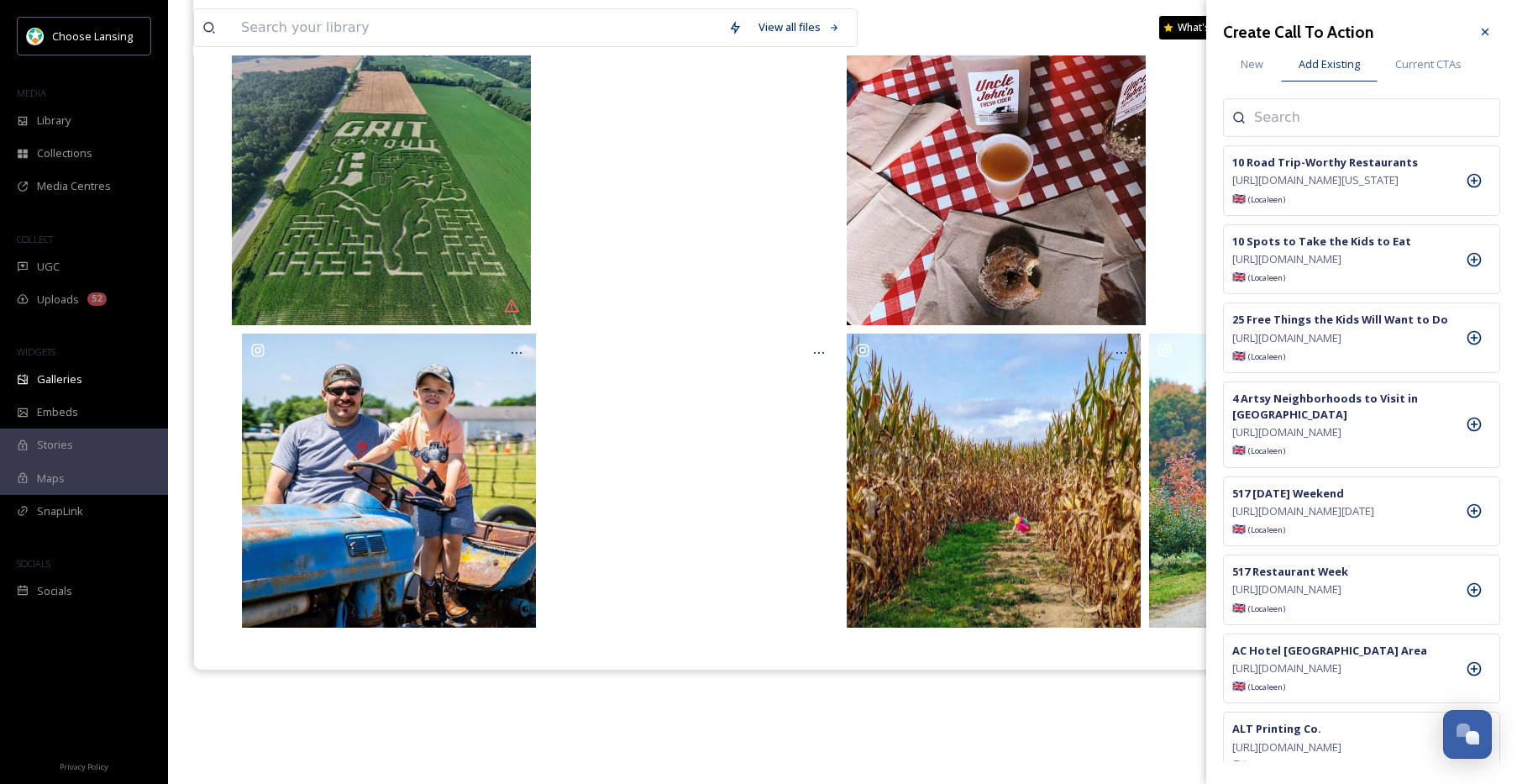
click at [1291, 116] on input at bounding box center [1338, 118] width 168 height 20
type input "uncle"
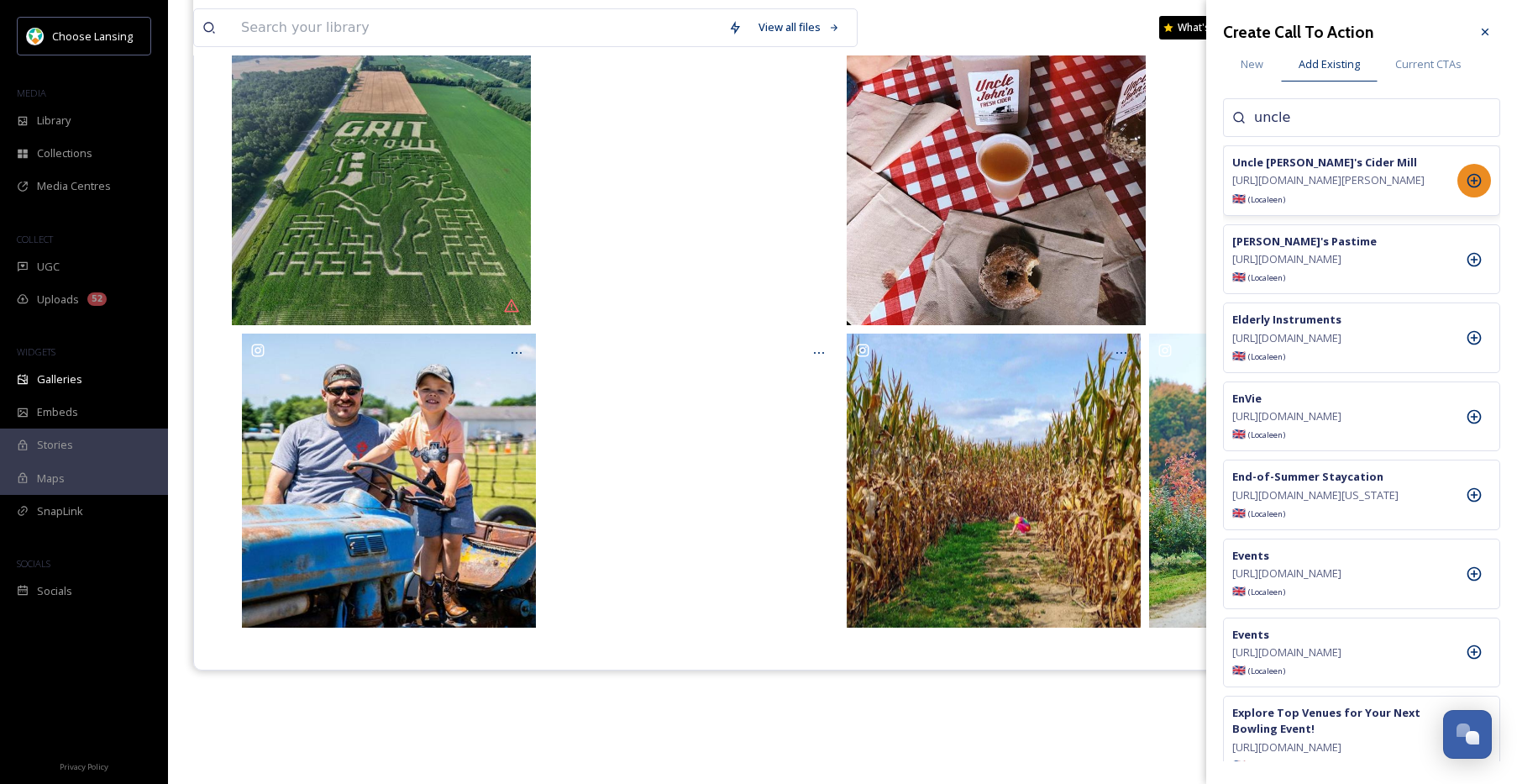
click at [1474, 188] on icon at bounding box center [1475, 181] width 14 height 14
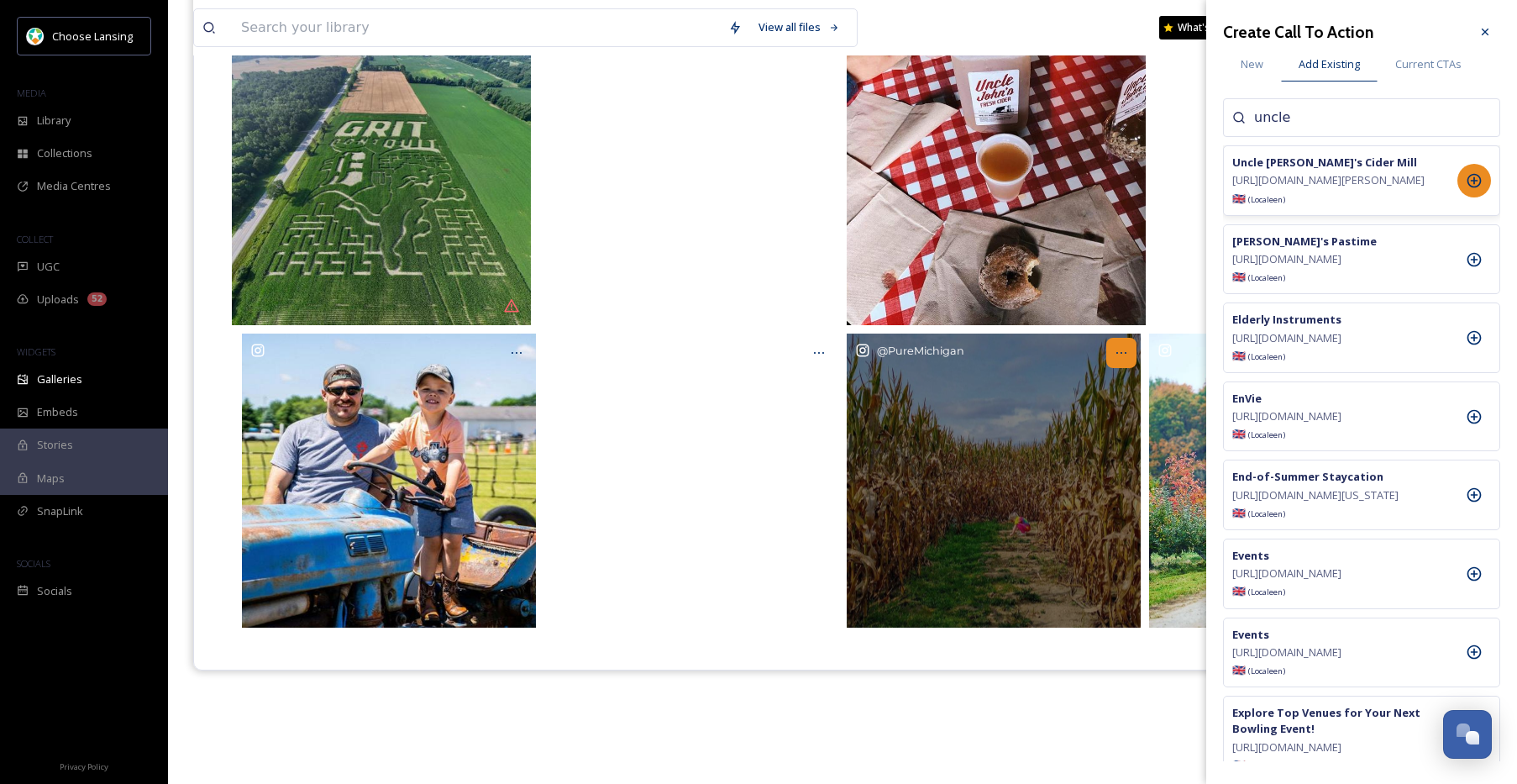
click at [1115, 353] on icon at bounding box center [1121, 353] width 13 height 13
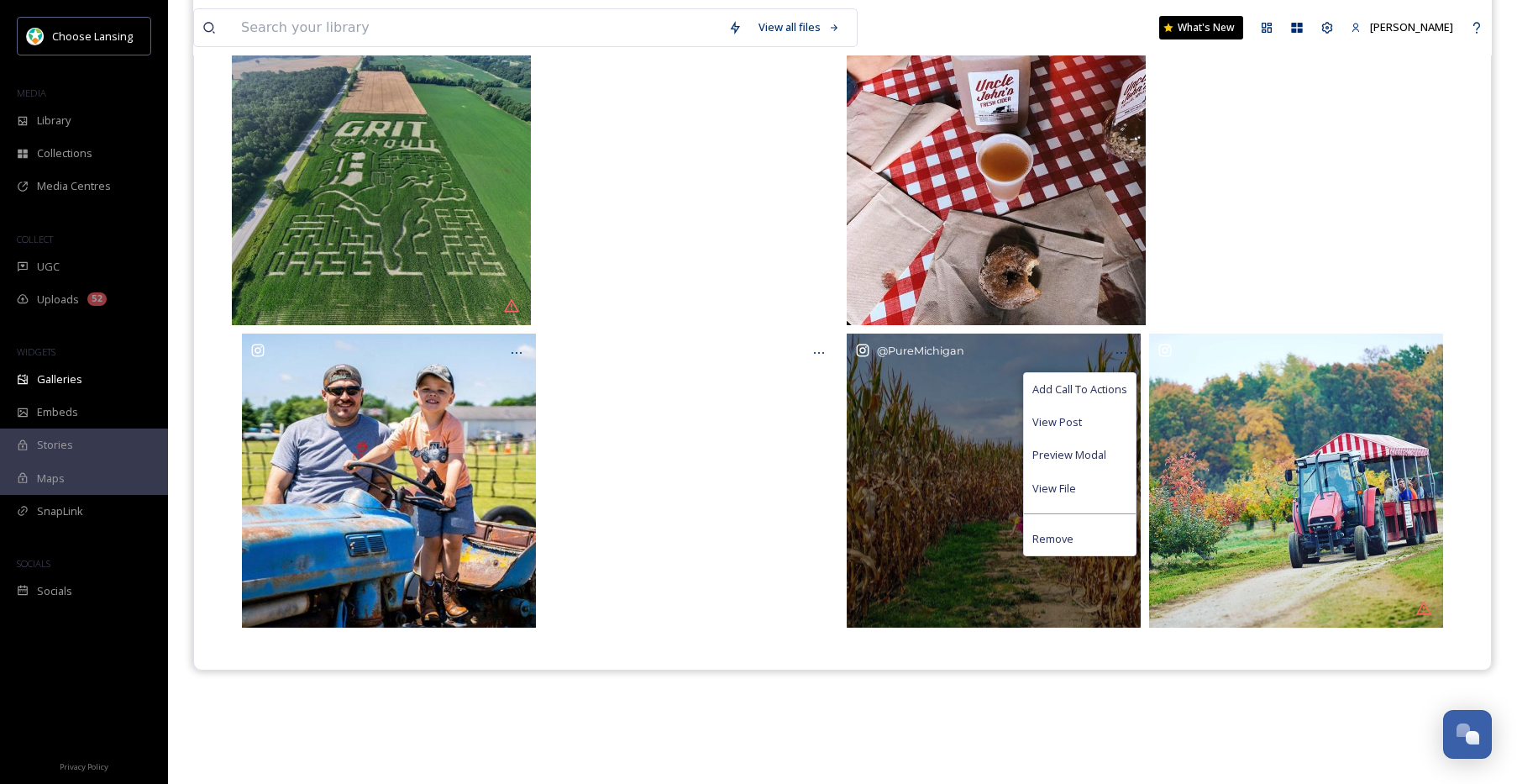
drag, startPoint x: 1086, startPoint y: 387, endPoint x: 1097, endPoint y: 370, distance: 20.2
click at [1086, 386] on span "Add Call To Actions" at bounding box center [1080, 389] width 95 height 16
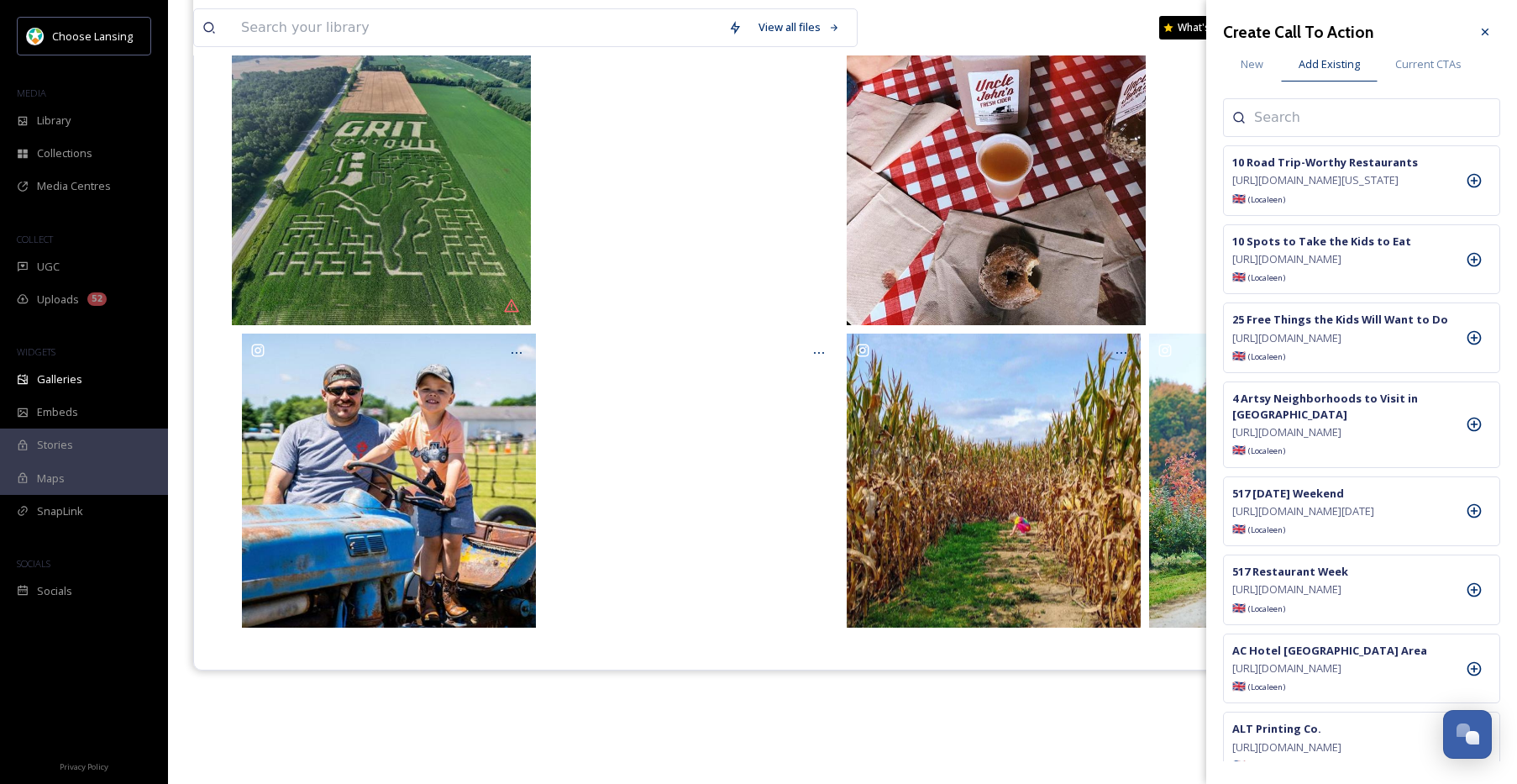
click at [1282, 120] on input at bounding box center [1338, 118] width 168 height 20
type input "uncle"
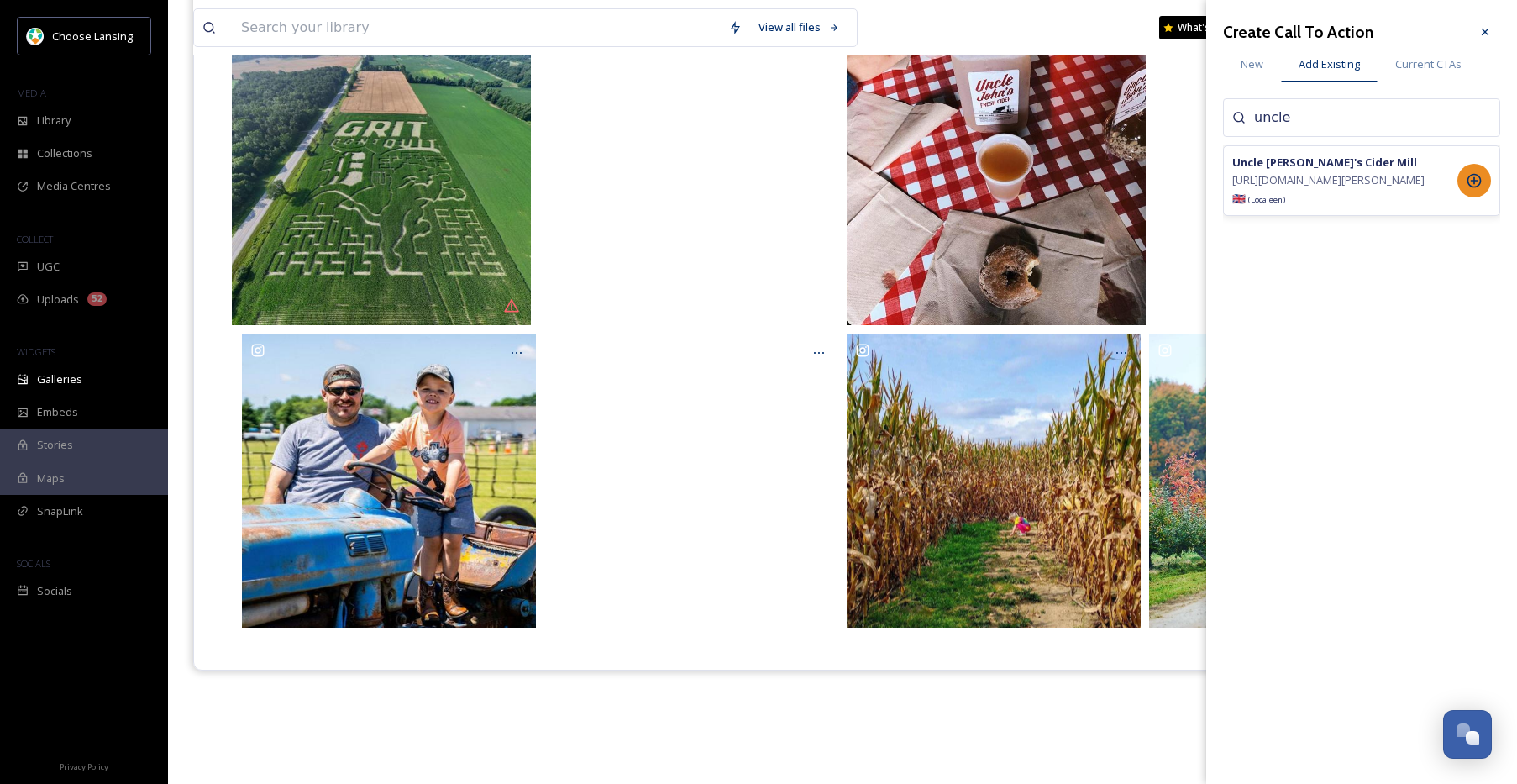
click at [1476, 188] on icon at bounding box center [1475, 181] width 14 height 14
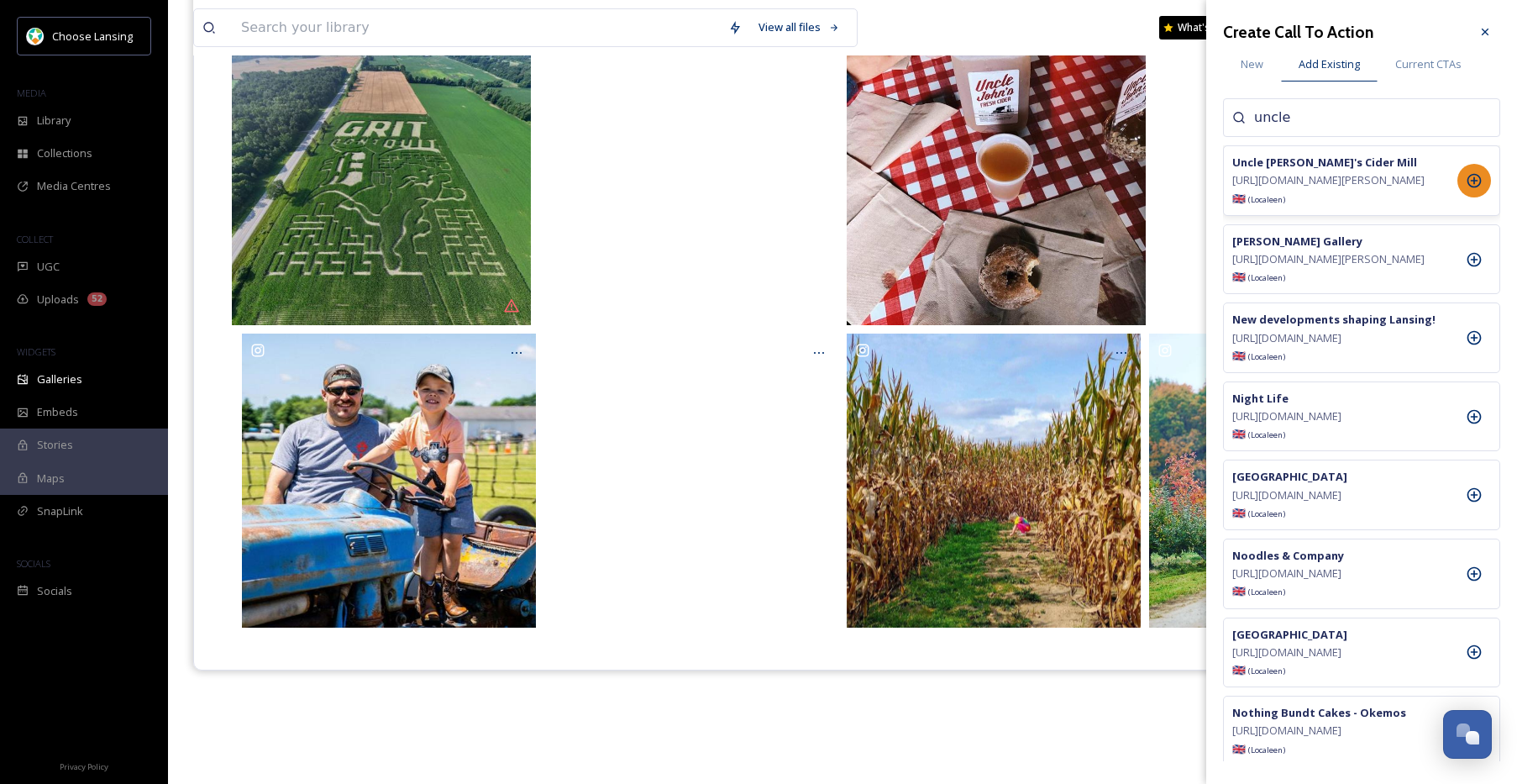
click at [1482, 30] on icon at bounding box center [1485, 31] width 13 height 13
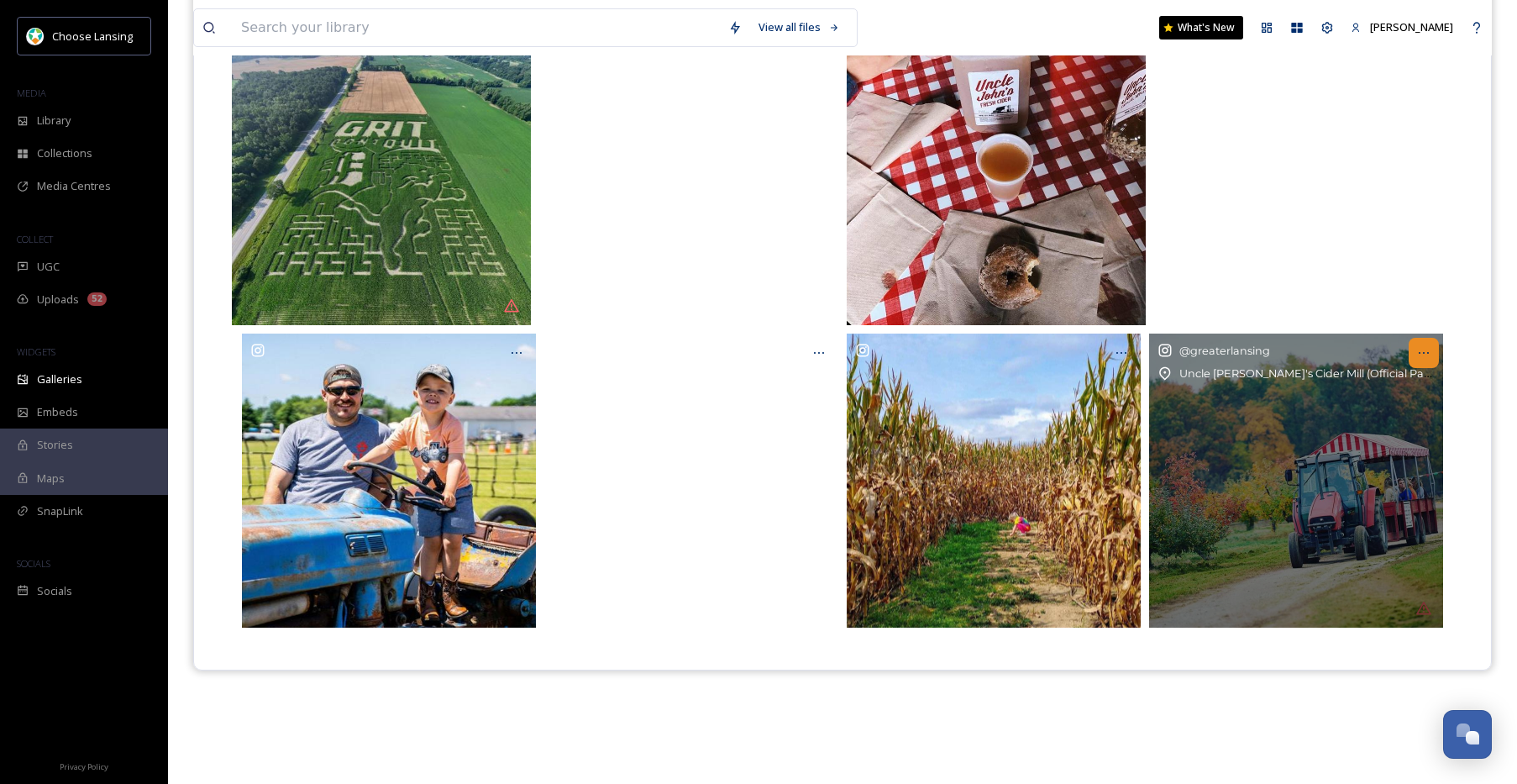
click at [1429, 350] on icon at bounding box center [1424, 353] width 13 height 13
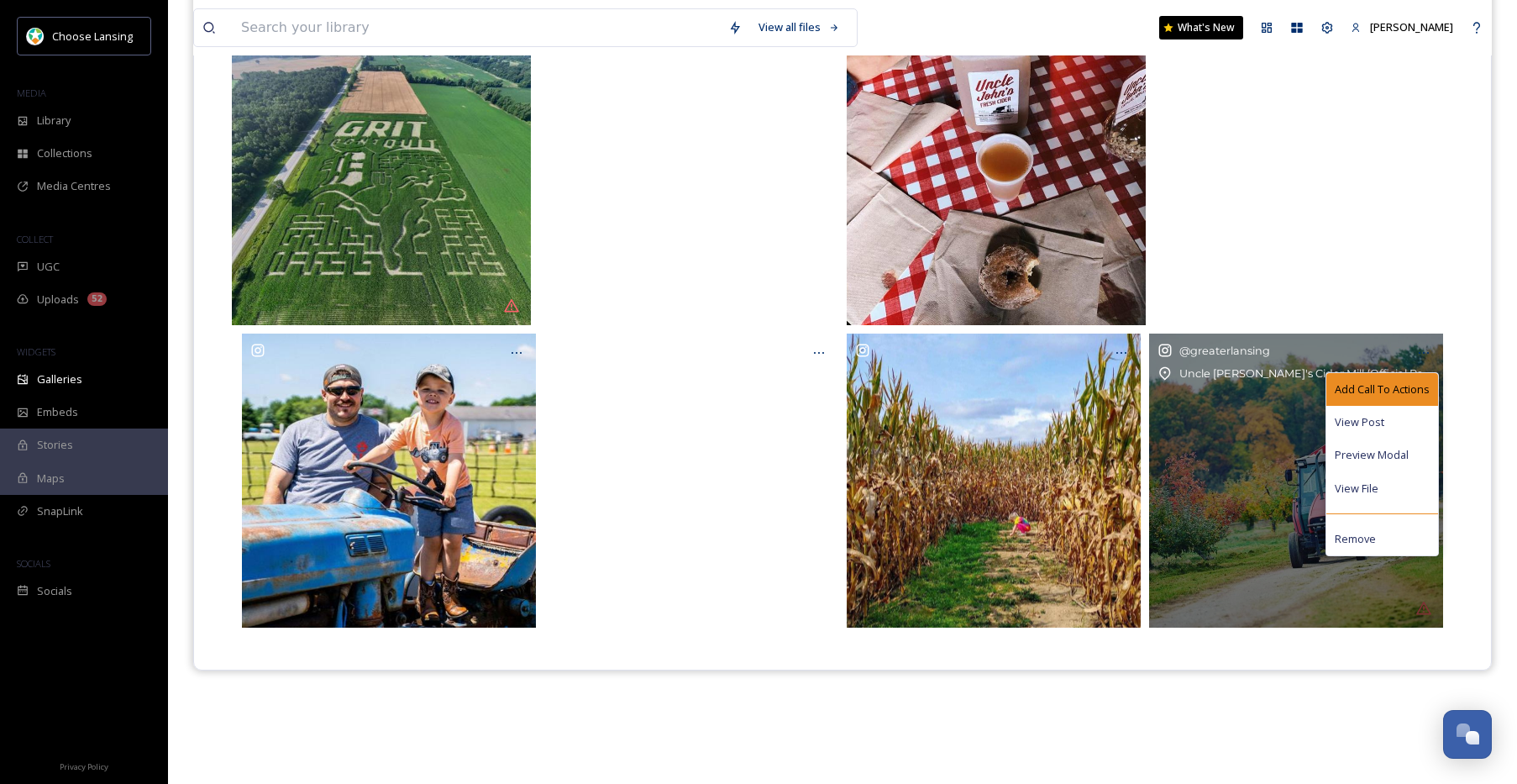
click at [1361, 389] on span "Add Call To Actions" at bounding box center [1382, 389] width 95 height 16
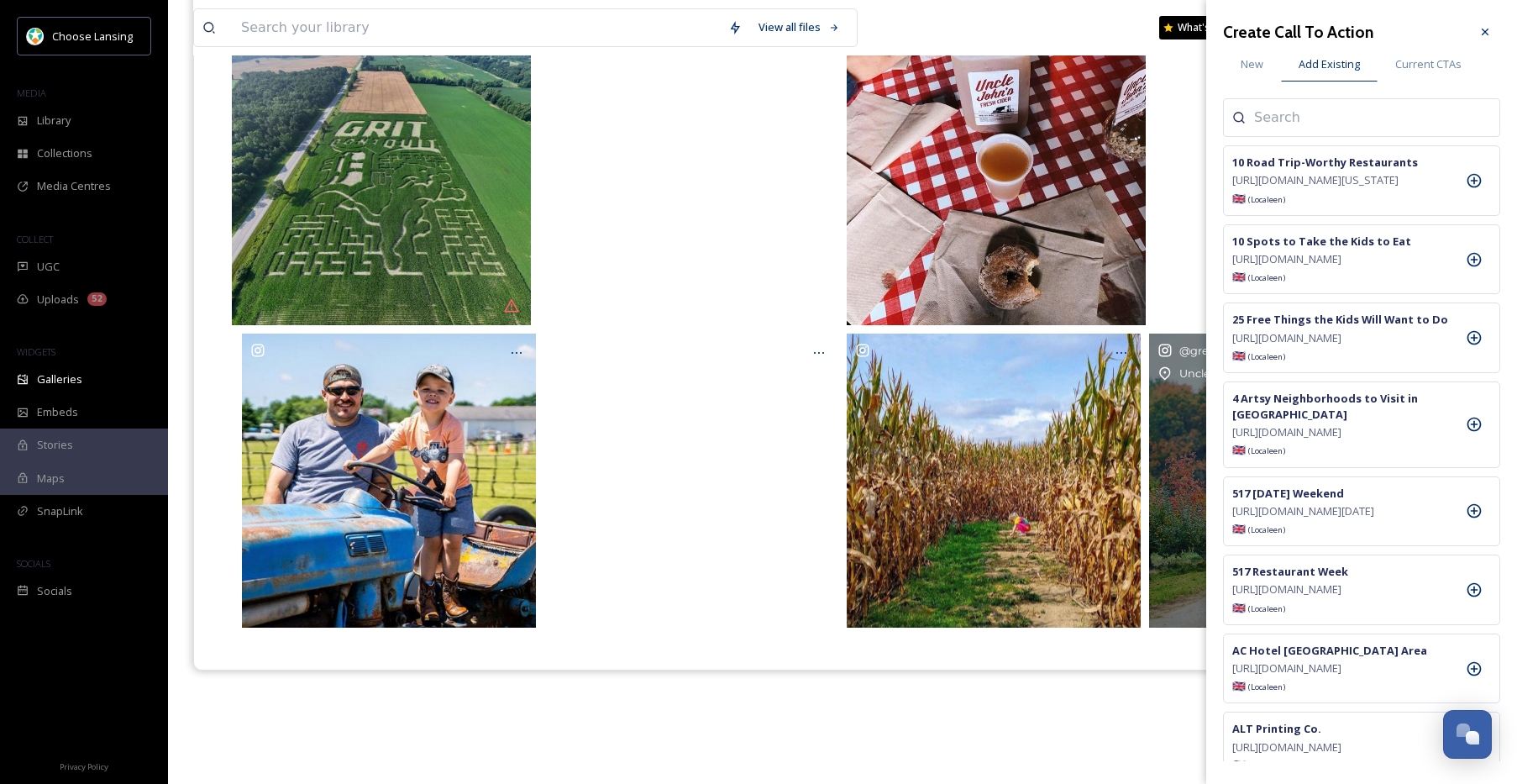
click at [1294, 112] on input at bounding box center [1338, 118] width 168 height 20
type input "uncle"
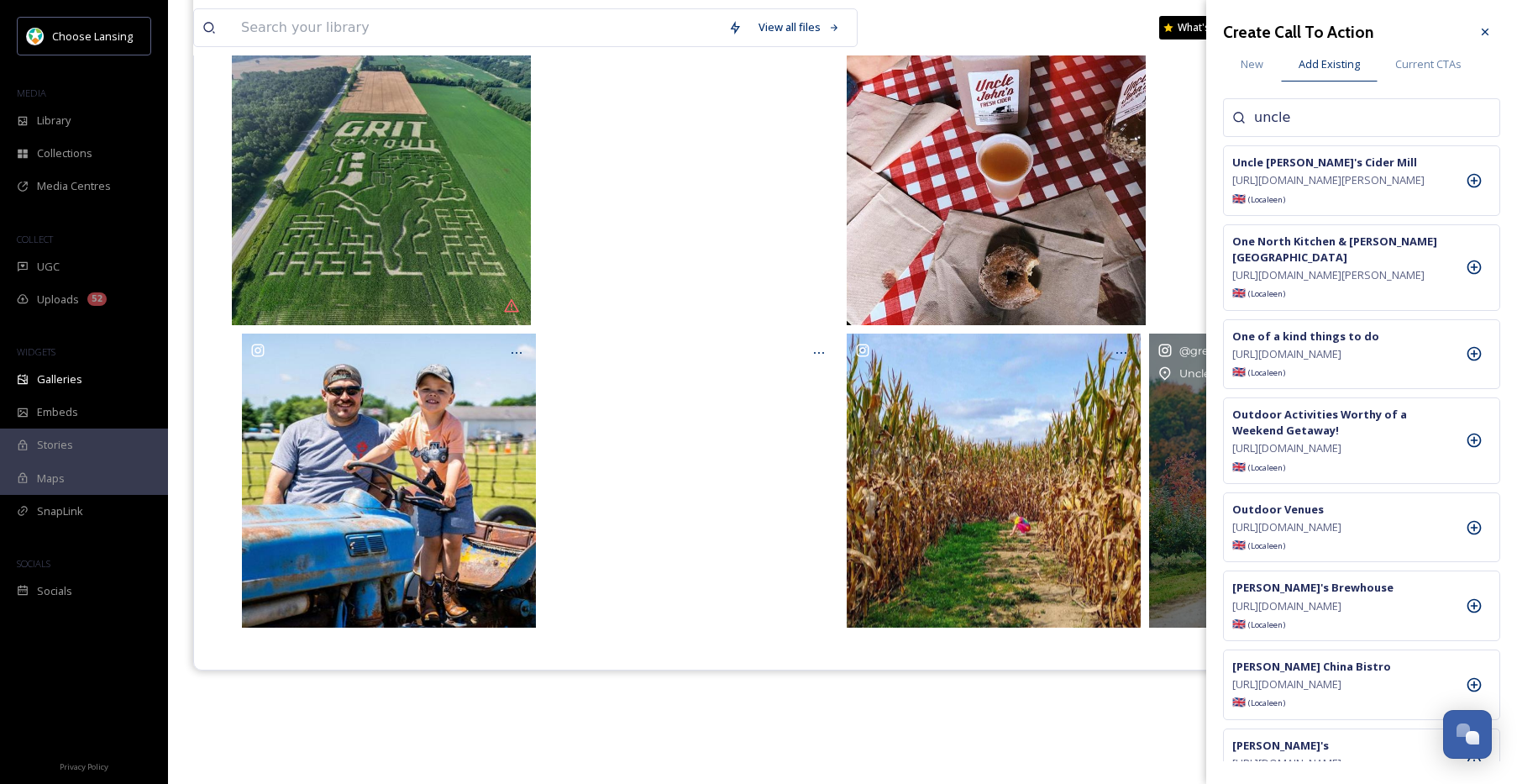
drag, startPoint x: 1474, startPoint y: 192, endPoint x: 1485, endPoint y: 92, distance: 100.6
click at [1474, 189] on icon at bounding box center [1474, 180] width 17 height 17
click at [1485, 33] on icon at bounding box center [1485, 31] width 6 height 6
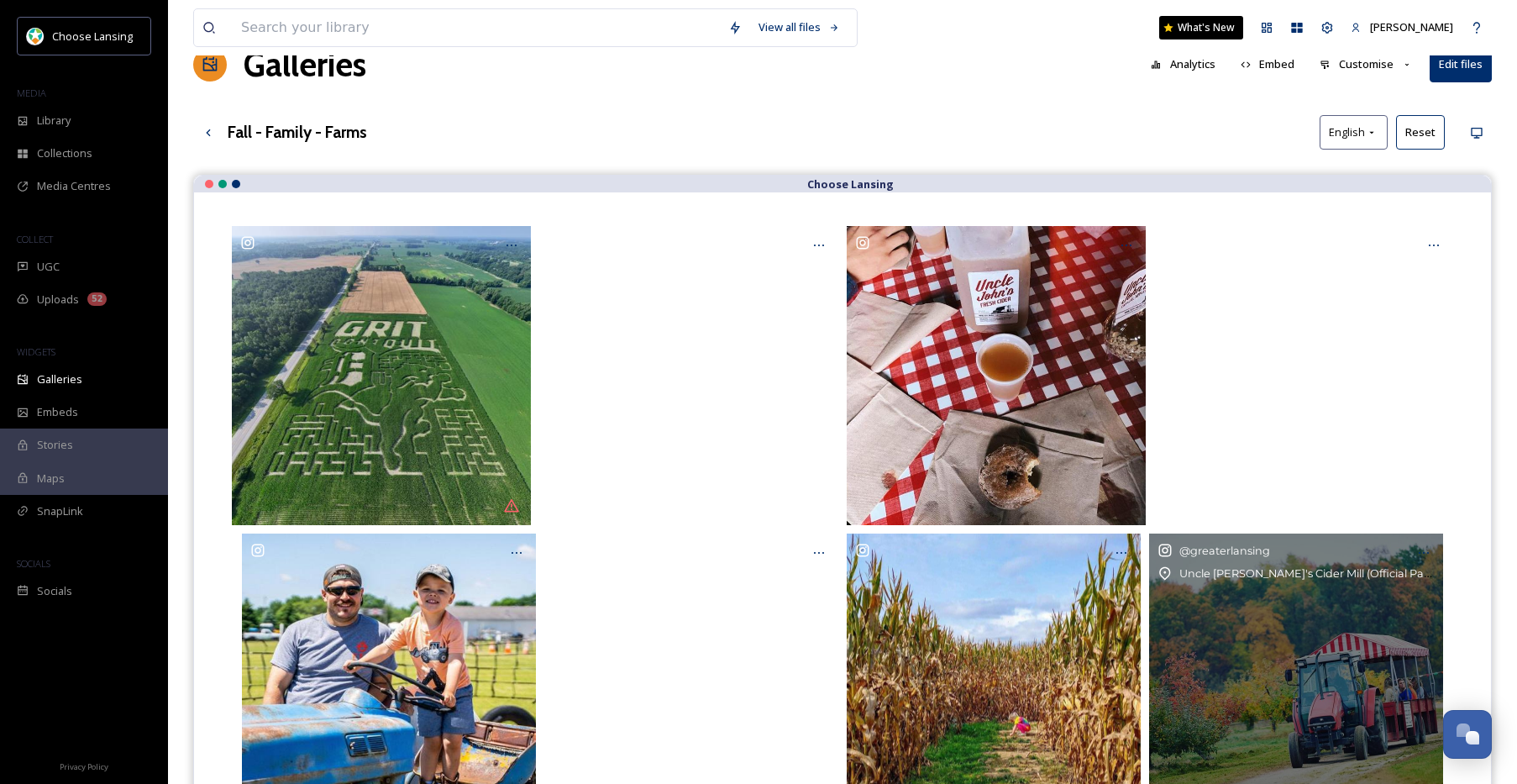
scroll to position [6, 0]
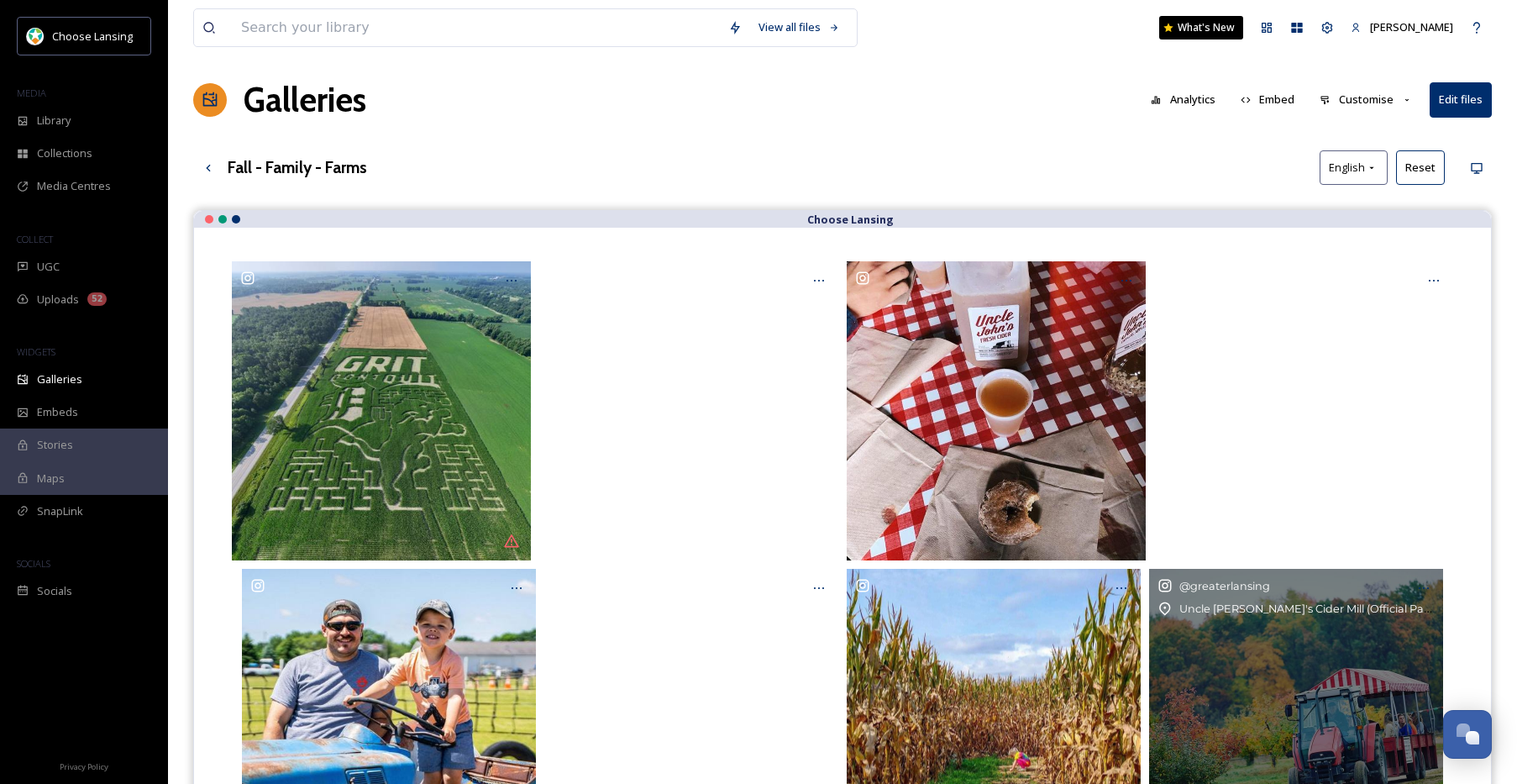
click at [1377, 105] on button "Customise" at bounding box center [1366, 100] width 110 height 33
click at [1364, 138] on div "Layout" at bounding box center [1371, 138] width 117 height 33
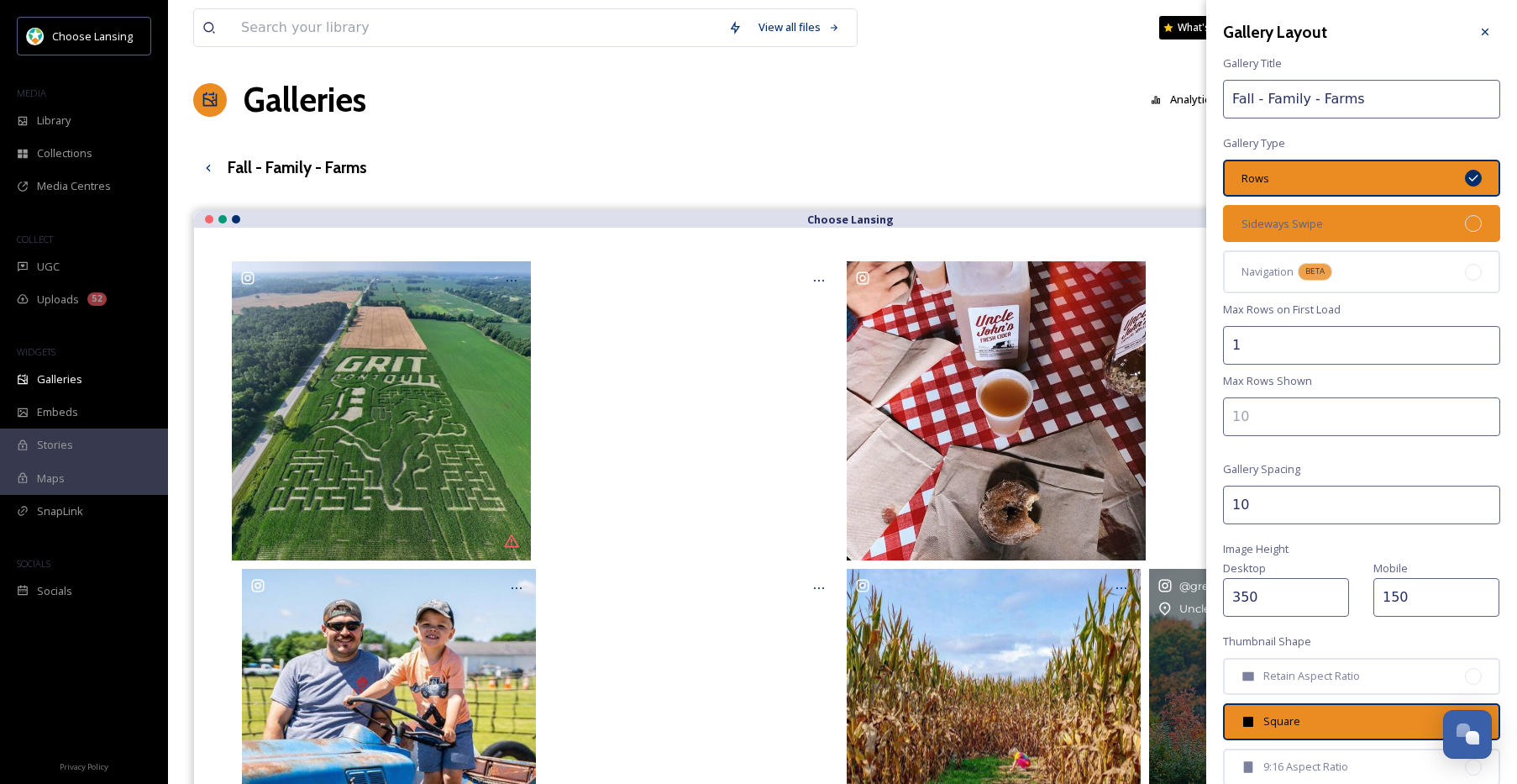
drag, startPoint x: 1421, startPoint y: 233, endPoint x: 1441, endPoint y: 231, distance: 20.1
click at [1421, 233] on div "Sideways Swipe" at bounding box center [1361, 222] width 277 height 37
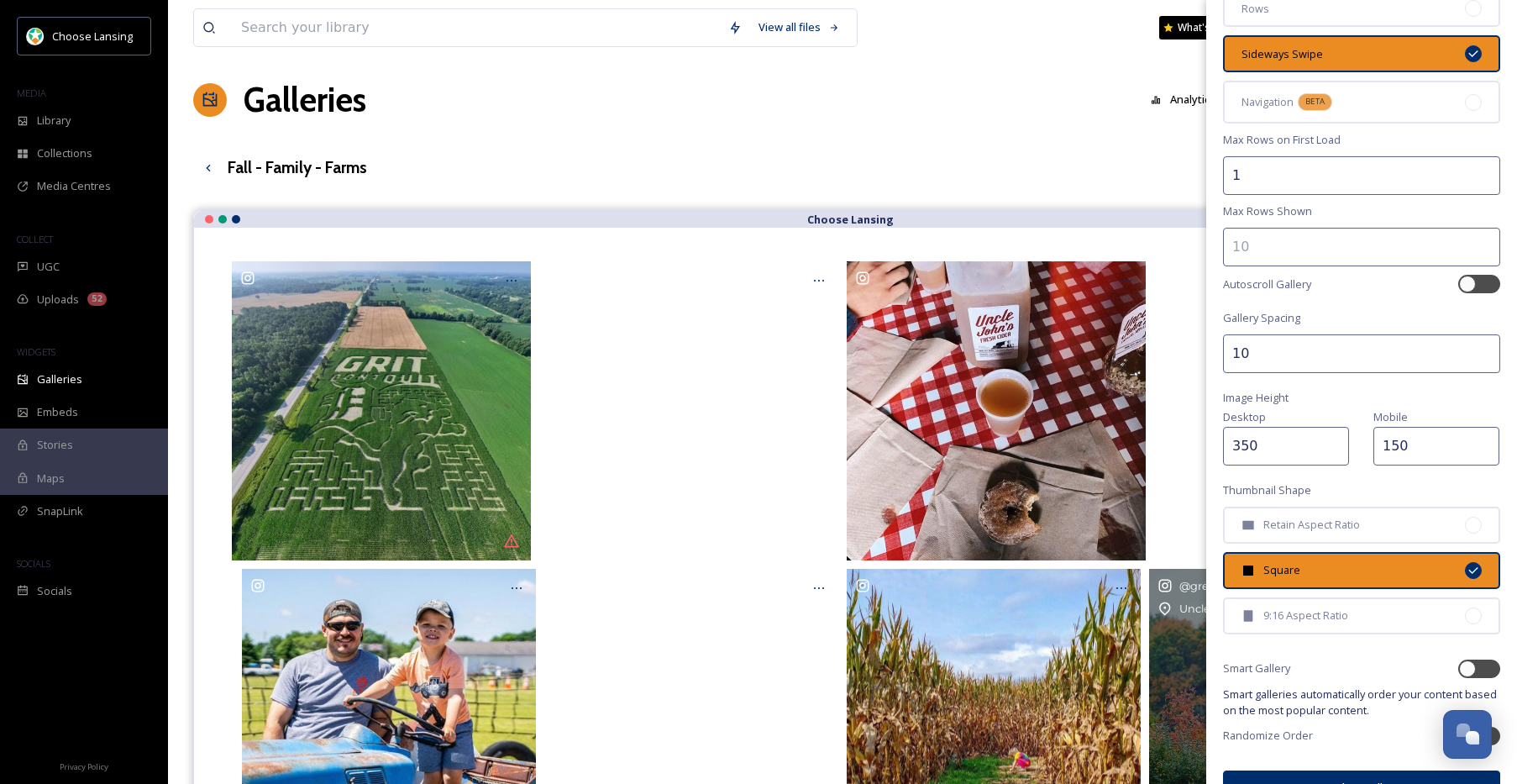
scroll to position [207, 0]
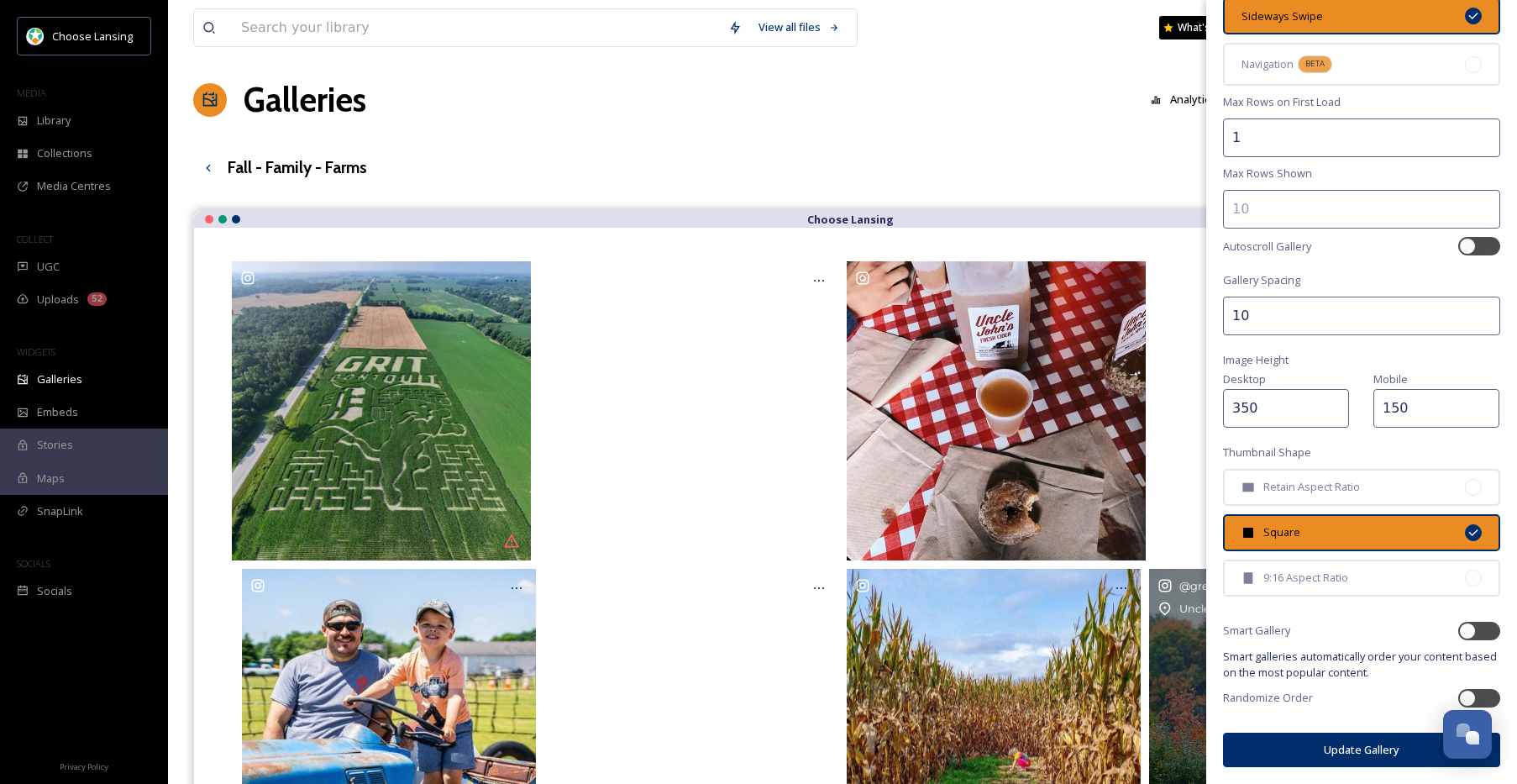
click at [1287, 754] on button "Update Gallery" at bounding box center [1361, 749] width 277 height 34
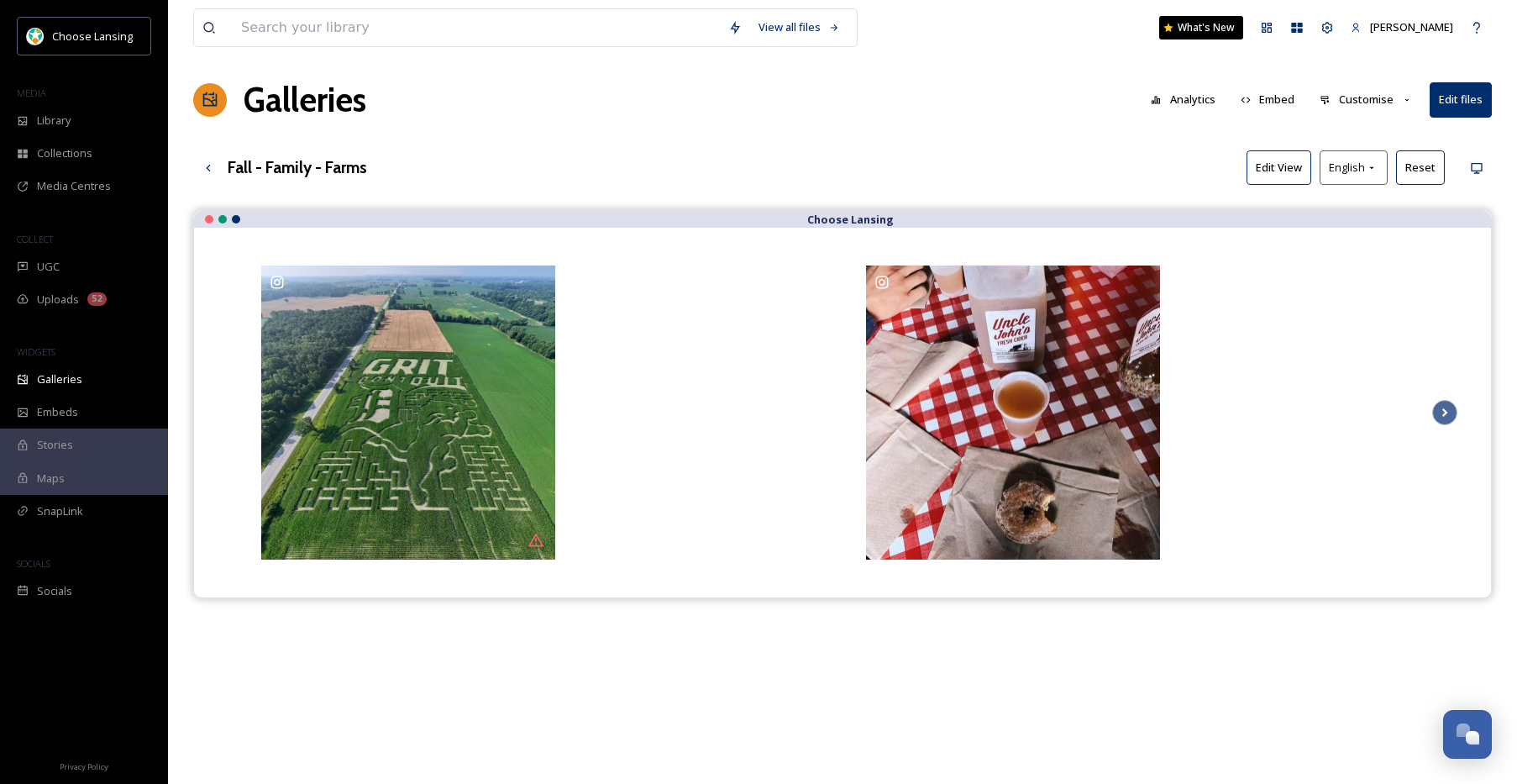
click at [1381, 101] on button "Customise" at bounding box center [1366, 100] width 110 height 33
click at [1365, 129] on div "Layout" at bounding box center [1371, 138] width 117 height 33
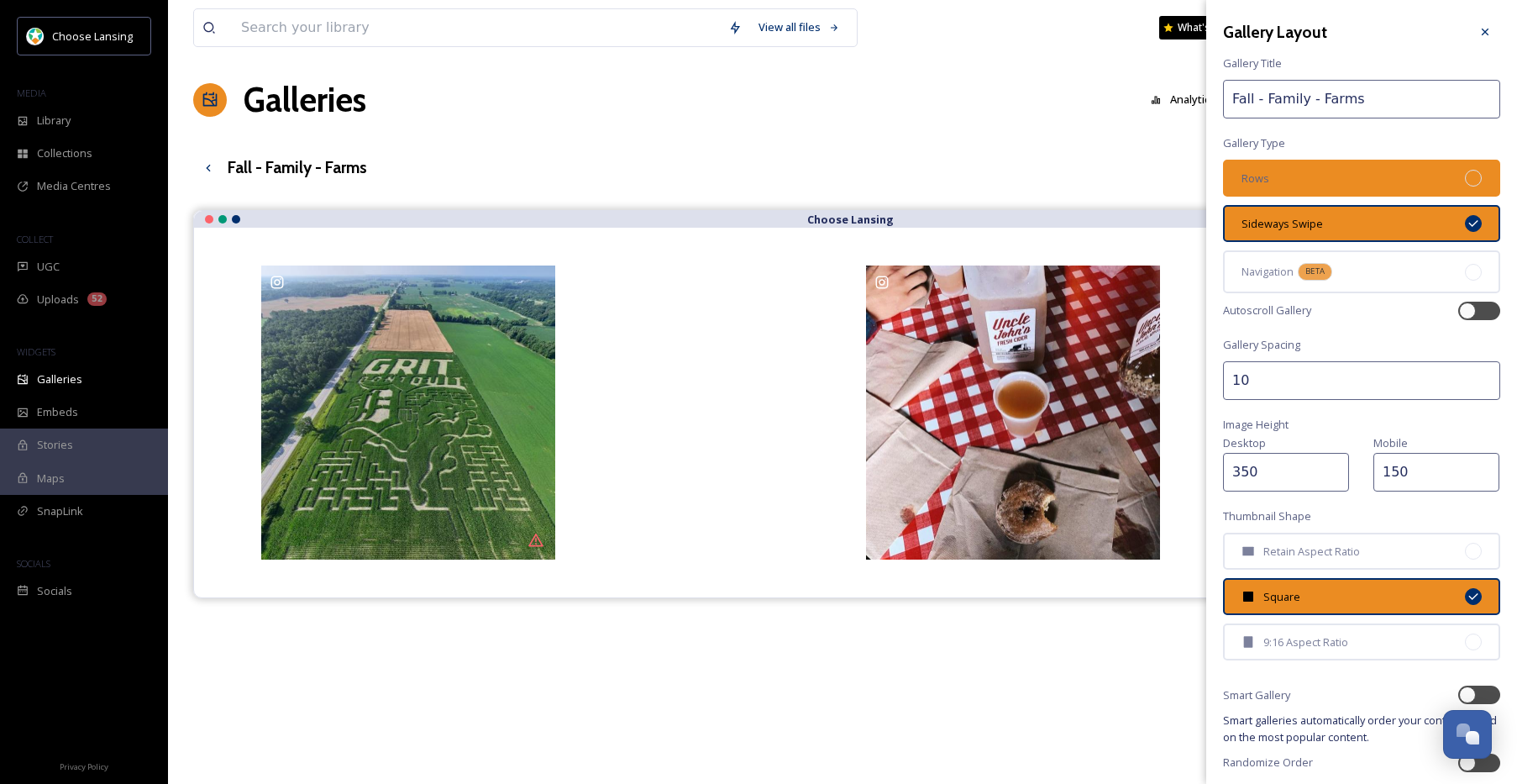
click at [1390, 176] on div "Rows" at bounding box center [1361, 178] width 277 height 37
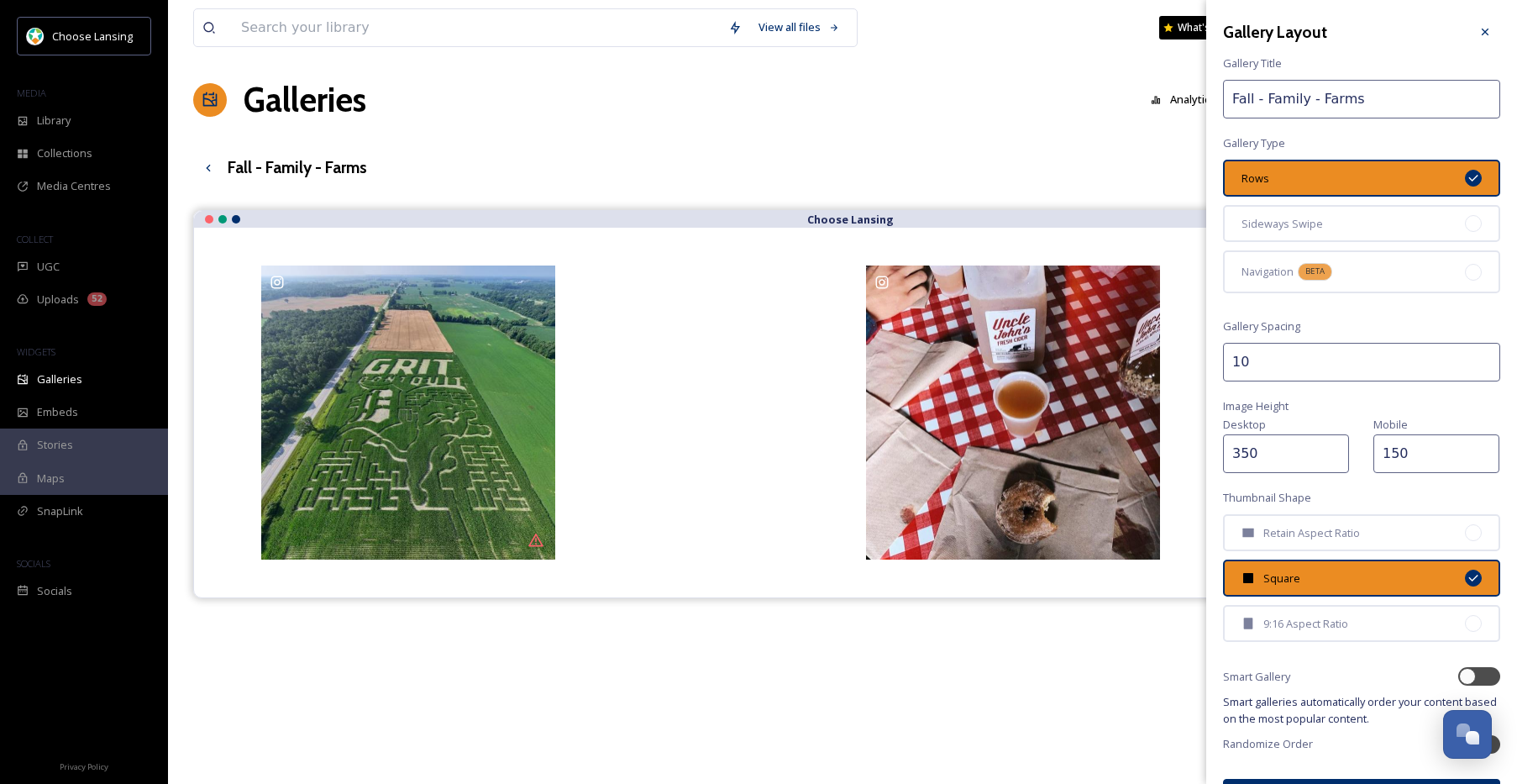
click at [1357, 782] on button "Update Gallery" at bounding box center [1361, 796] width 277 height 34
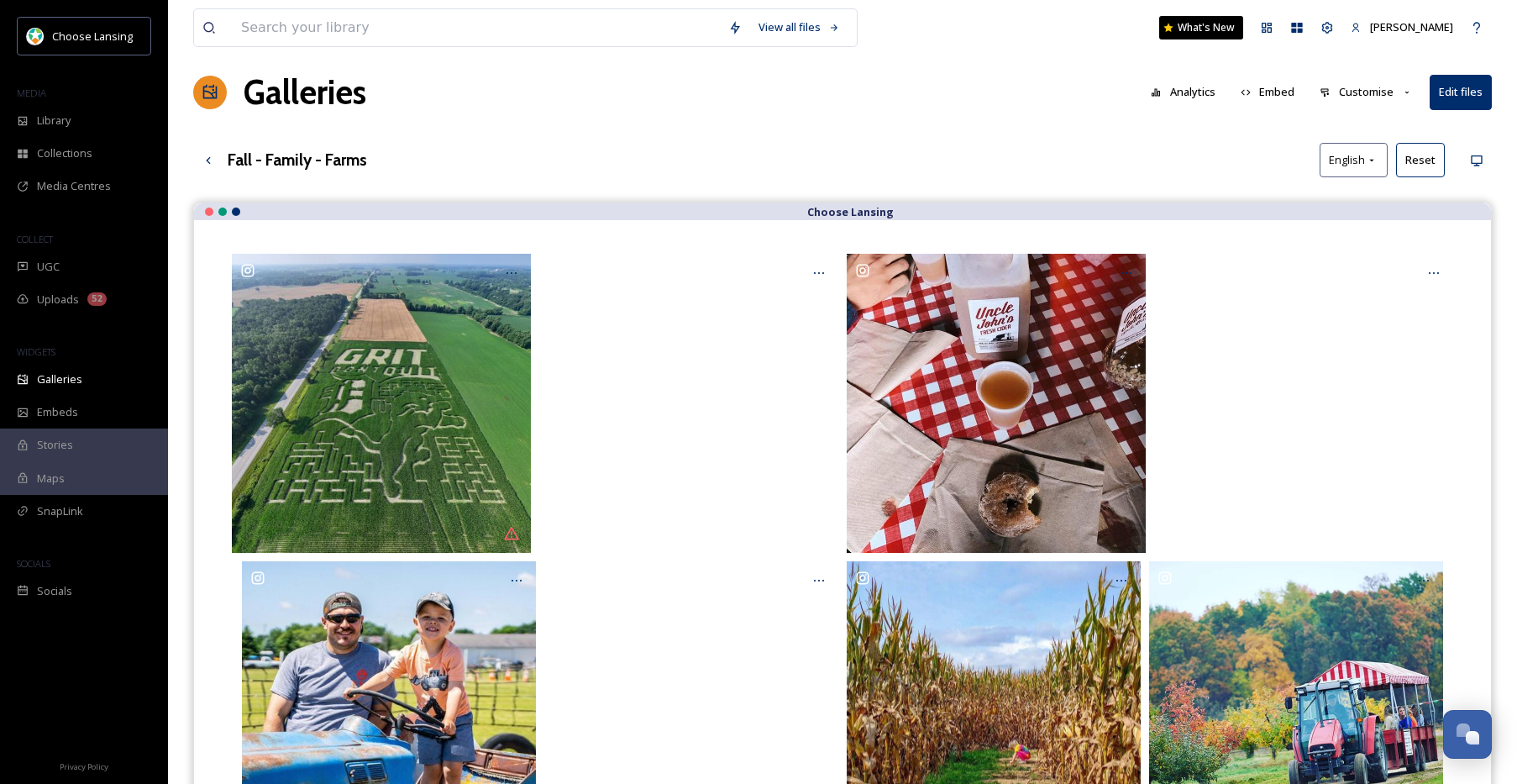
scroll to position [4, 0]
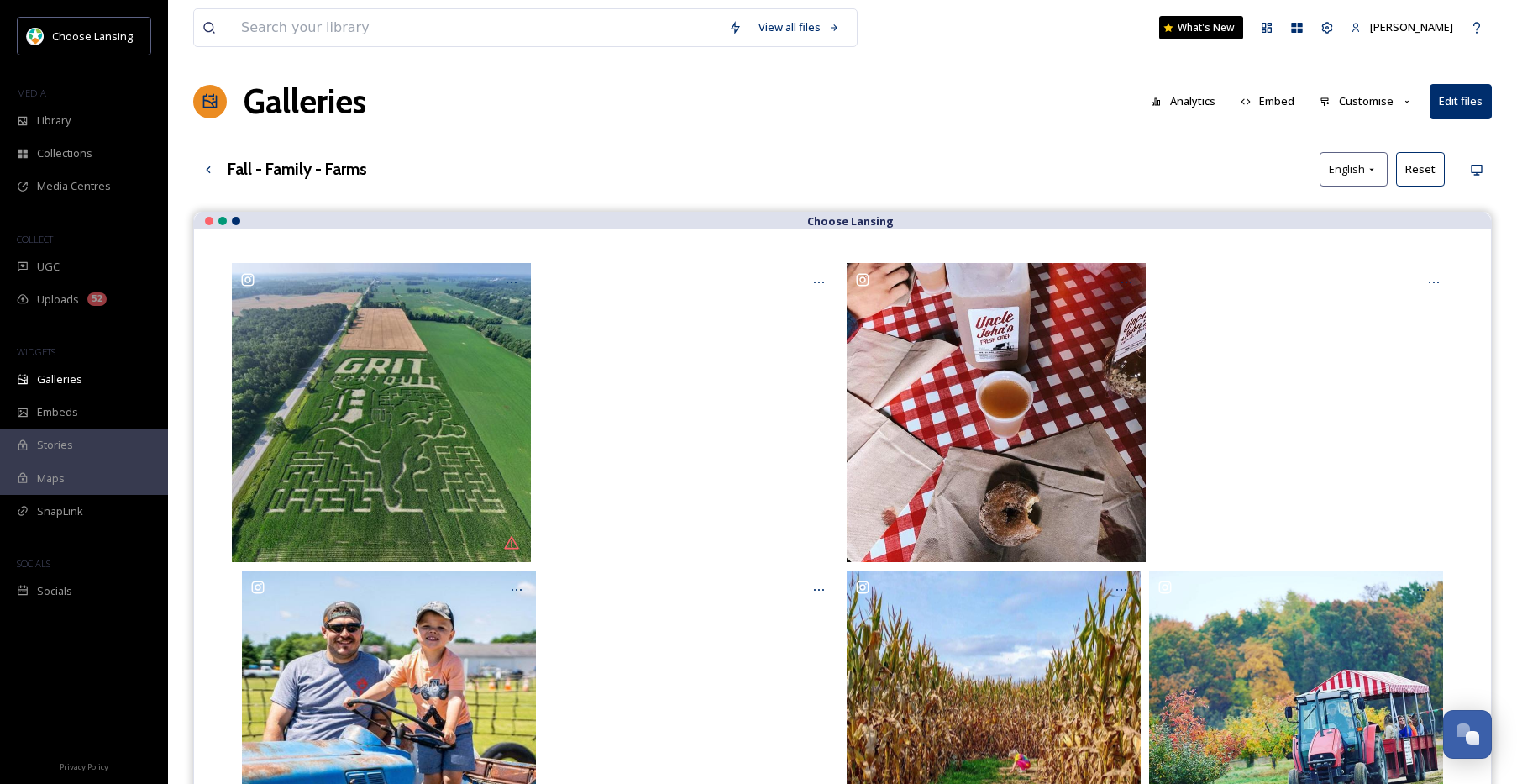
click at [1362, 108] on button "Customise" at bounding box center [1366, 101] width 110 height 33
click at [1360, 141] on div "Layout" at bounding box center [1371, 140] width 117 height 33
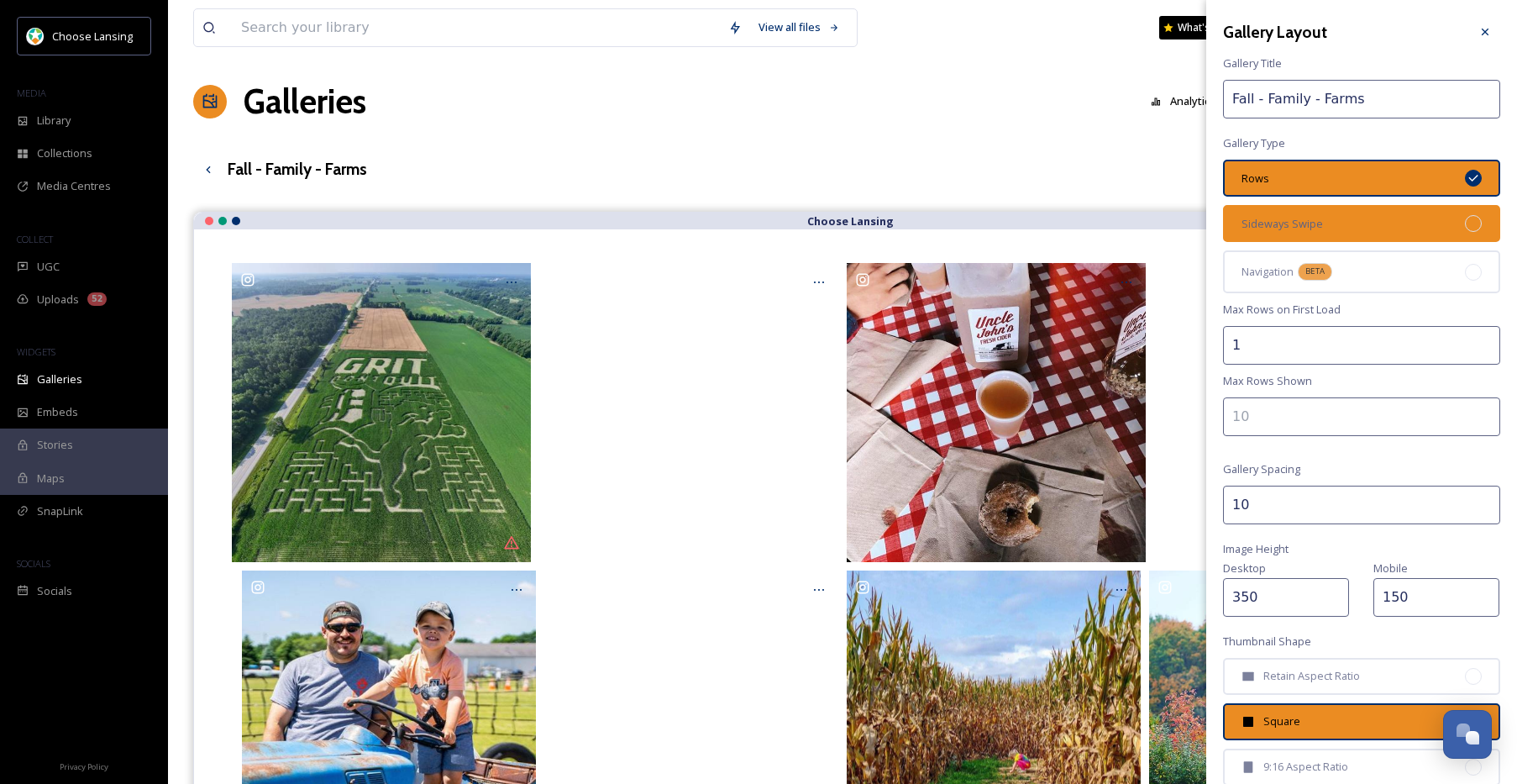
drag, startPoint x: 1371, startPoint y: 218, endPoint x: 1443, endPoint y: 208, distance: 72.7
click at [1371, 218] on div "Sideways Swipe" at bounding box center [1361, 222] width 277 height 37
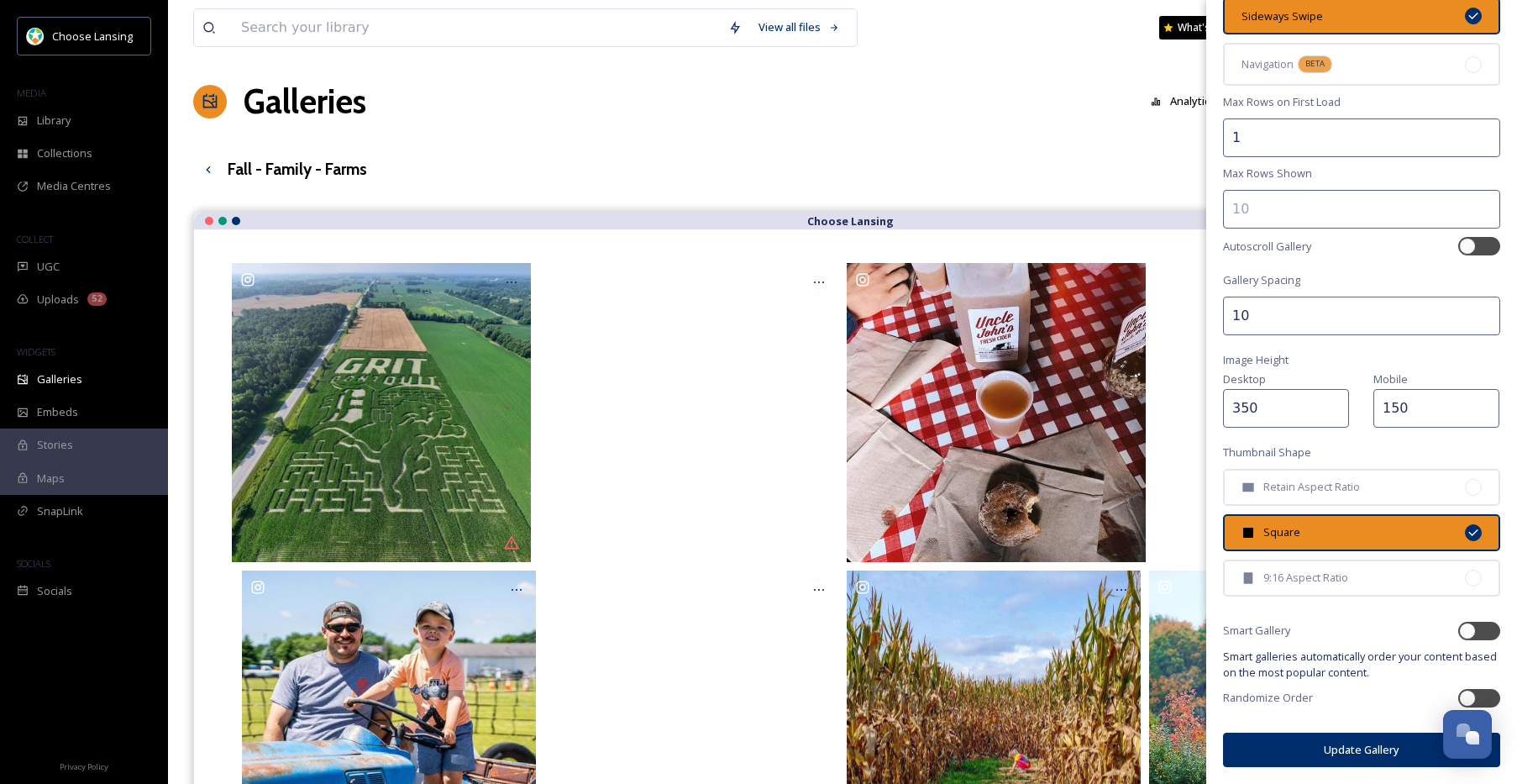
click at [1265, 744] on button "Update Gallery" at bounding box center [1361, 749] width 277 height 34
